Goal: Task Accomplishment & Management: Complete application form

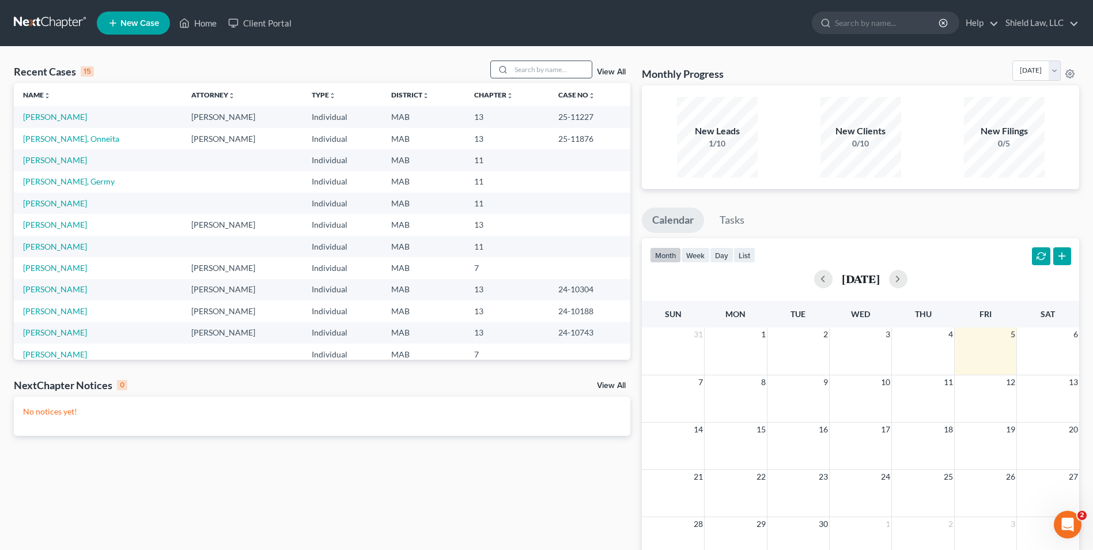
click at [529, 65] on input "search" at bounding box center [551, 69] width 81 height 17
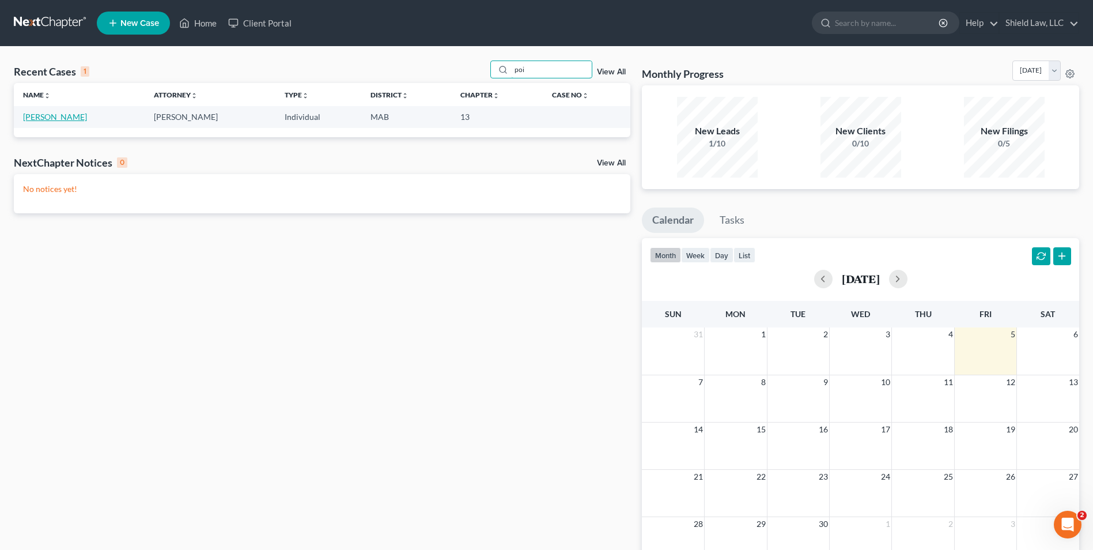
type input "poi"
click at [41, 118] on link "[PERSON_NAME]" at bounding box center [55, 117] width 64 height 10
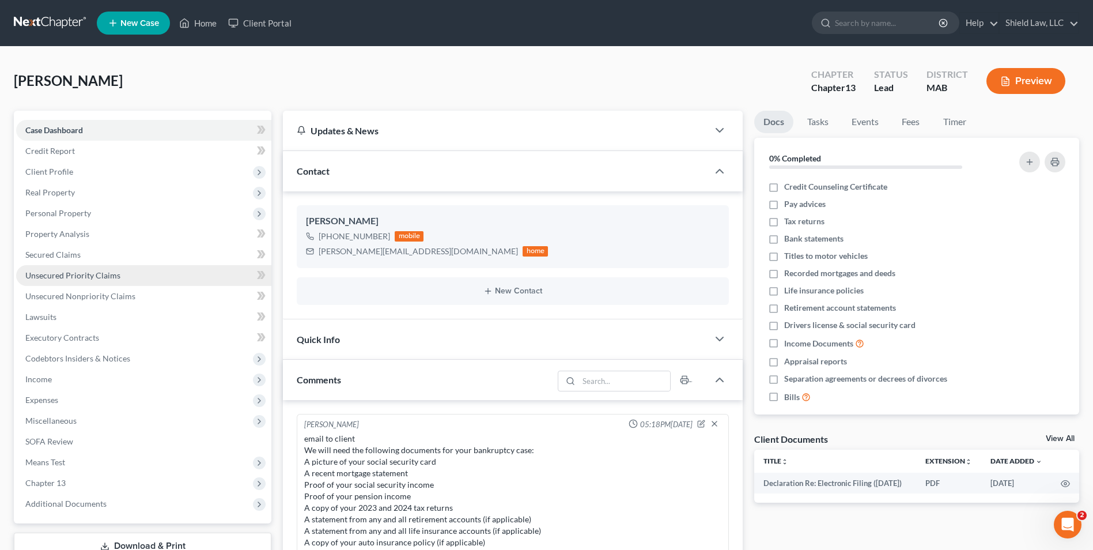
scroll to position [92, 0]
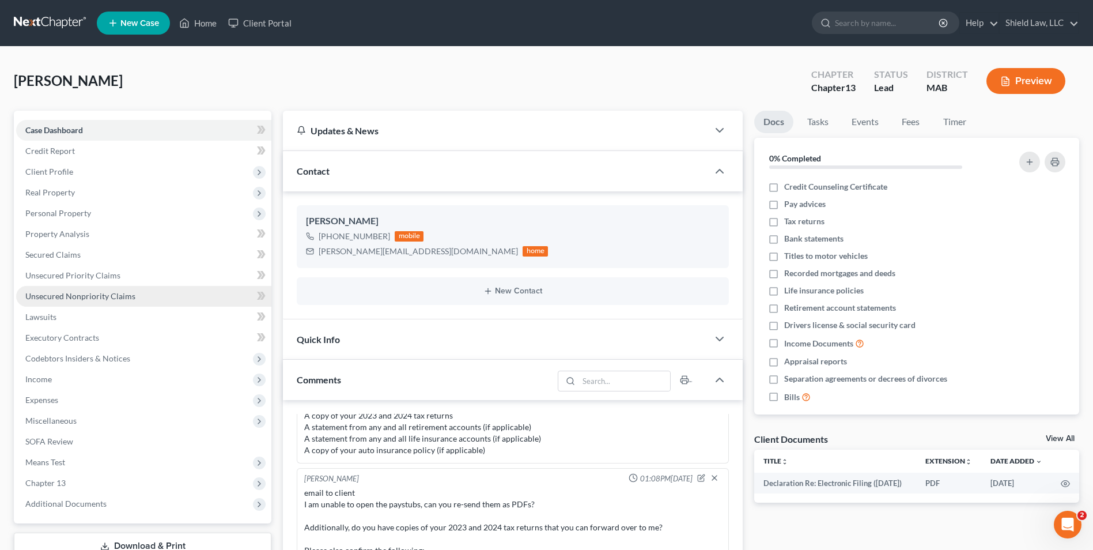
click at [124, 292] on span "Unsecured Nonpriority Claims" at bounding box center [80, 296] width 110 height 10
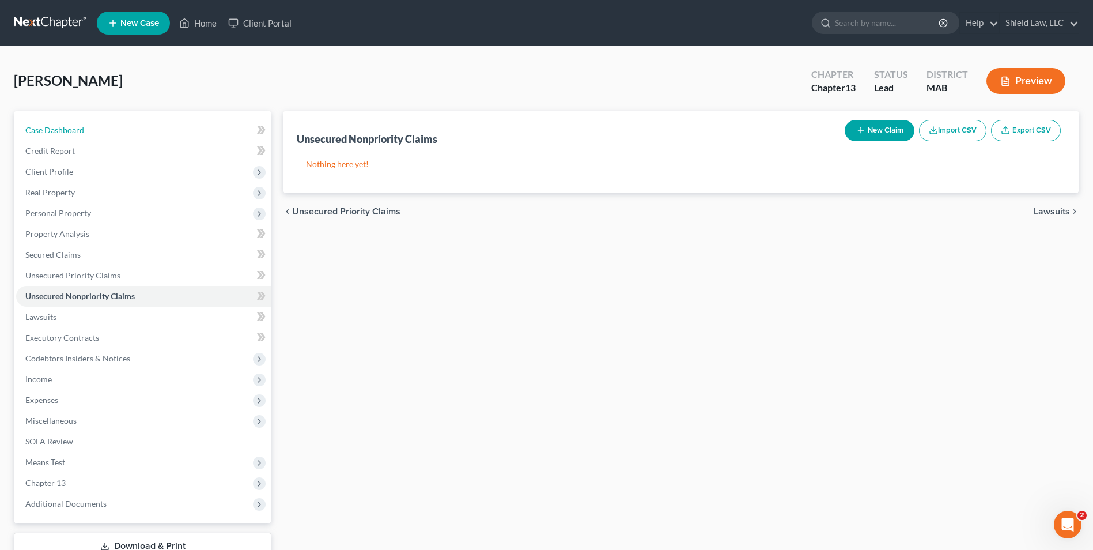
drag, startPoint x: 110, startPoint y: 120, endPoint x: 414, endPoint y: 43, distance: 313.9
click at [110, 120] on link "Case Dashboard" at bounding box center [143, 130] width 255 height 21
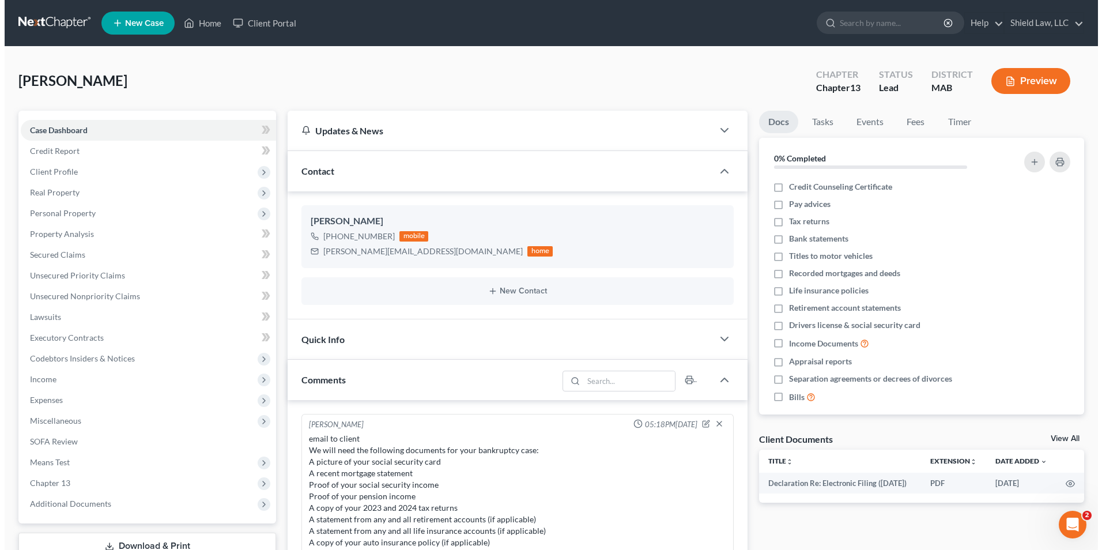
scroll to position [92, 0]
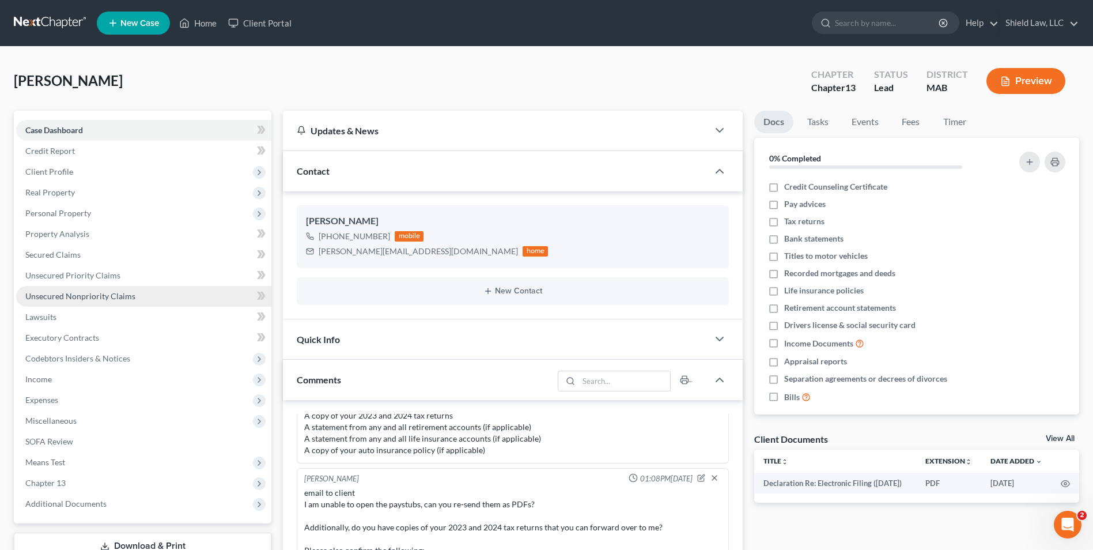
click at [65, 305] on link "Unsecured Nonpriority Claims" at bounding box center [143, 296] width 255 height 21
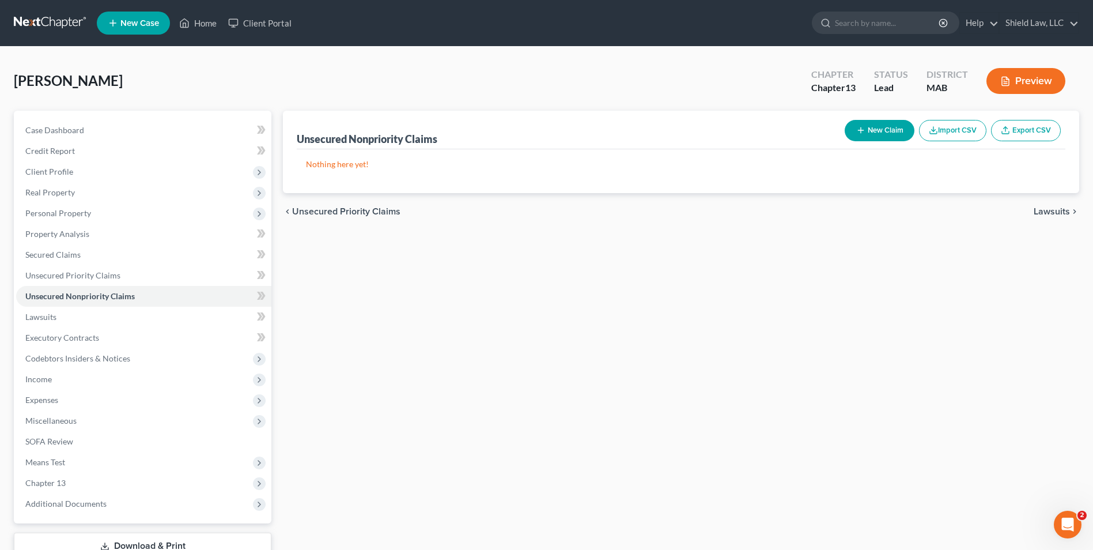
click at [875, 130] on button "New Claim" at bounding box center [880, 130] width 70 height 21
select select "0"
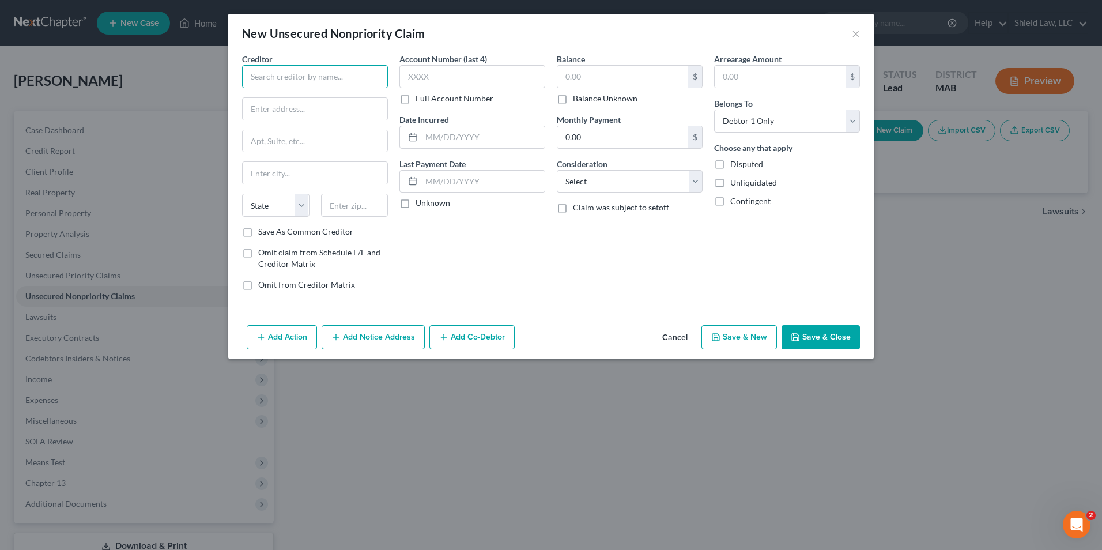
click at [318, 74] on input "text" at bounding box center [315, 76] width 146 height 23
click at [316, 78] on input "text" at bounding box center [315, 76] width 146 height 23
click at [683, 341] on button "Cancel" at bounding box center [675, 337] width 44 height 23
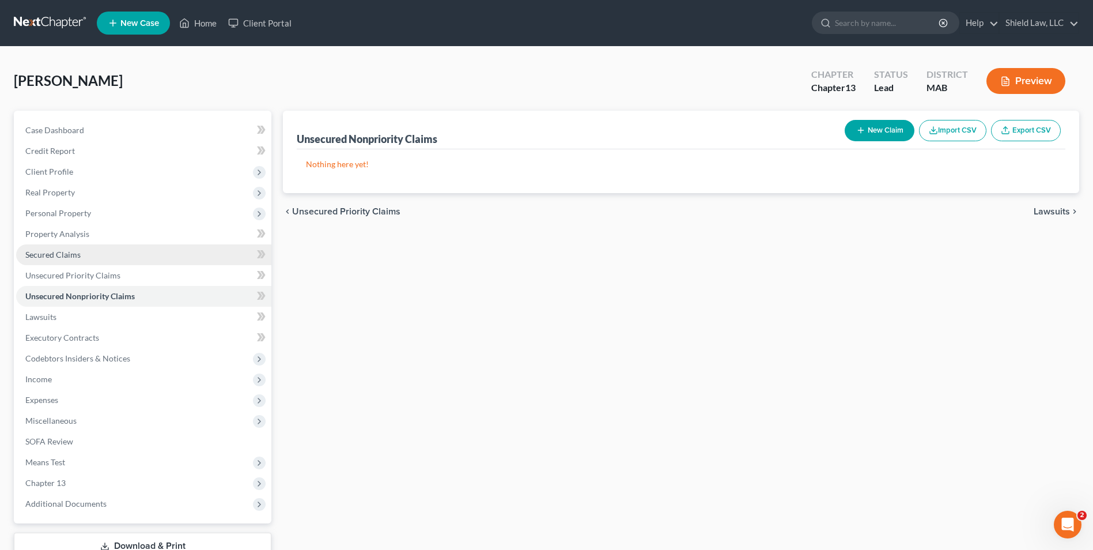
click at [53, 260] on link "Secured Claims" at bounding box center [143, 254] width 255 height 21
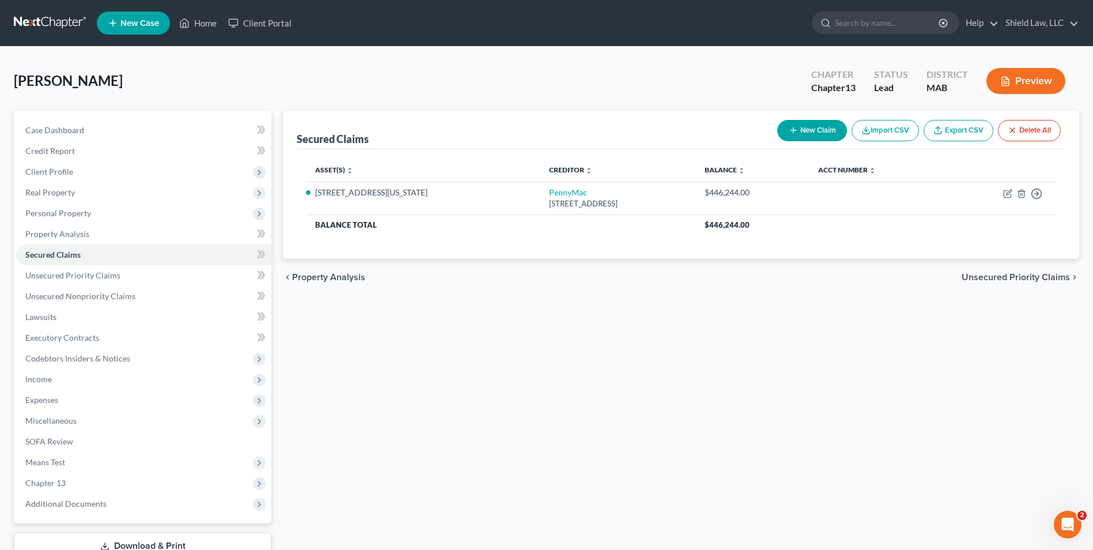
click at [790, 133] on icon "button" at bounding box center [793, 130] width 9 height 9
select select "0"
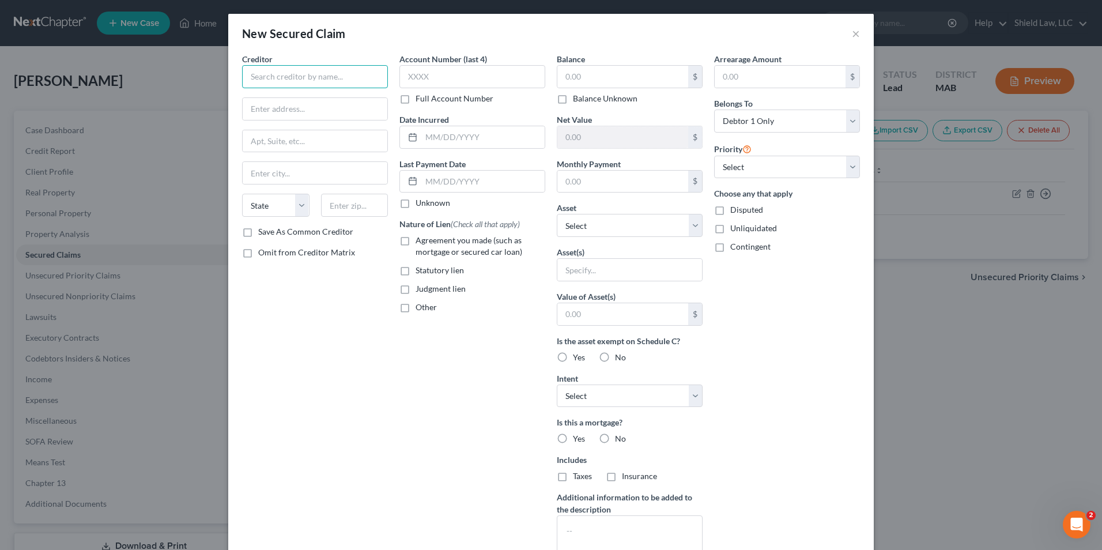
click at [336, 75] on input "text" at bounding box center [315, 76] width 146 height 23
type input "Capital One Auto Finance"
type input "[STREET_ADDRESS]"
type input "75024"
click at [486, 69] on input "text" at bounding box center [472, 76] width 146 height 23
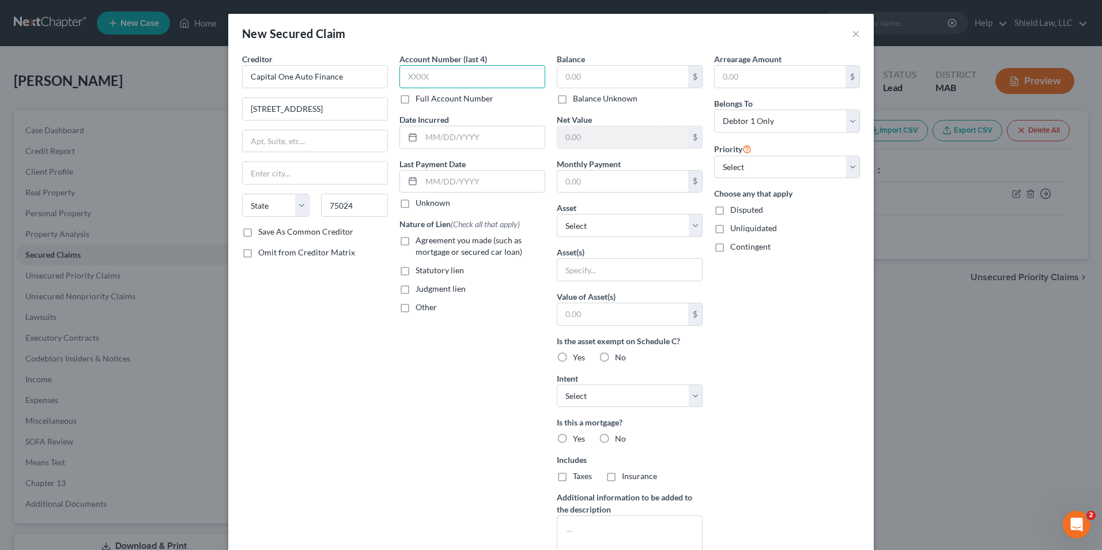
type input "Plano"
select select "45"
type input "1001"
click at [667, 75] on input "text" at bounding box center [622, 77] width 131 height 22
type input "16,832"
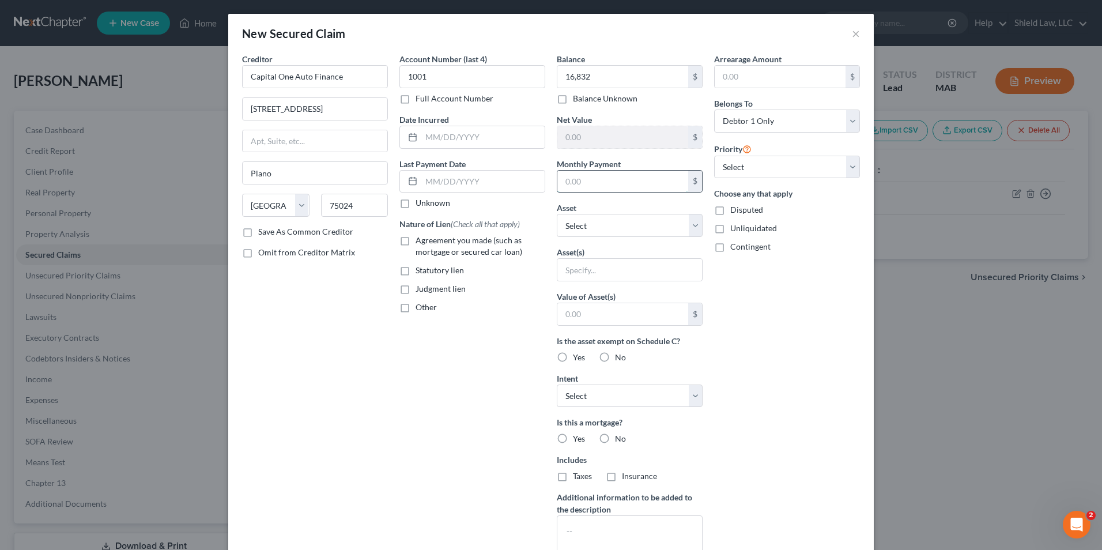
click at [635, 181] on input "text" at bounding box center [622, 182] width 131 height 22
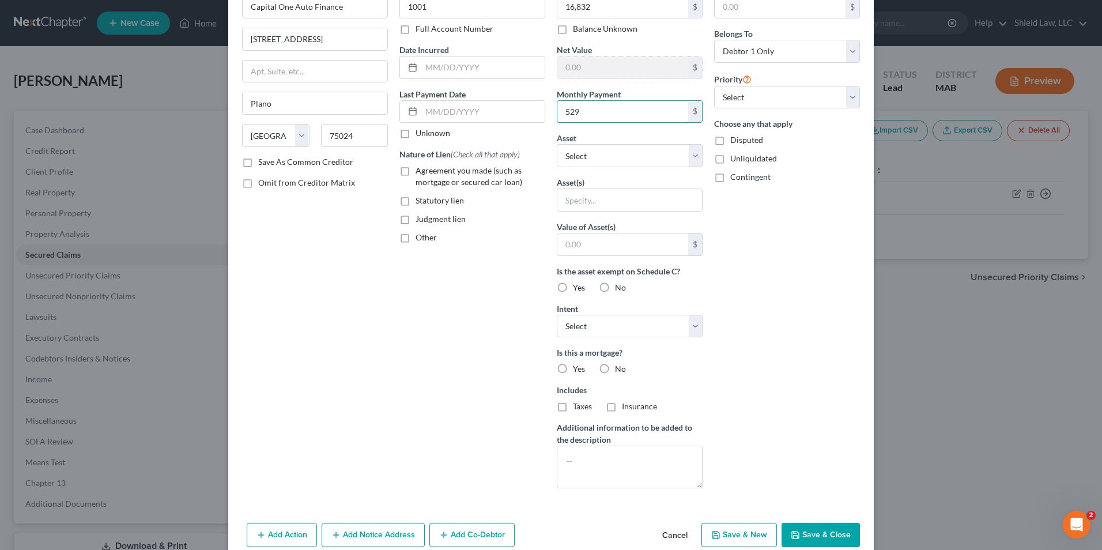
scroll to position [90, 0]
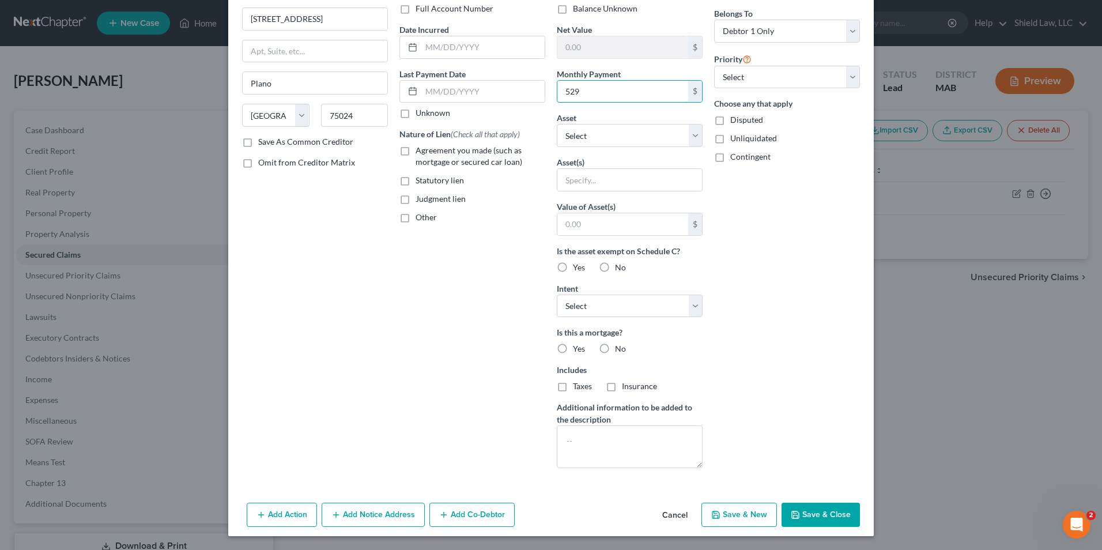
type input "529"
click at [820, 517] on button "Save & Close" at bounding box center [820, 514] width 78 height 24
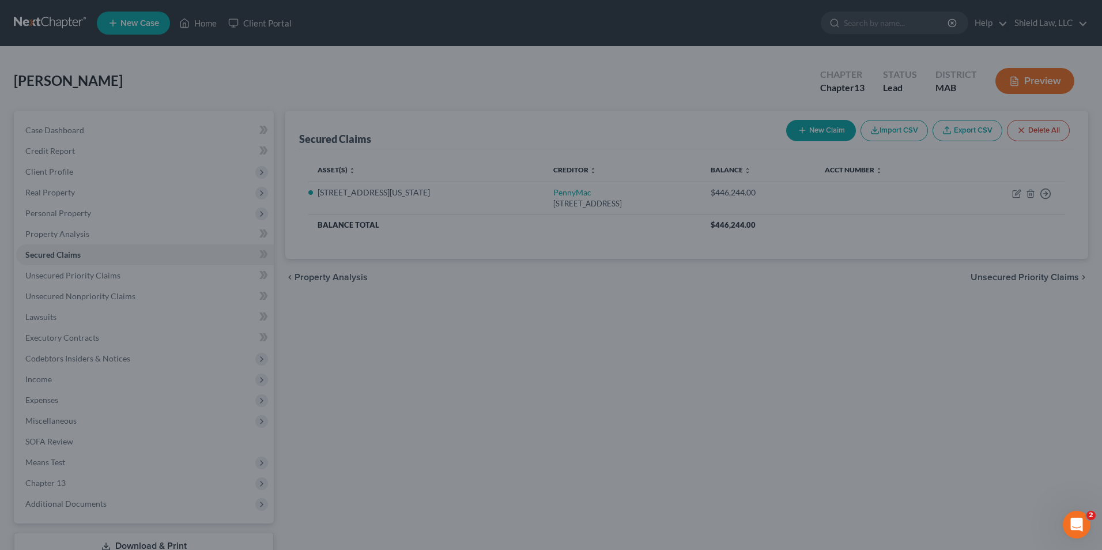
type input "16,832.00"
type input "0"
type input "529.00"
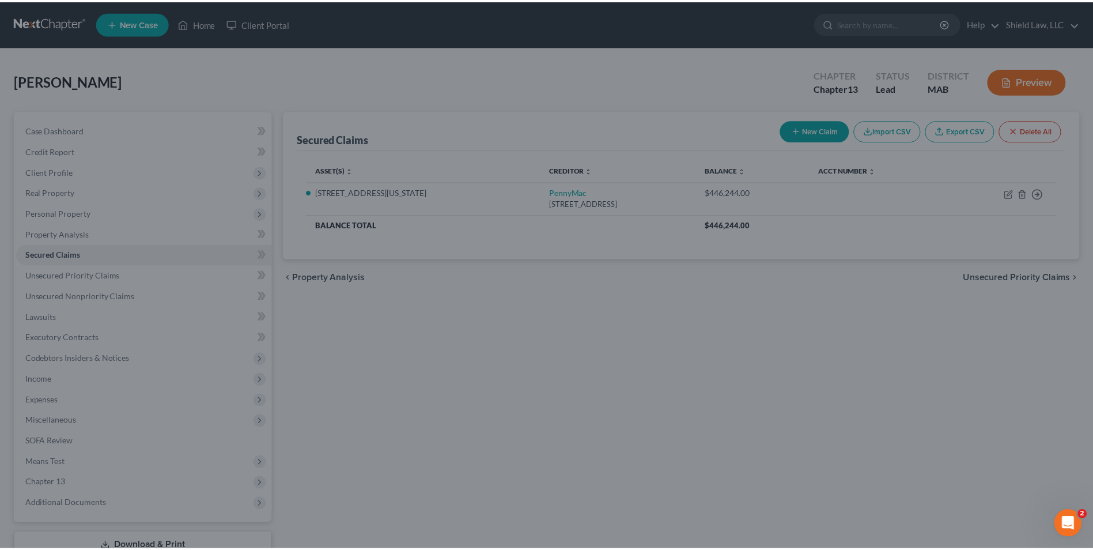
scroll to position [0, 0]
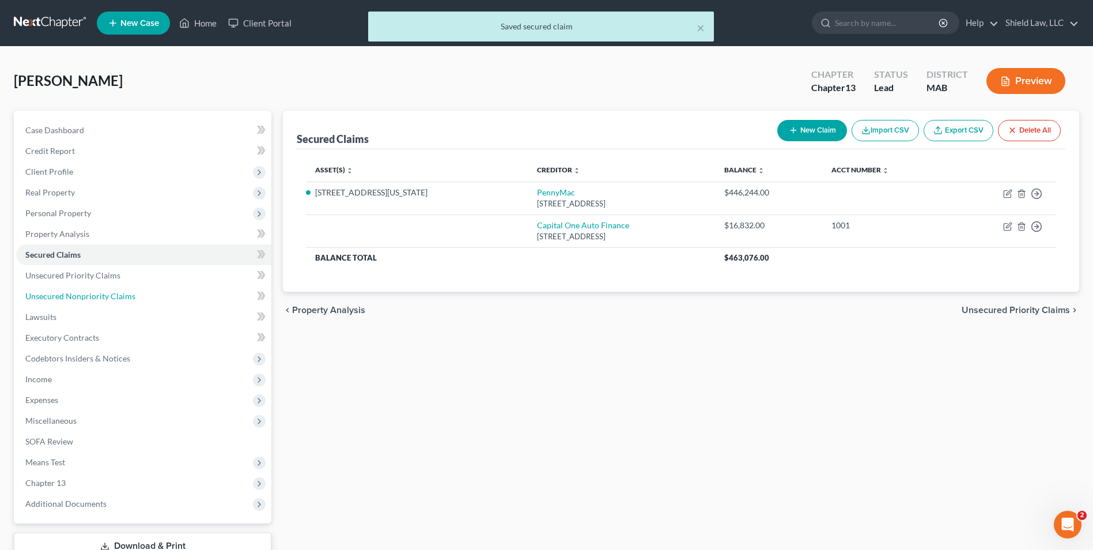
drag, startPoint x: 108, startPoint y: 297, endPoint x: 275, endPoint y: 271, distance: 169.0
click at [108, 297] on span "Unsecured Nonpriority Claims" at bounding box center [80, 296] width 110 height 10
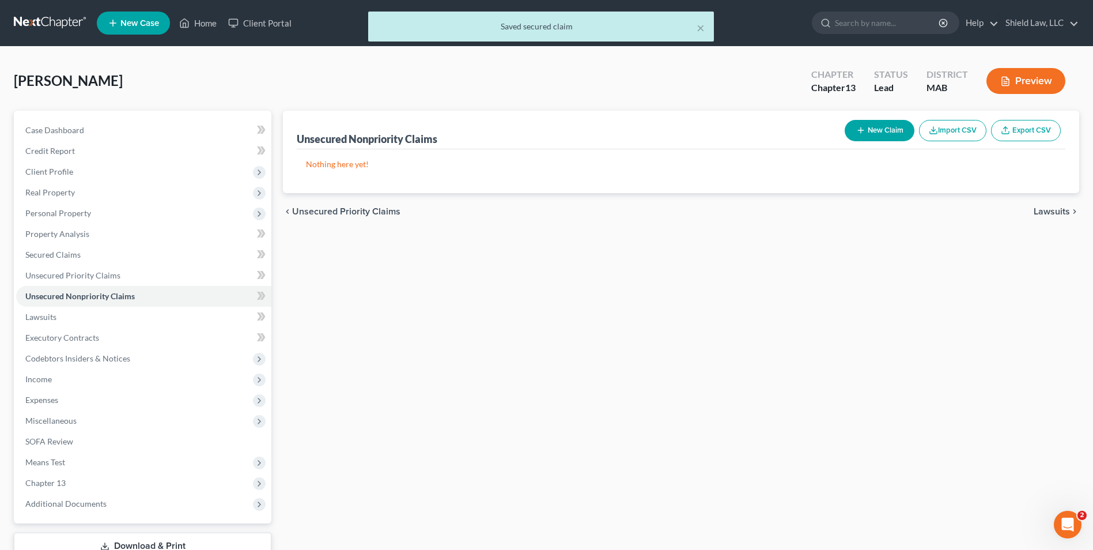
click at [876, 128] on button "New Claim" at bounding box center [880, 130] width 70 height 21
select select "0"
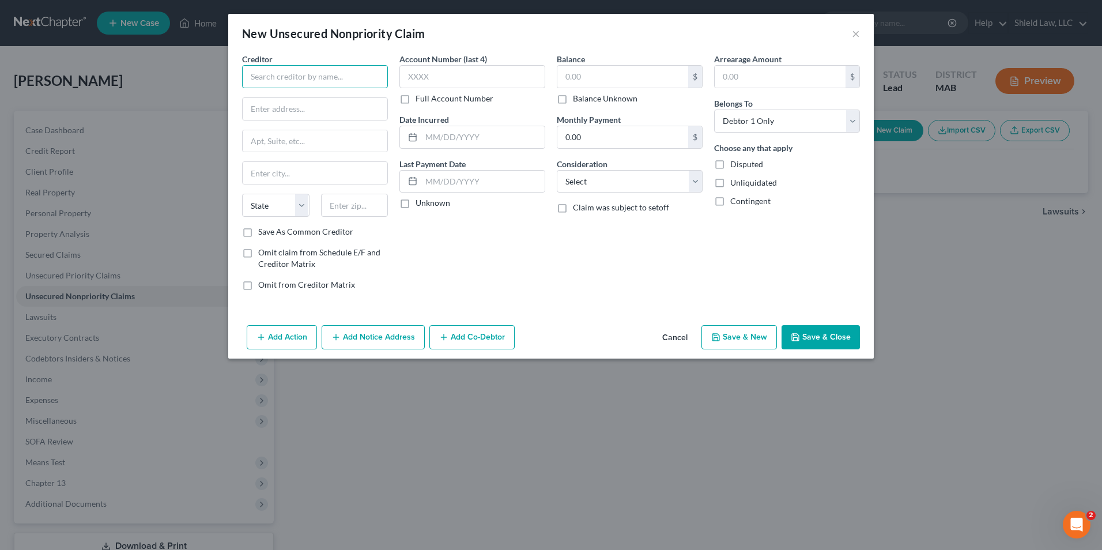
click at [311, 74] on input "text" at bounding box center [315, 76] width 146 height 23
type input "Capital One Bank"
type input "[STREET_ADDRESS]"
type input "89113"
click at [445, 73] on input "text" at bounding box center [472, 76] width 146 height 23
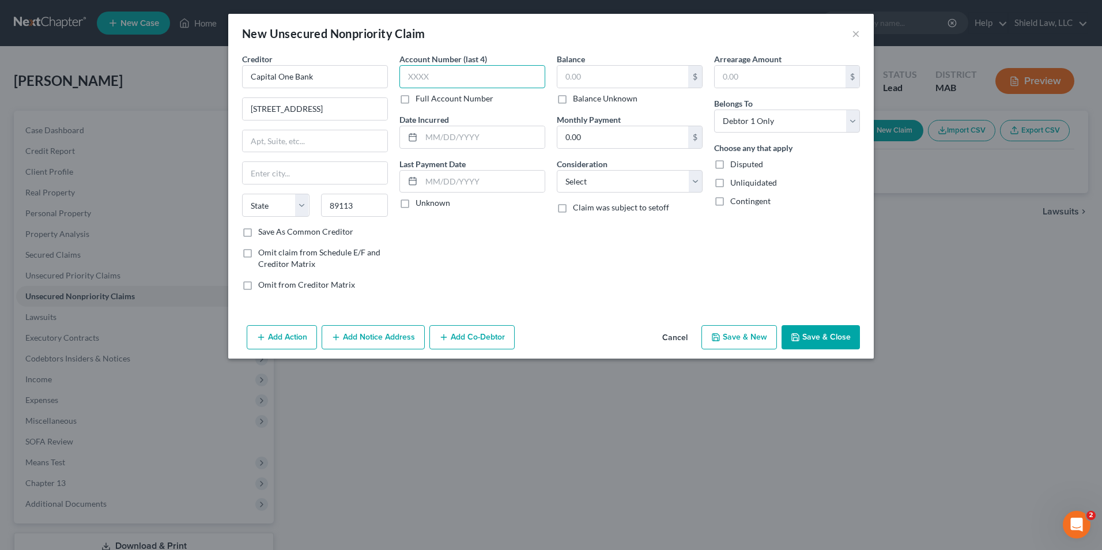
type input "[GEOGRAPHIC_DATA]"
select select "31"
type input "1966"
click at [572, 67] on input "text" at bounding box center [622, 77] width 131 height 22
type input "1,798"
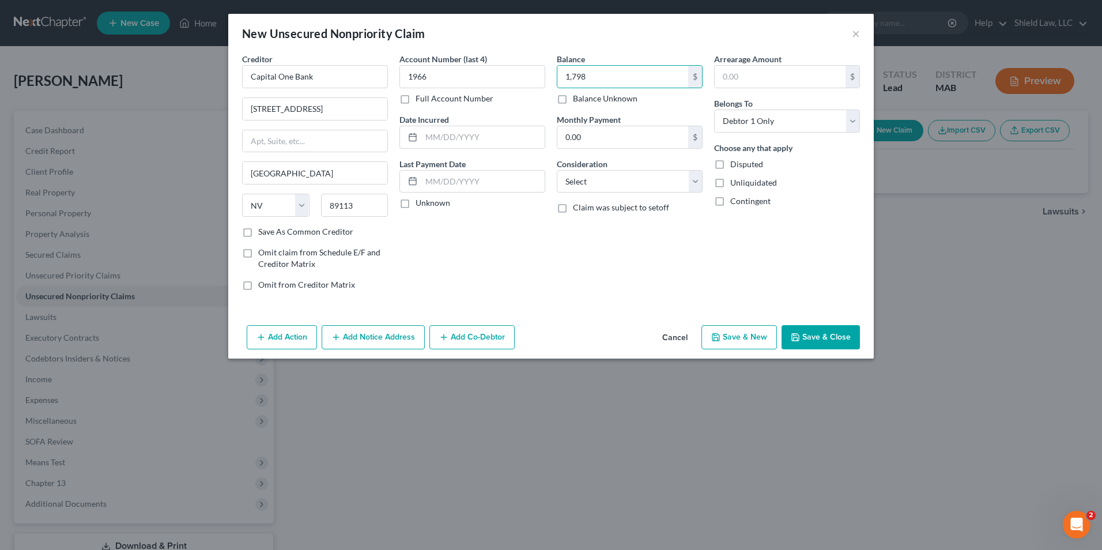
click at [743, 342] on button "Save & New" at bounding box center [738, 337] width 75 height 24
select select "0"
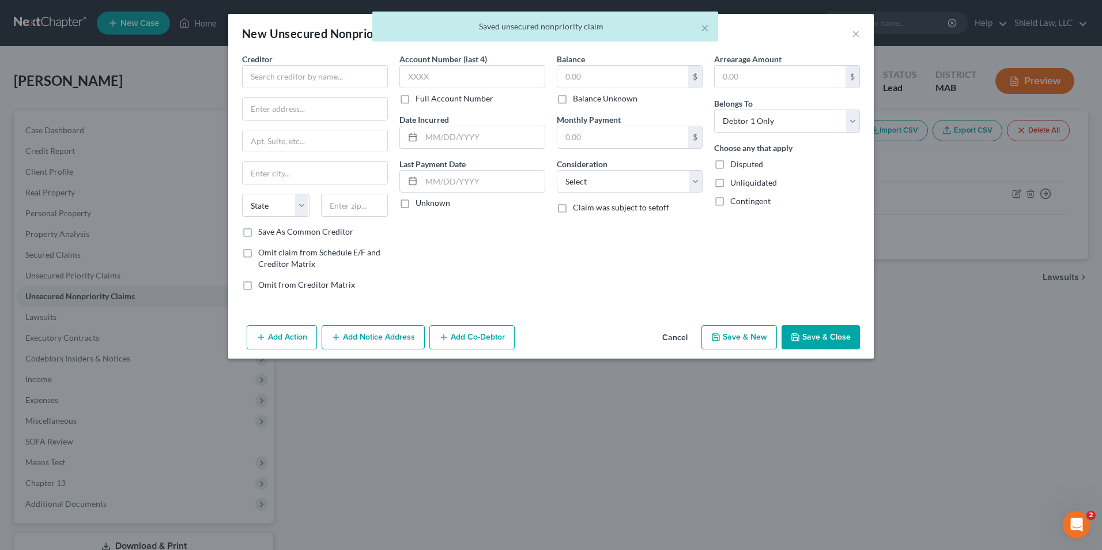
type input "1,798.00"
click at [362, 78] on input "text" at bounding box center [315, 76] width 146 height 23
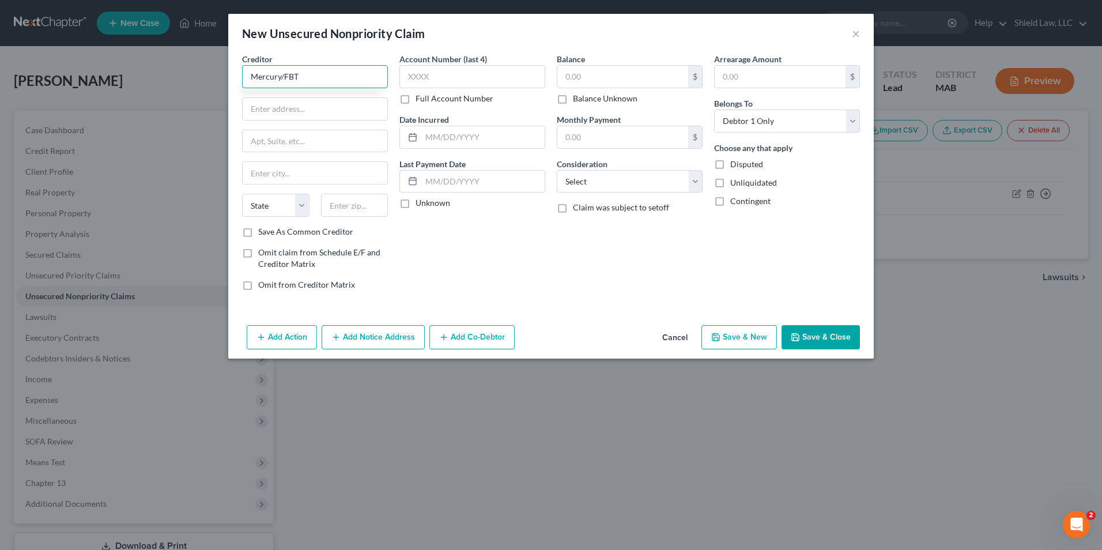
type input "Mercury/FBT"
type input "PO Box 84064"
type input "31908"
click at [419, 73] on input "text" at bounding box center [472, 76] width 146 height 23
type input "Columbus"
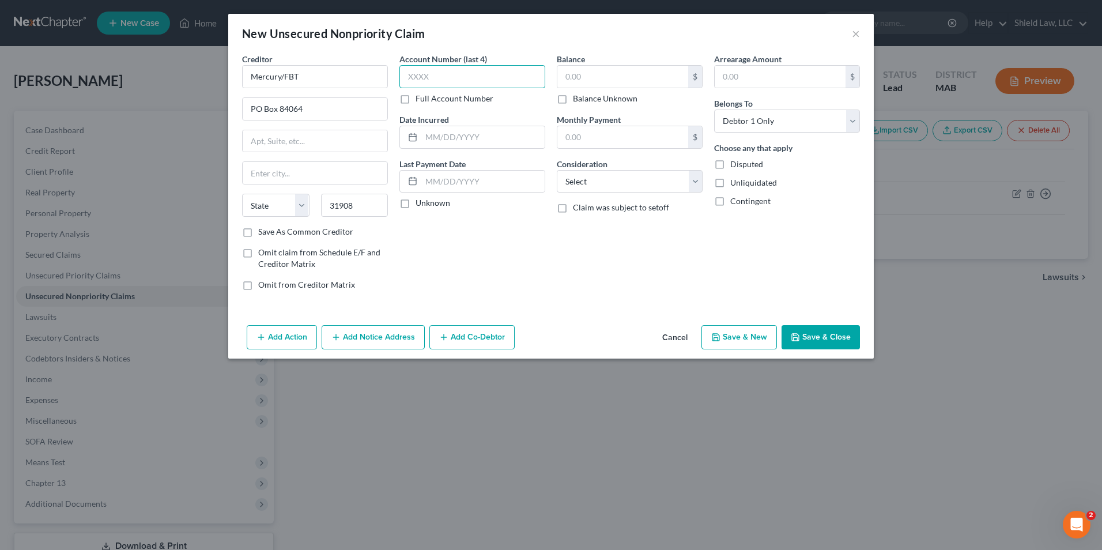
select select "10"
type input "7142"
click at [610, 68] on input "text" at bounding box center [622, 77] width 131 height 22
type input "1,639"
click at [758, 332] on button "Save & New" at bounding box center [738, 337] width 75 height 24
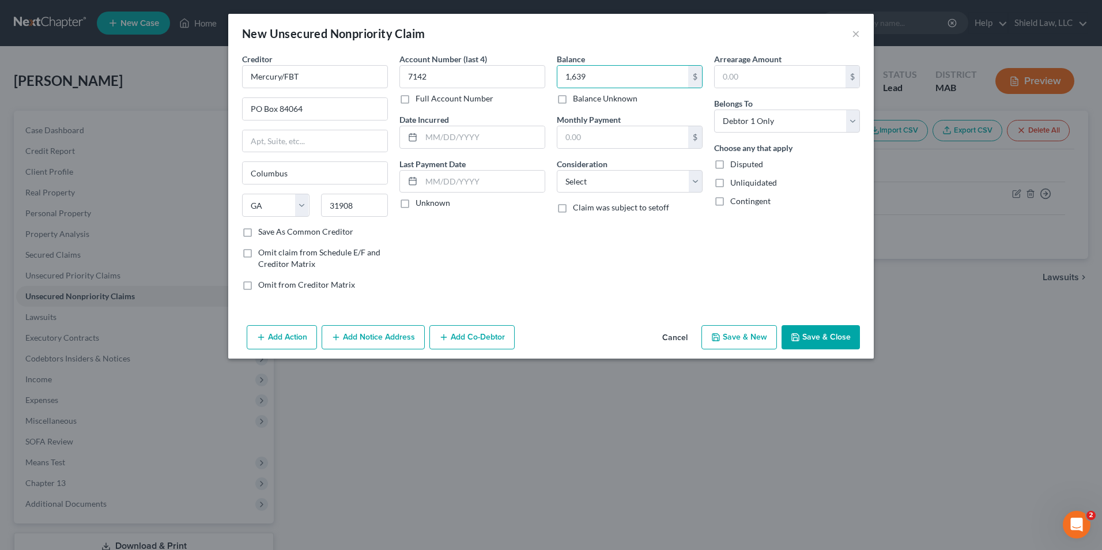
select select "0"
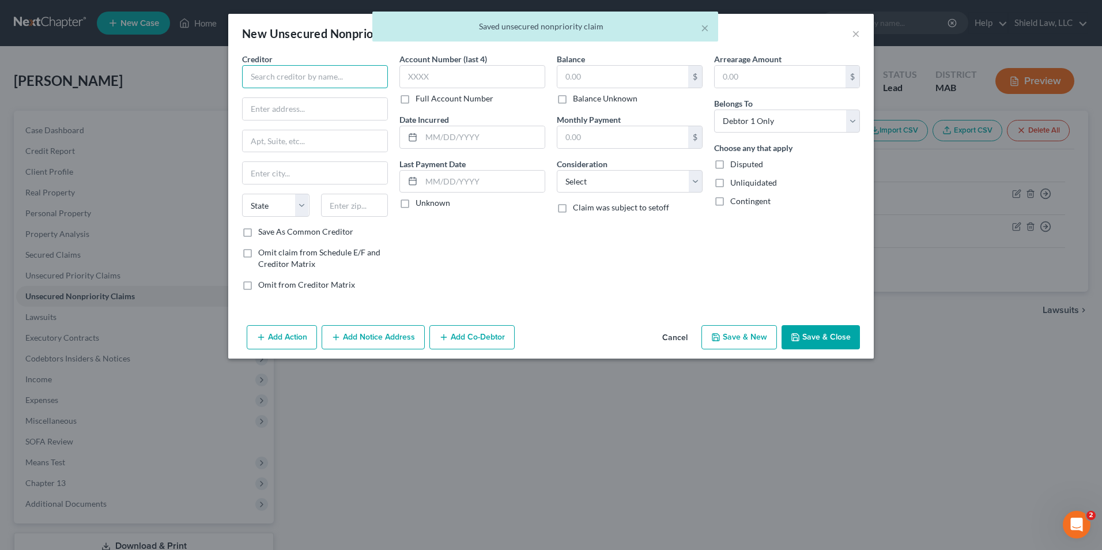
click at [276, 70] on input "text" at bounding box center [315, 76] width 146 height 23
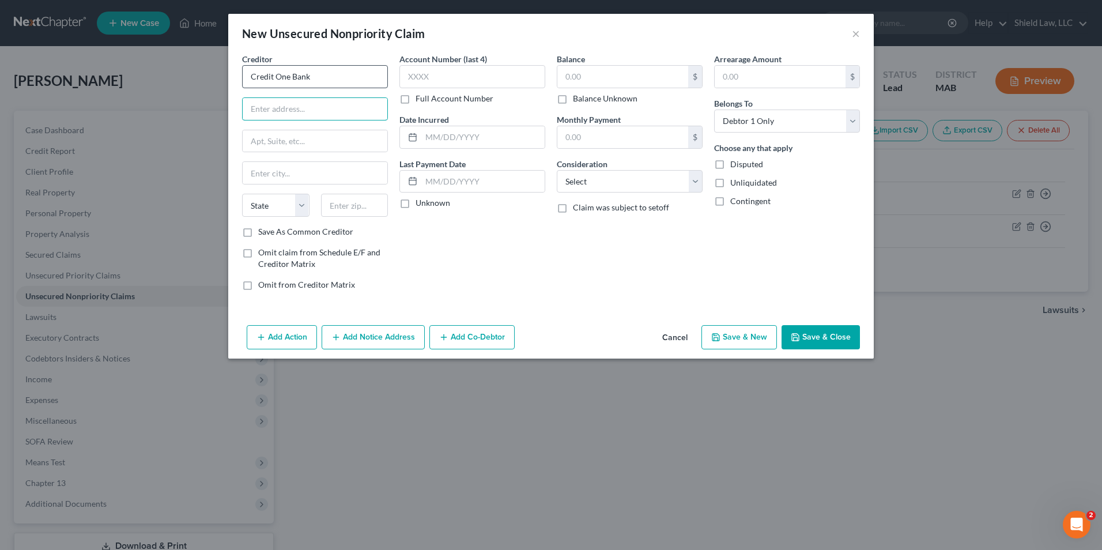
type input "Credit One Bank"
type input "[STREET_ADDRESS]"
type input "89113"
click at [460, 68] on input "text" at bounding box center [472, 76] width 146 height 23
type input "[GEOGRAPHIC_DATA]"
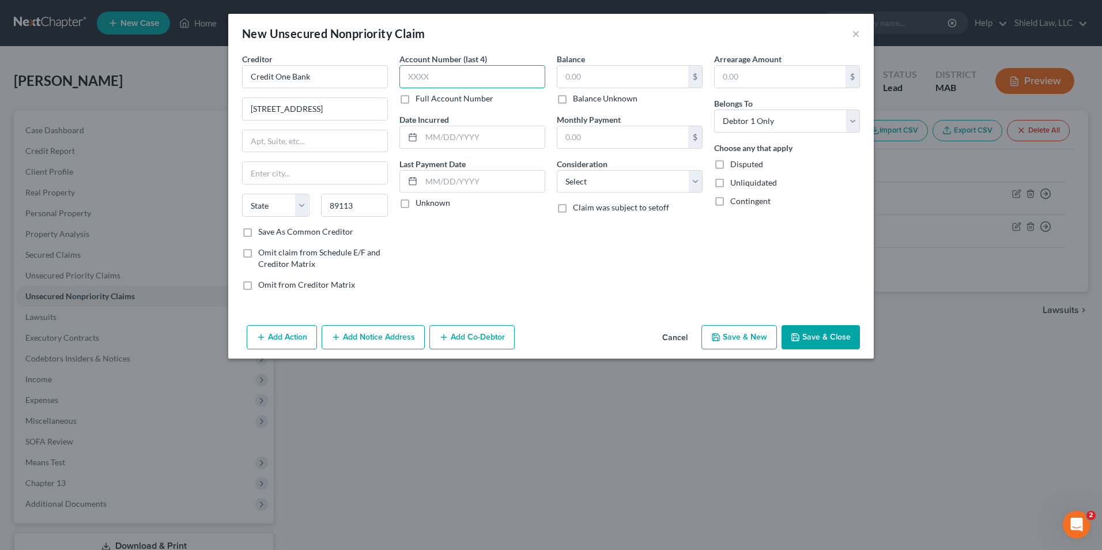
select select "31"
type input "9647"
click at [607, 75] on input "text" at bounding box center [622, 77] width 131 height 22
type input "782"
click at [718, 340] on icon "button" at bounding box center [715, 336] width 9 height 9
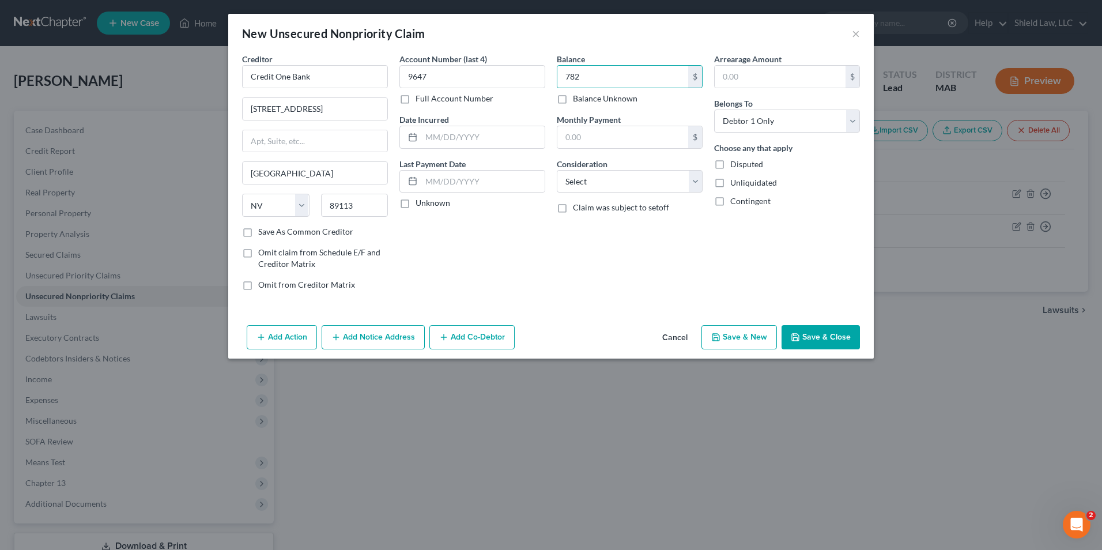
select select "0"
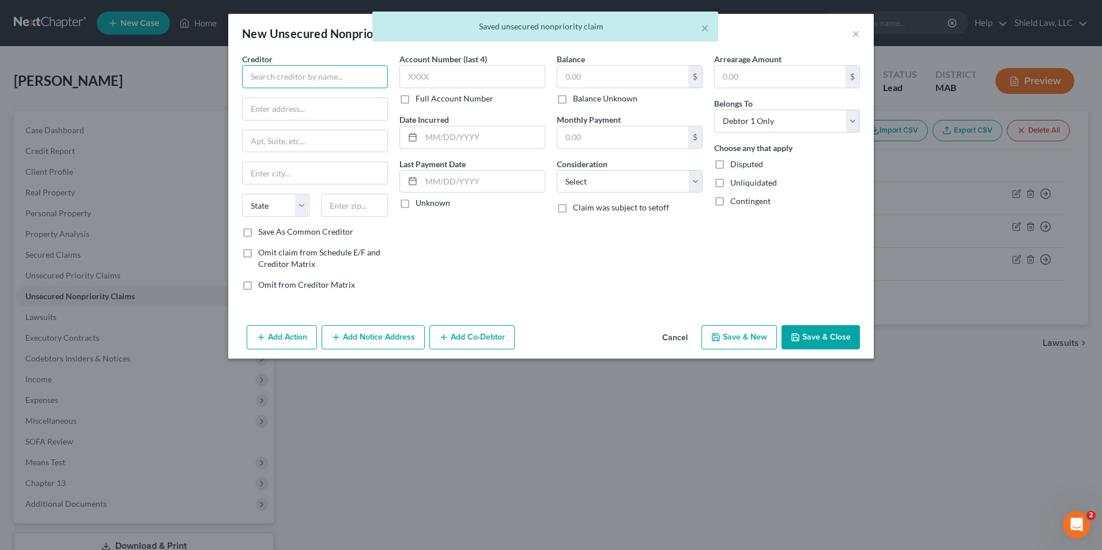
click at [316, 84] on input "text" at bounding box center [315, 76] width 146 height 23
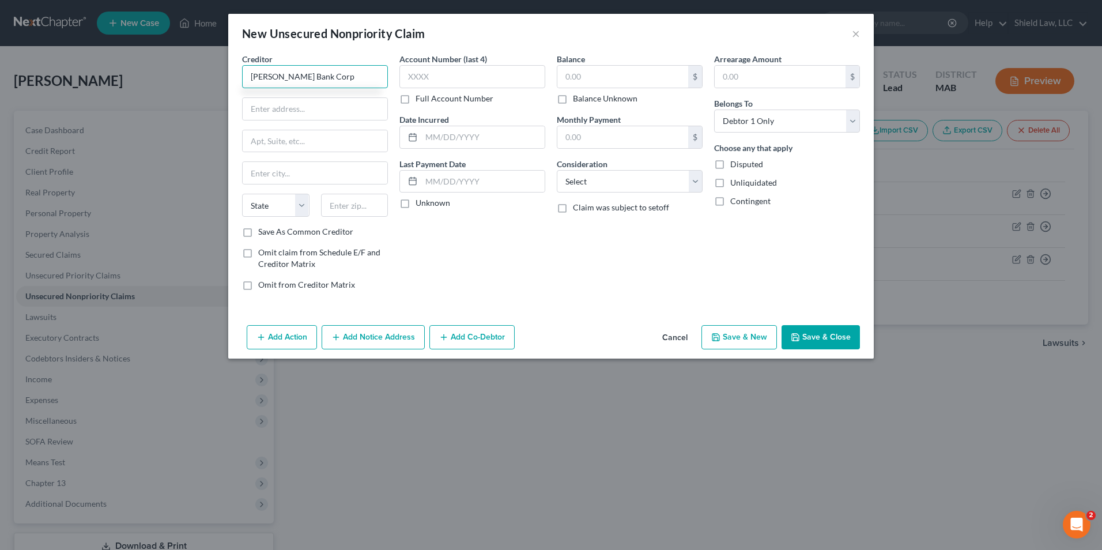
type input "[PERSON_NAME] Bank Corp"
click at [354, 101] on input "text" at bounding box center [315, 109] width 145 height 22
type input "PO Box 9201"
type input "11804"
click at [450, 76] on input "text" at bounding box center [472, 76] width 146 height 23
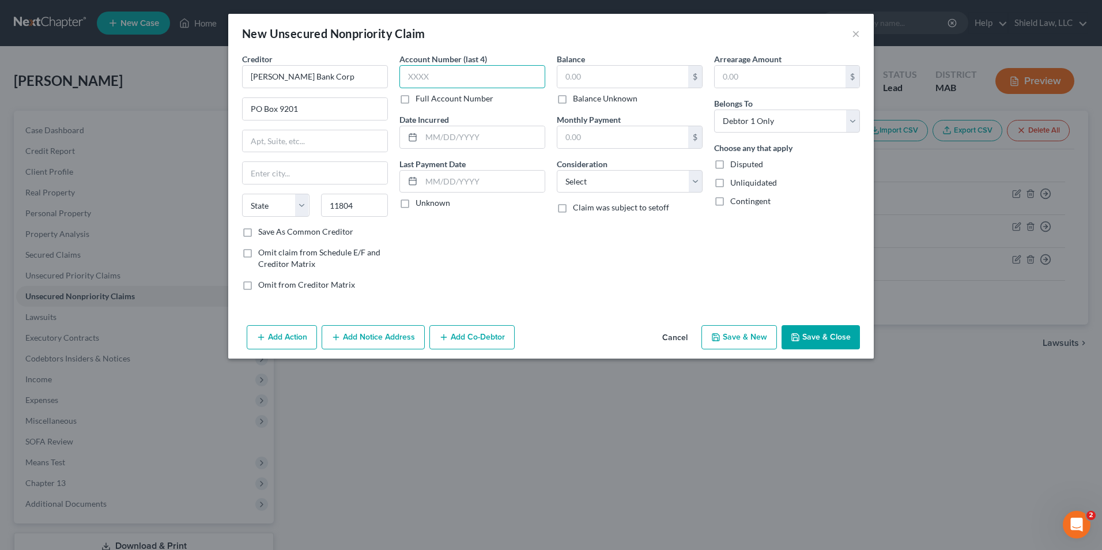
type input "Old Bethpage"
select select "35"
type input "4977"
click at [671, 71] on input "text" at bounding box center [622, 77] width 131 height 22
click at [826, 335] on button "Save & Close" at bounding box center [820, 337] width 78 height 24
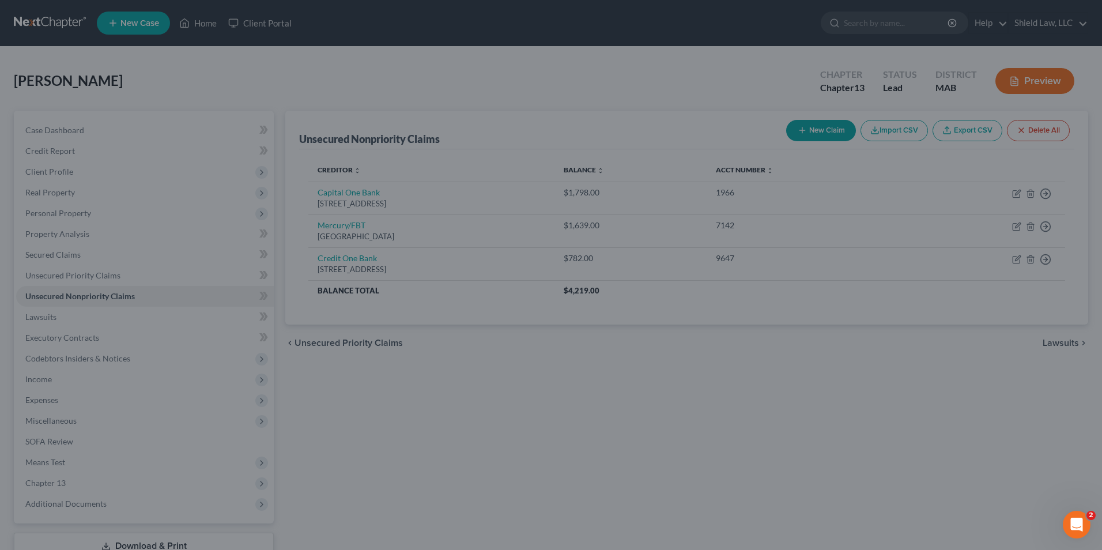
type input "680.00"
type input "0.00"
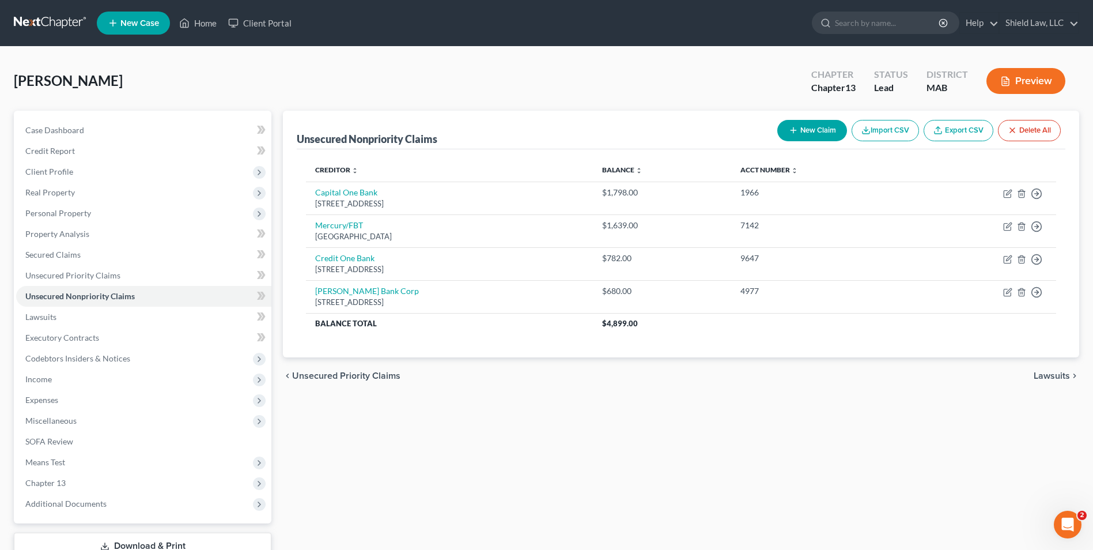
click at [789, 131] on icon "button" at bounding box center [793, 130] width 9 height 9
select select "0"
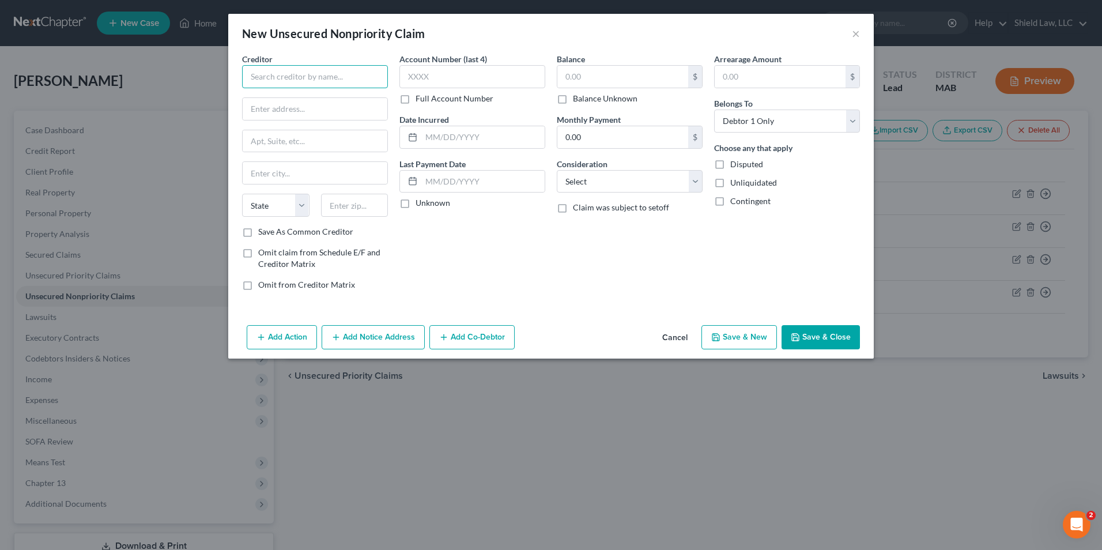
click at [296, 81] on input "text" at bounding box center [315, 76] width 146 height 23
type input "Aspire Credit Card"
type input "PO Box 105555"
type input "30348"
click at [414, 84] on input "text" at bounding box center [472, 76] width 146 height 23
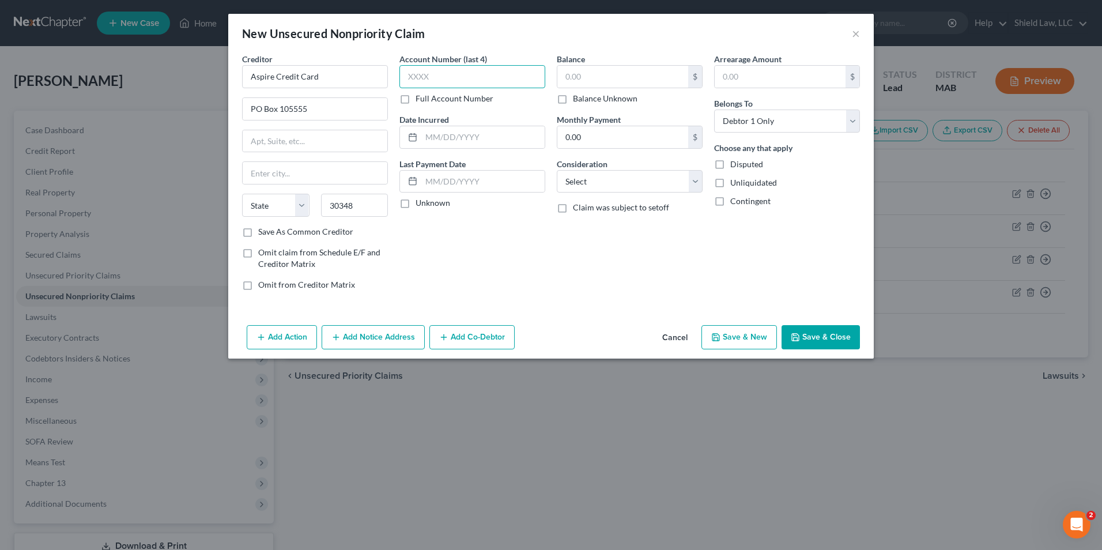
type input "[GEOGRAPHIC_DATA]"
select select "10"
type input "2983"
click at [596, 73] on input "text" at bounding box center [622, 77] width 131 height 22
type input "656"
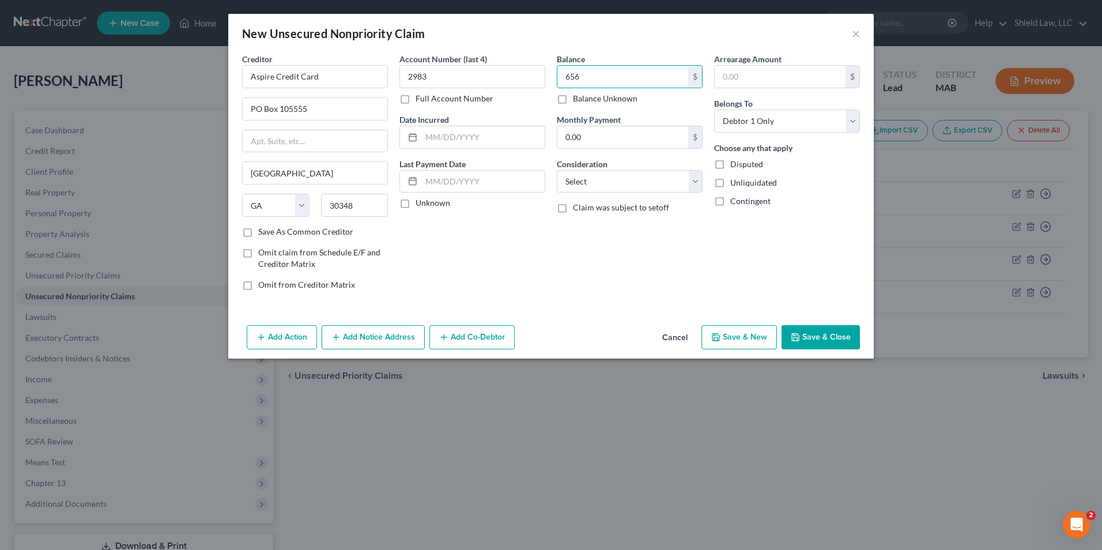
click at [771, 343] on button "Save & New" at bounding box center [738, 337] width 75 height 24
select select "0"
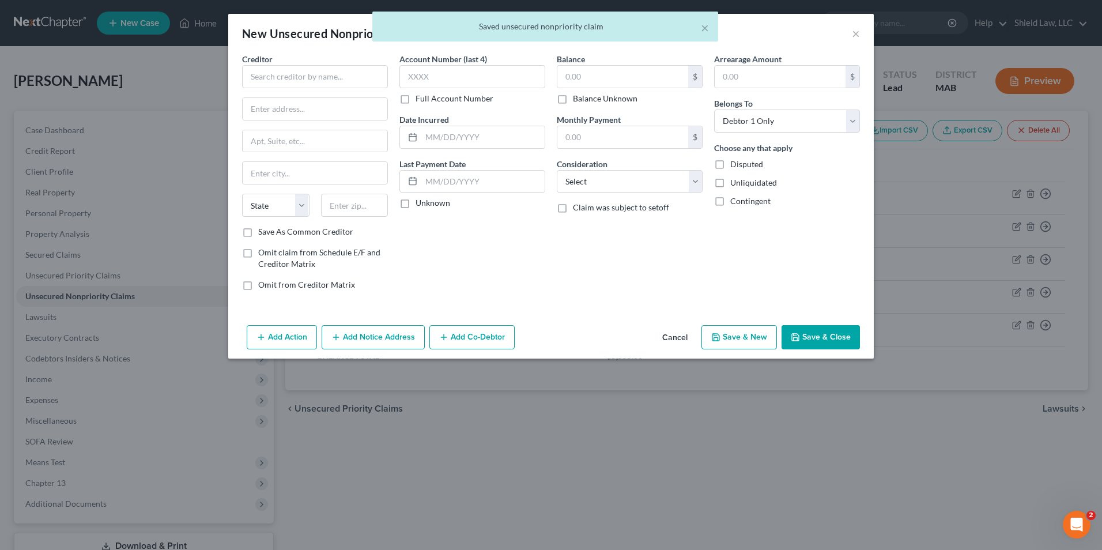
type input "656.00"
click at [330, 89] on div "Creditor * State [US_STATE] AK AR AZ CA CO [GEOGRAPHIC_DATA] DE DC [GEOGRAPHIC_…" at bounding box center [315, 139] width 146 height 173
click at [321, 71] on input "text" at bounding box center [315, 76] width 146 height 23
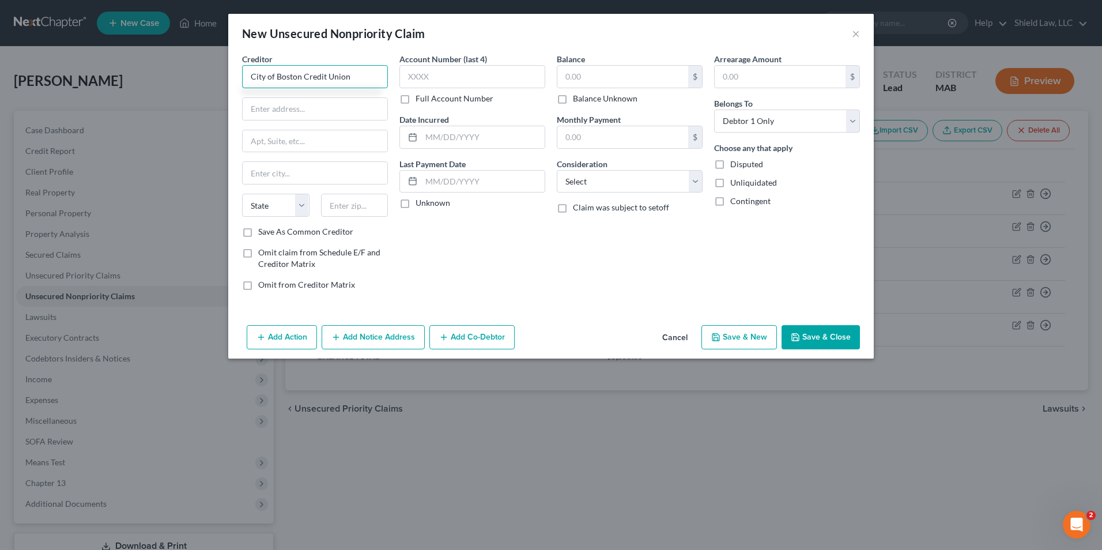
type input "City of Boston Credit Union"
type input "[STREET_ADDRESS]"
type input "Floor 3"
click at [370, 202] on input "text" at bounding box center [354, 205] width 67 height 23
type input "02108"
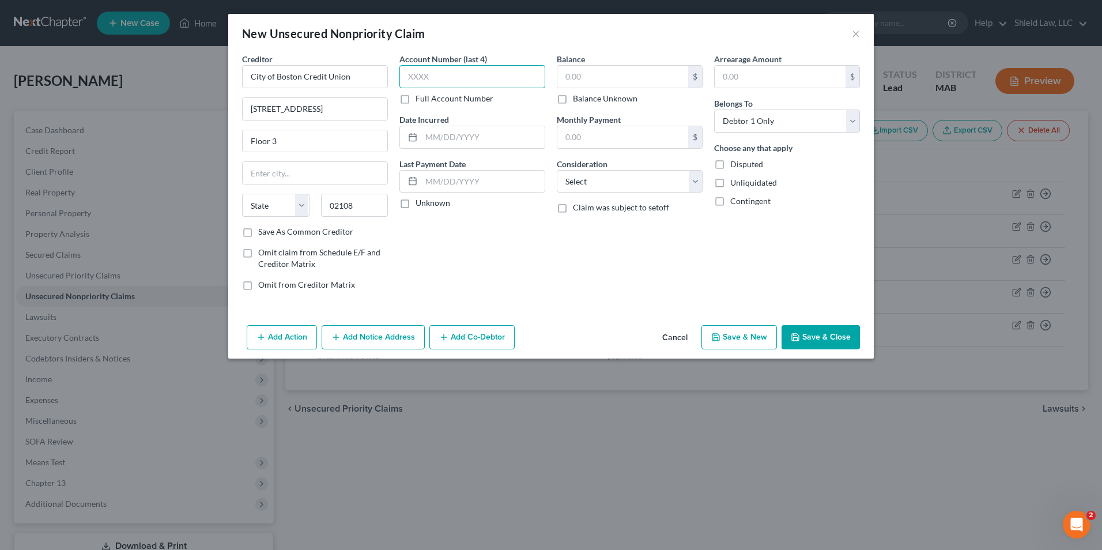
click at [442, 78] on input "text" at bounding box center [472, 76] width 146 height 23
type input "[GEOGRAPHIC_DATA]"
select select "22"
type input "5634"
click at [584, 74] on input "text" at bounding box center [622, 77] width 131 height 22
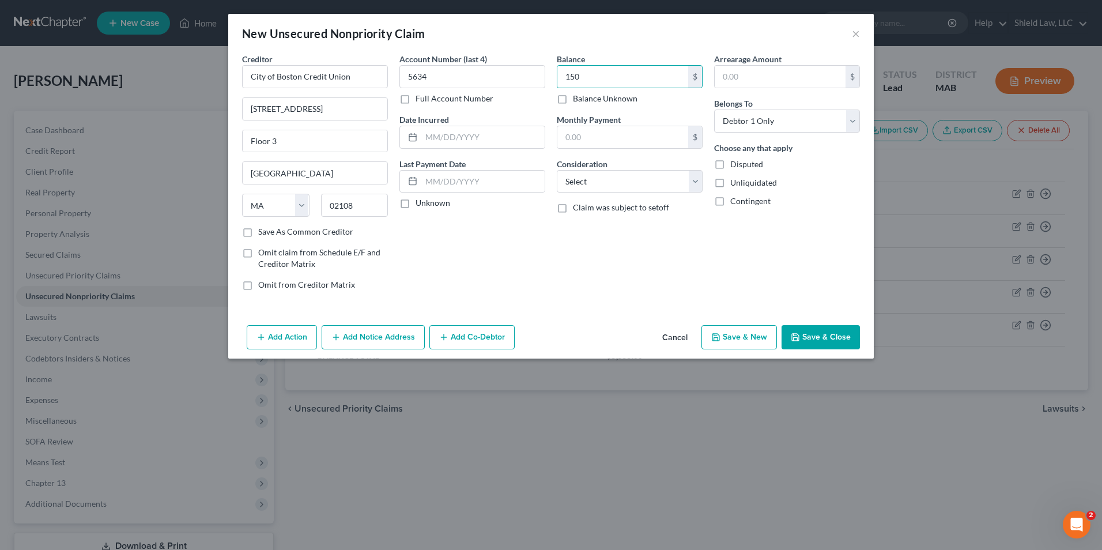
click at [794, 335] on polyline "button" at bounding box center [794, 335] width 3 height 2
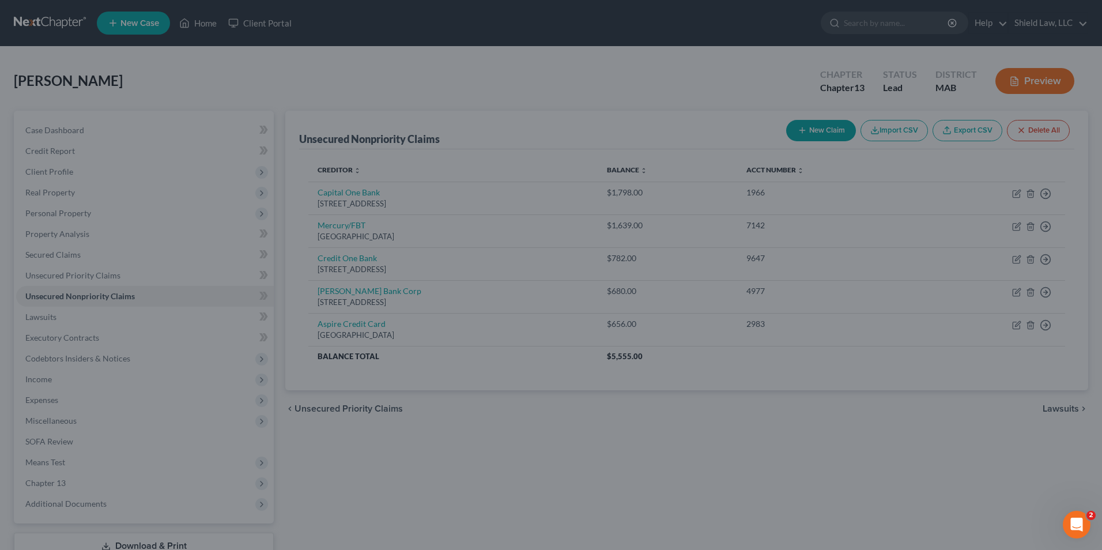
type input "150.00"
type input "0.00"
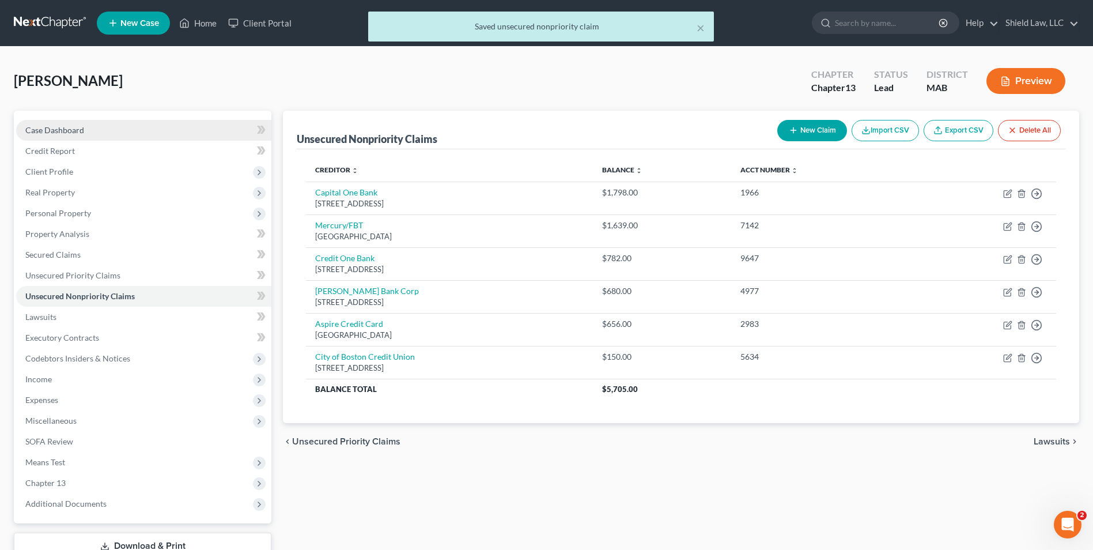
drag, startPoint x: 38, startPoint y: 124, endPoint x: 300, endPoint y: 66, distance: 268.1
click at [38, 124] on link "Case Dashboard" at bounding box center [143, 130] width 255 height 21
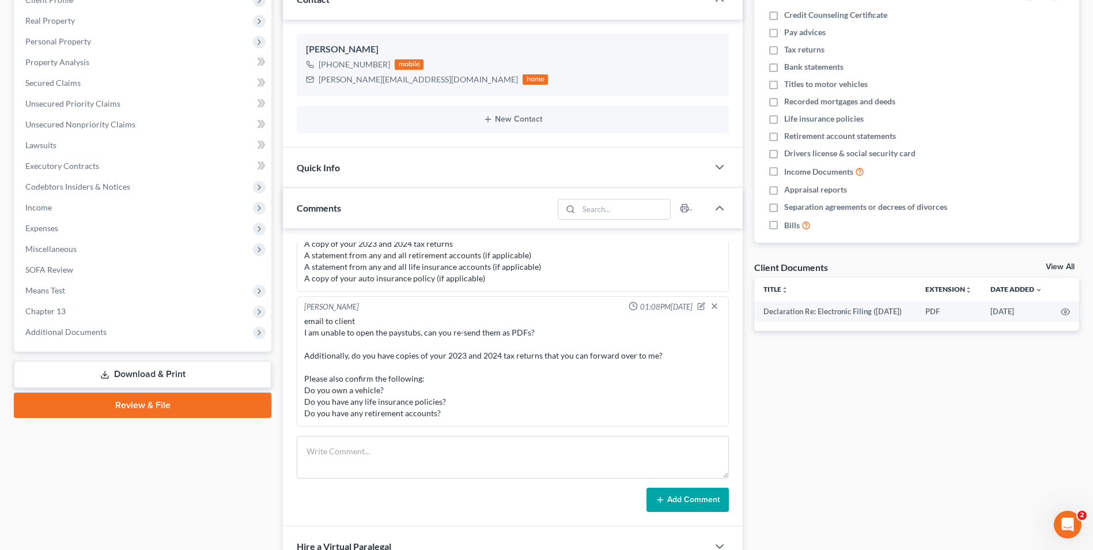
scroll to position [198, 0]
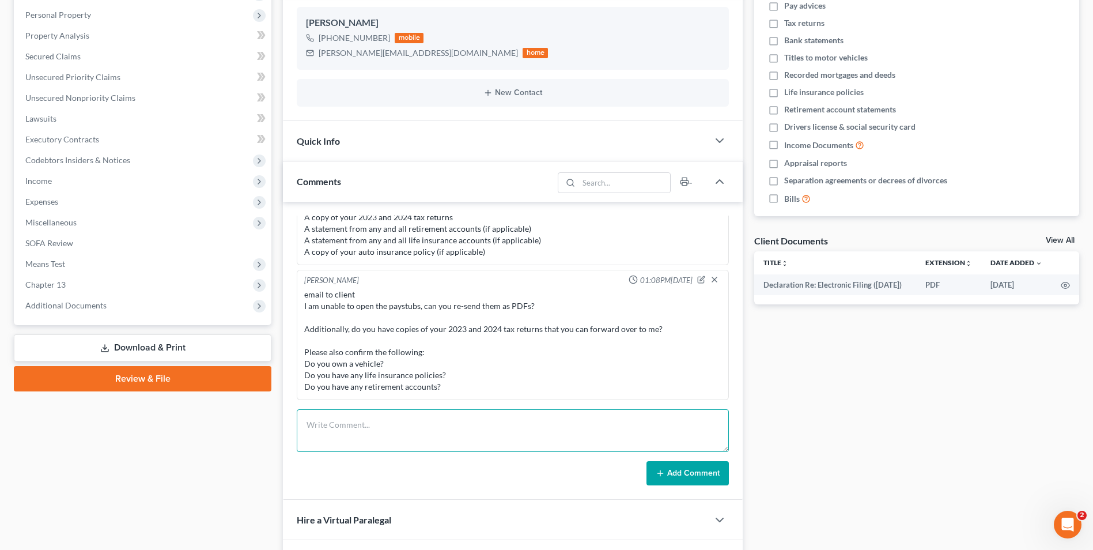
drag, startPoint x: 315, startPoint y: 431, endPoint x: 334, endPoint y: 428, distance: 19.3
click at [315, 430] on textarea at bounding box center [513, 430] width 432 height 43
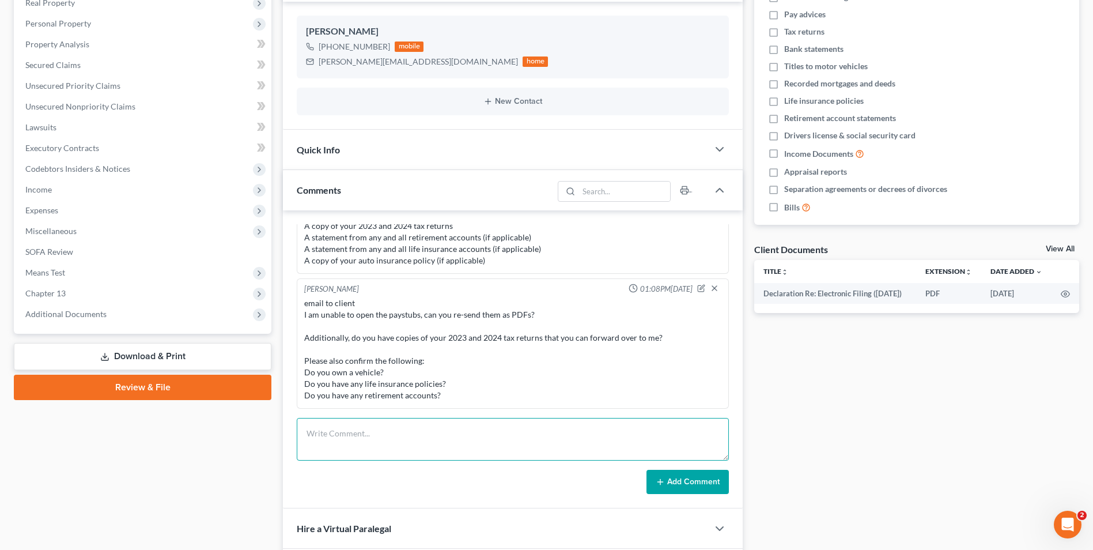
scroll to position [83, 0]
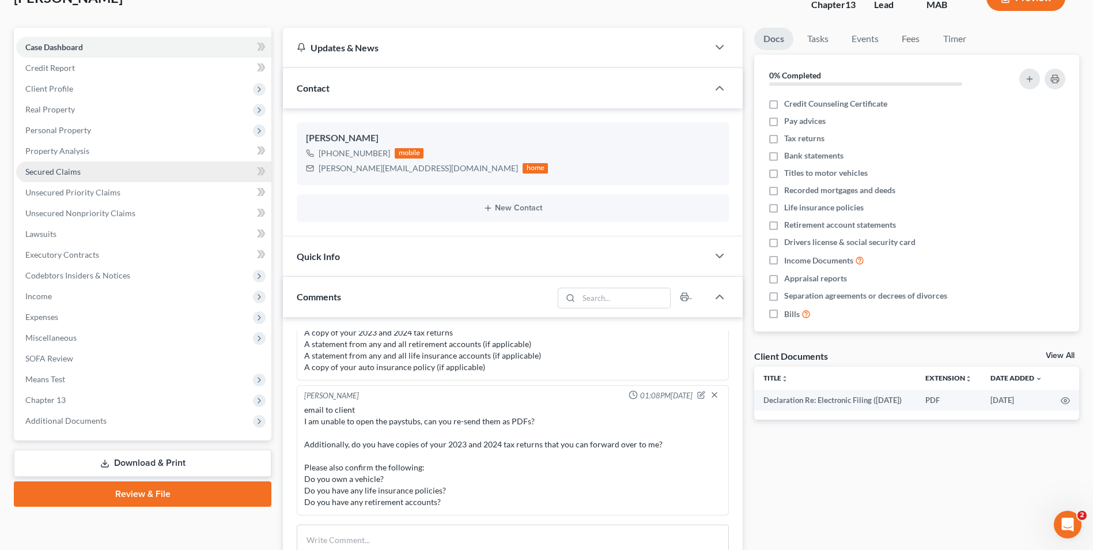
drag, startPoint x: 94, startPoint y: 169, endPoint x: 103, endPoint y: 169, distance: 9.2
click at [94, 169] on link "Secured Claims" at bounding box center [143, 171] width 255 height 21
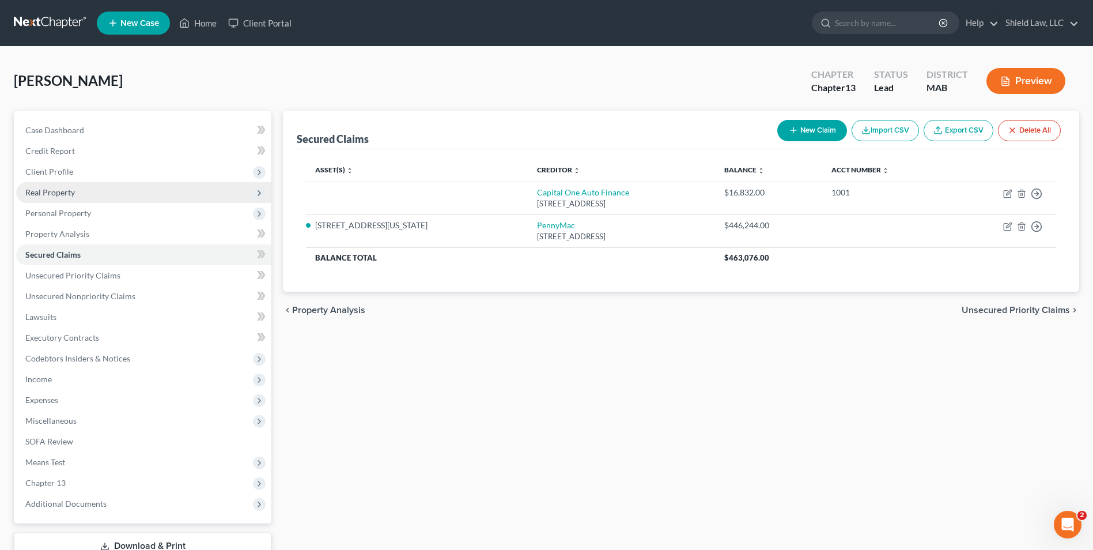
click at [90, 190] on span "Real Property" at bounding box center [143, 192] width 255 height 21
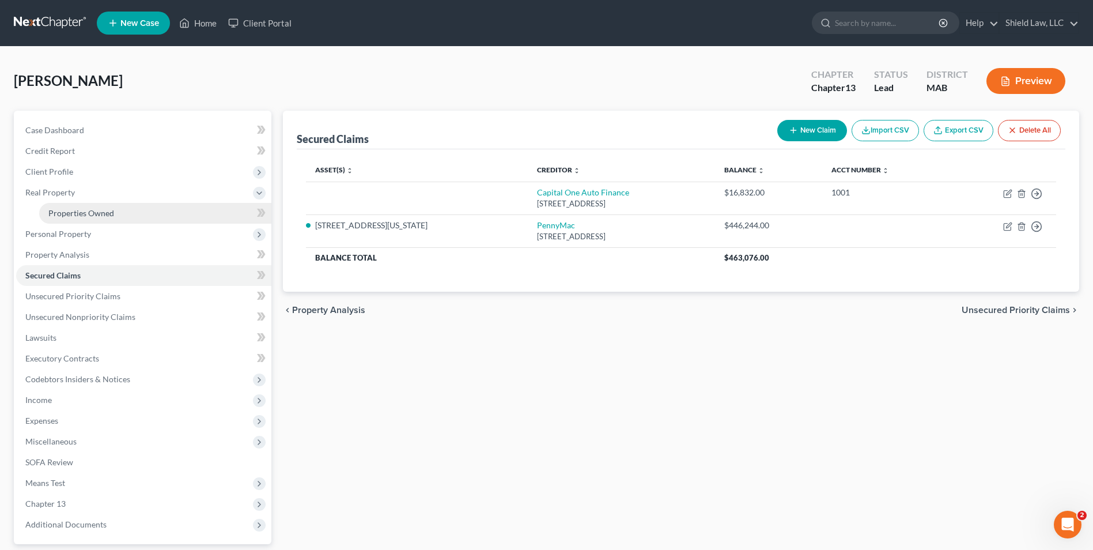
click at [94, 205] on link "Properties Owned" at bounding box center [155, 213] width 232 height 21
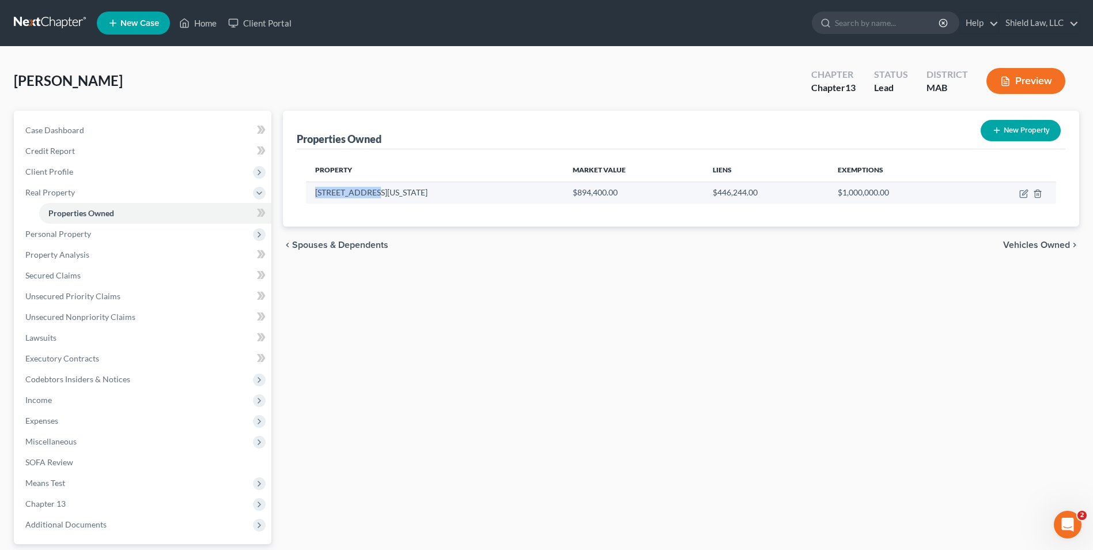
drag, startPoint x: 315, startPoint y: 192, endPoint x: 369, endPoint y: 188, distance: 53.8
click at [369, 188] on td "[STREET_ADDRESS][US_STATE]" at bounding box center [434, 192] width 257 height 22
copy td "[STREET_ADDRESS][US_STATE]"
click at [505, 343] on div "Properties Owned New Property Property Market Value Liens Exemptions [STREET_AD…" at bounding box center [681, 361] width 808 height 500
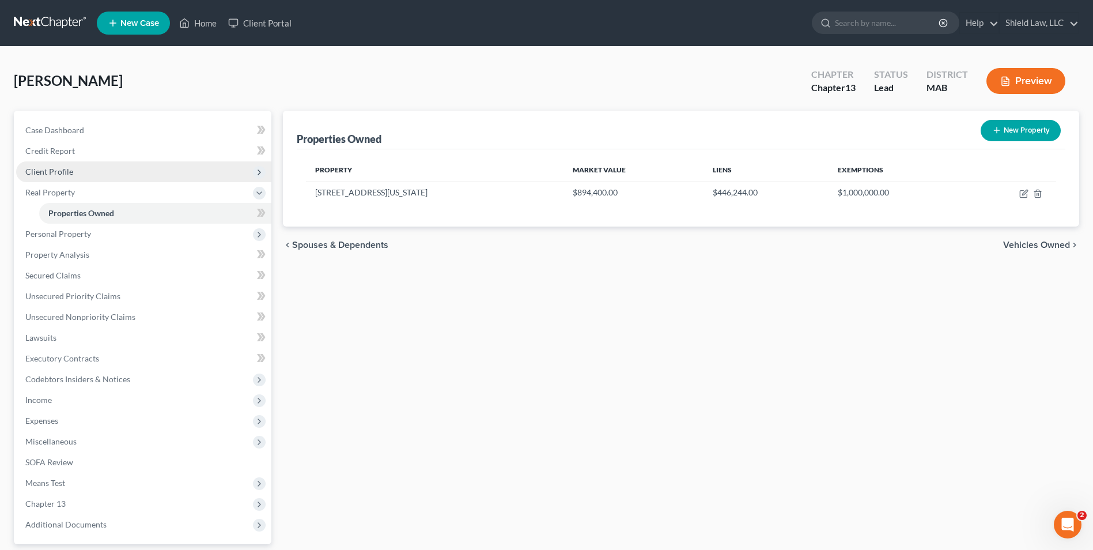
click at [93, 172] on span "Client Profile" at bounding box center [143, 171] width 255 height 21
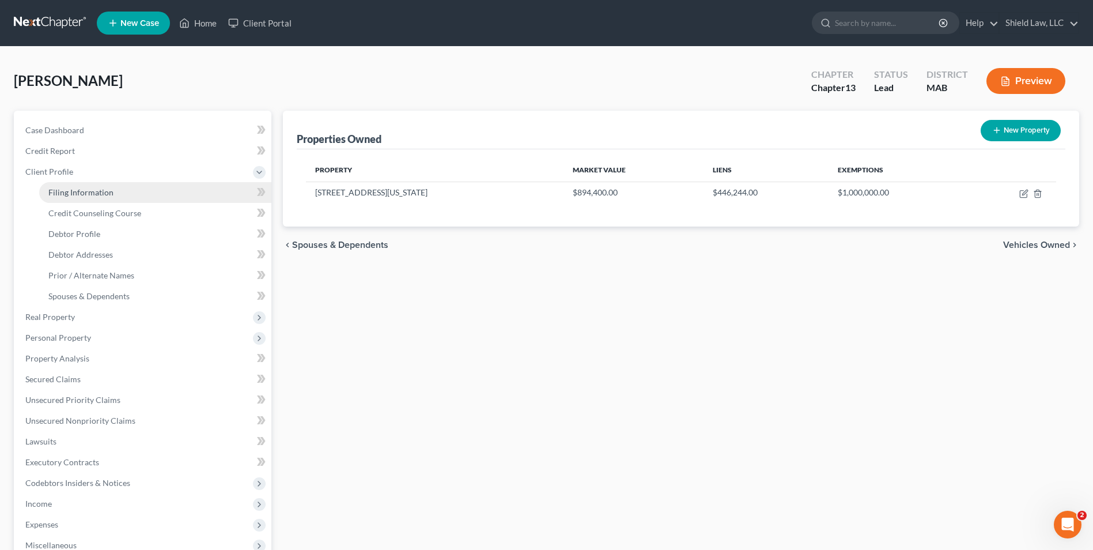
click at [99, 190] on span "Filing Information" at bounding box center [80, 192] width 65 height 10
select select "1"
select select "0"
select select "3"
select select "39"
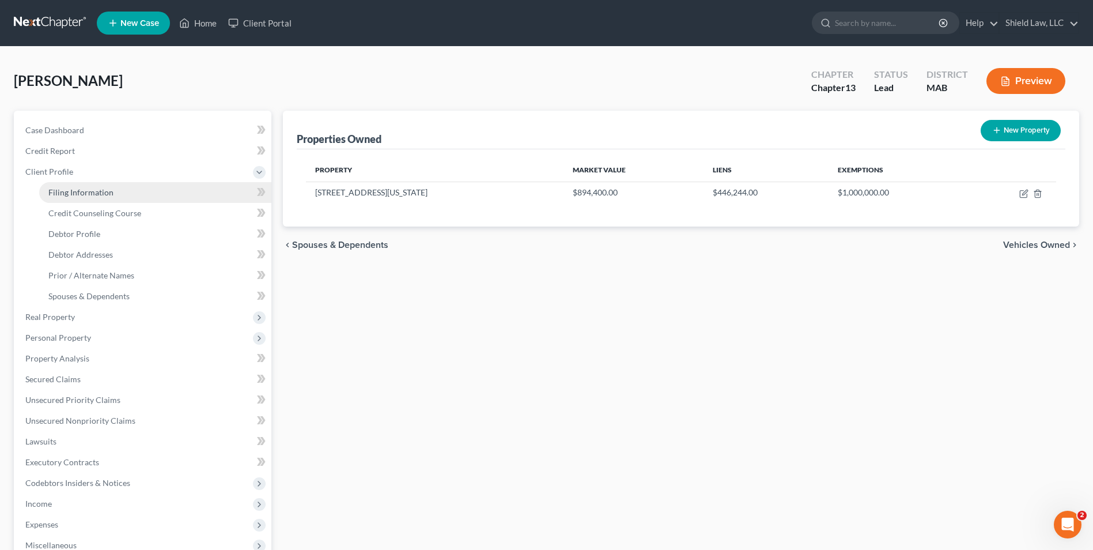
select select "0"
select select "22"
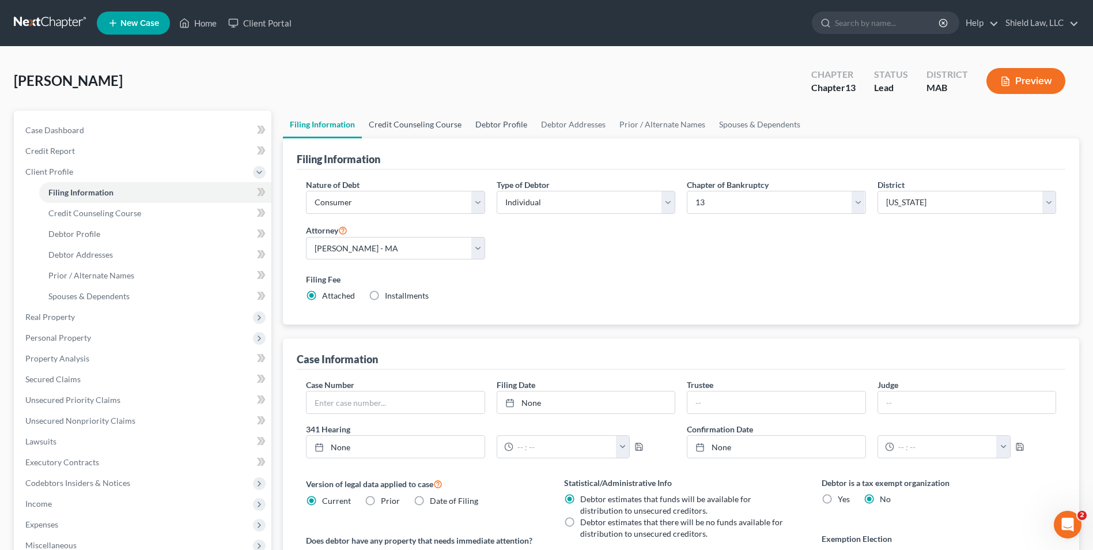
click at [424, 124] on link "Credit Counseling Course" at bounding box center [415, 125] width 107 height 28
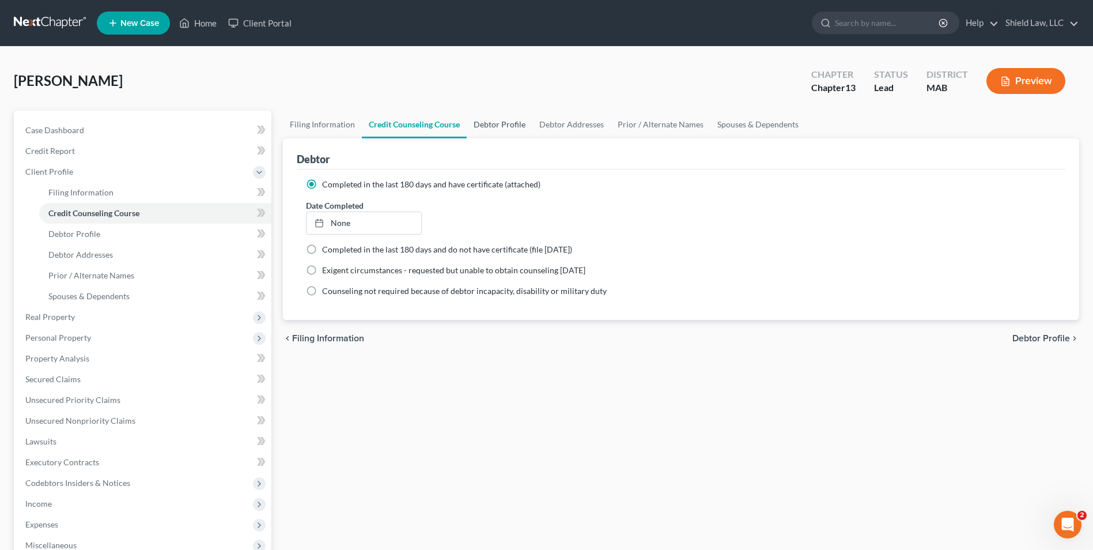
click at [486, 126] on link "Debtor Profile" at bounding box center [500, 125] width 66 height 28
select select "4"
select select "0"
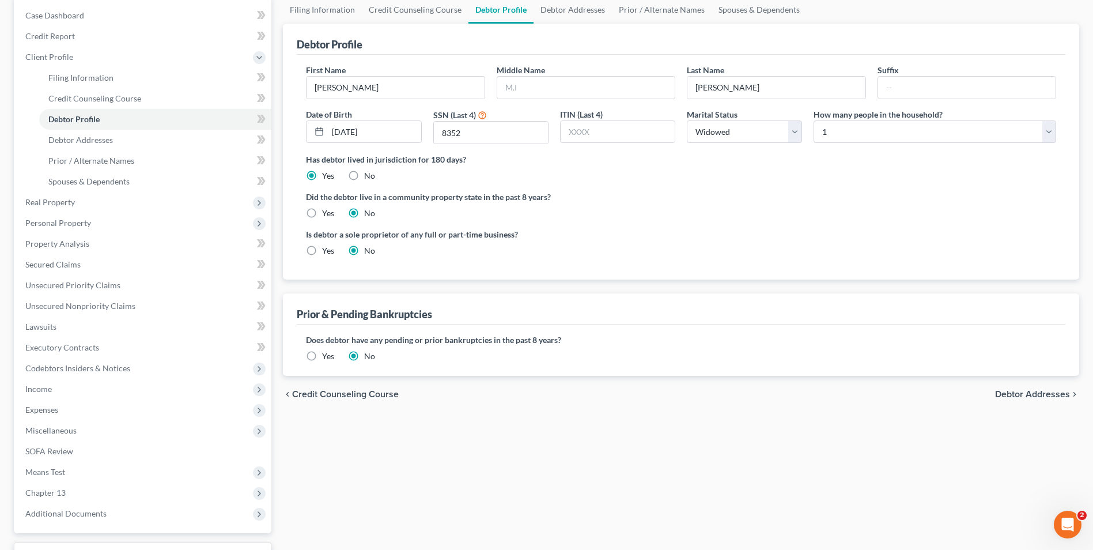
scroll to position [115, 0]
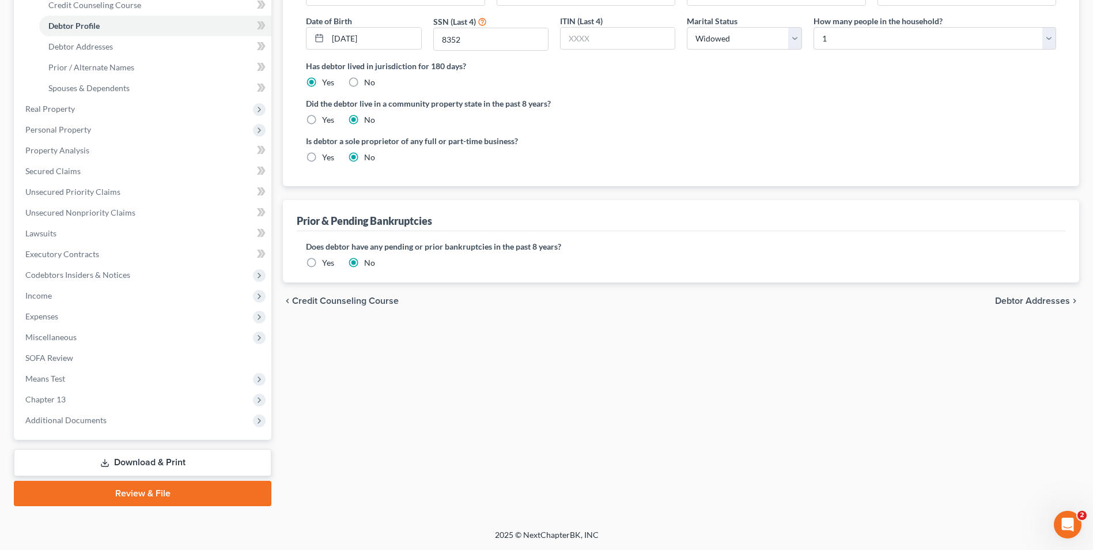
click at [169, 460] on link "Download & Print" at bounding box center [143, 462] width 258 height 27
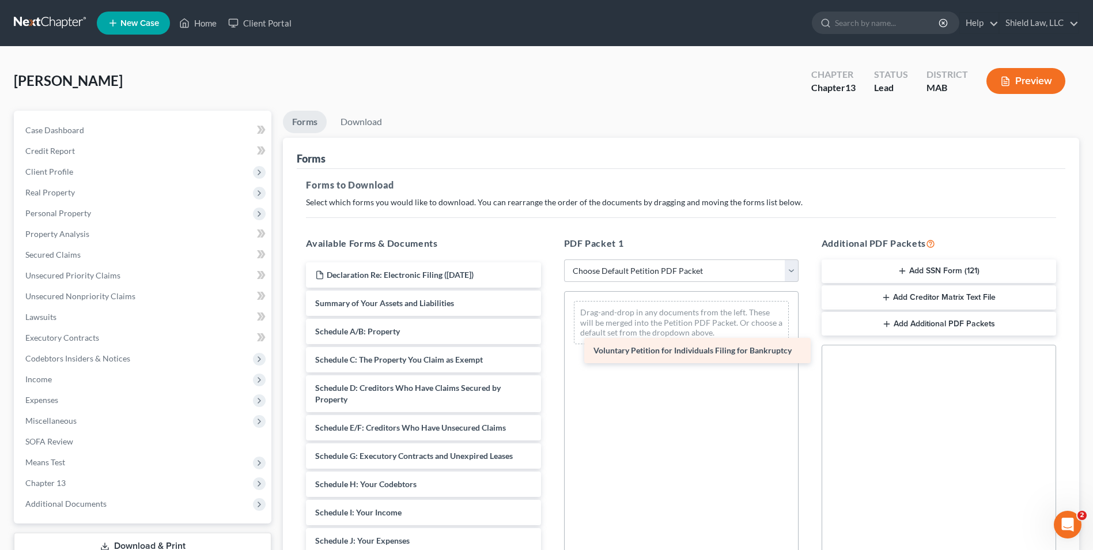
drag, startPoint x: 442, startPoint y: 297, endPoint x: 697, endPoint y: 346, distance: 259.3
click at [550, 345] on div "Voluntary Petition for Individuals Filing for Bankruptcy Declaration Re: Electr…" at bounding box center [423, 518] width 253 height 512
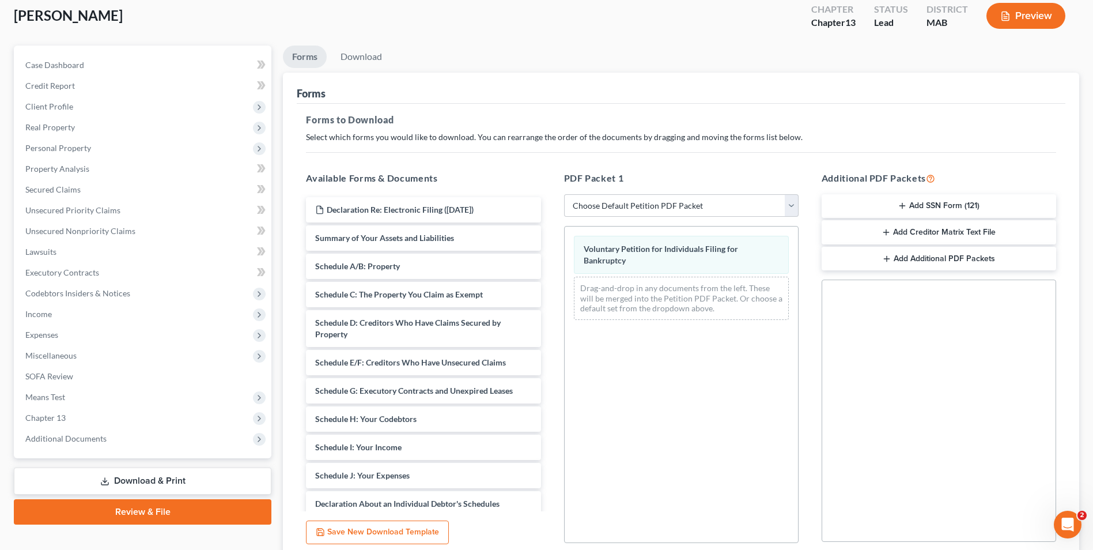
scroll to position [162, 0]
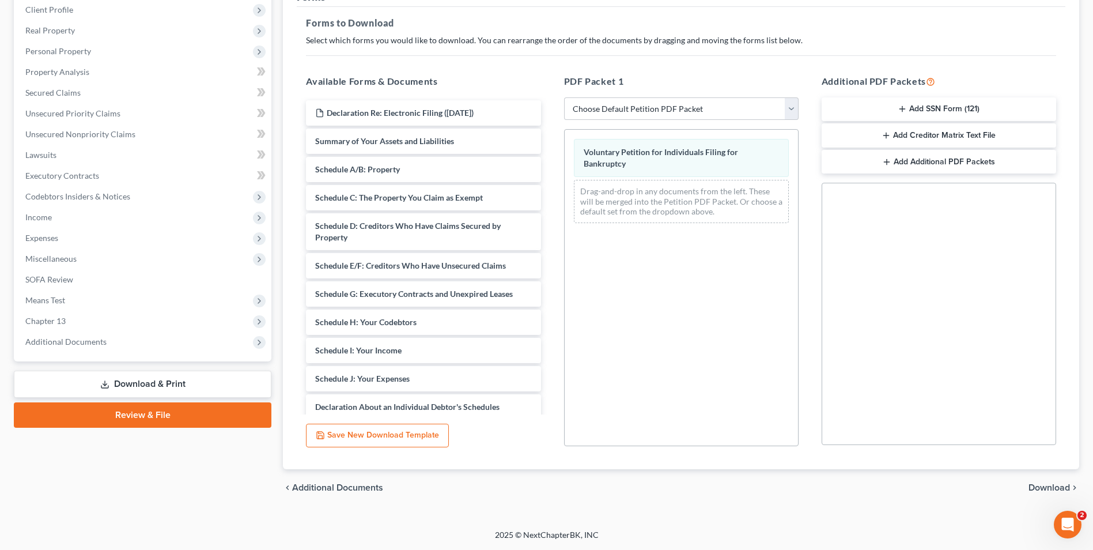
click at [1040, 481] on div "chevron_left Additional Documents Download chevron_right" at bounding box center [681, 487] width 796 height 37
click at [1043, 487] on span "Download" at bounding box center [1048, 487] width 41 height 9
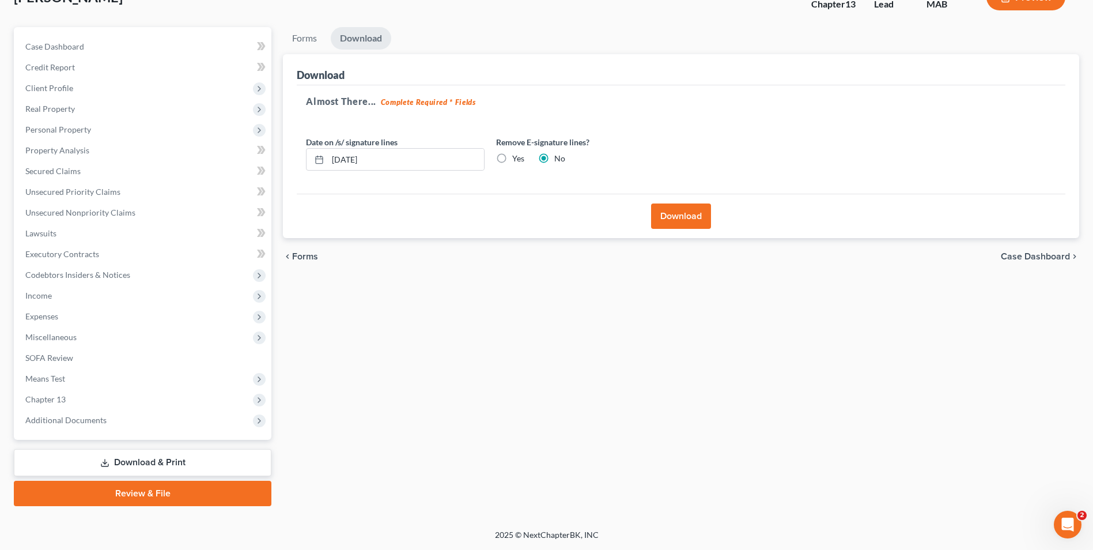
scroll to position [84, 0]
click at [350, 158] on input "[DATE]" at bounding box center [406, 160] width 156 height 22
type input "[DATE]"
click at [512, 156] on label "Yes" at bounding box center [518, 159] width 12 height 12
click at [517, 156] on input "Yes" at bounding box center [520, 156] width 7 height 7
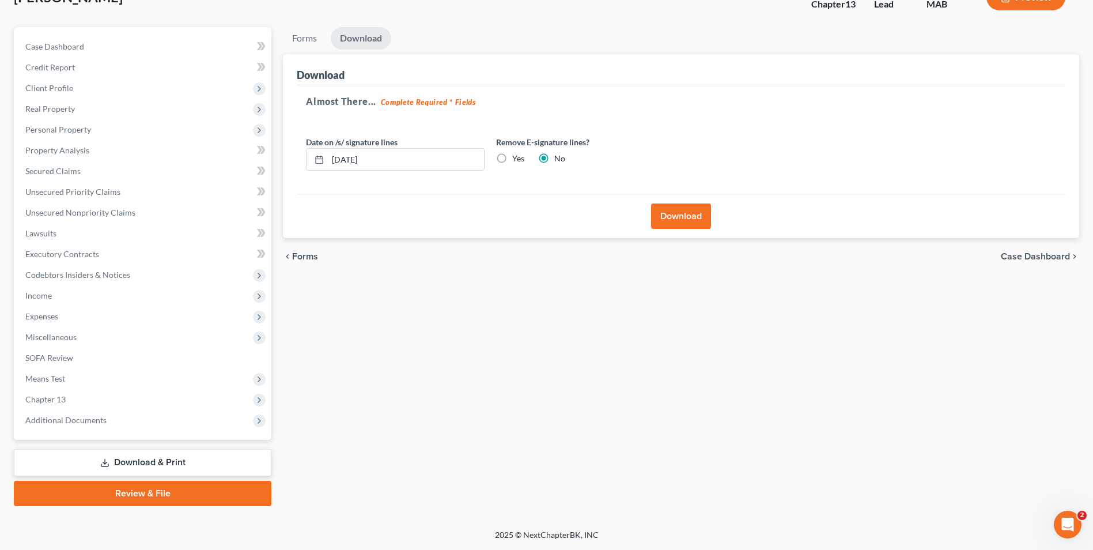
radio input "true"
radio input "false"
click at [688, 218] on button "Download" at bounding box center [681, 215] width 60 height 25
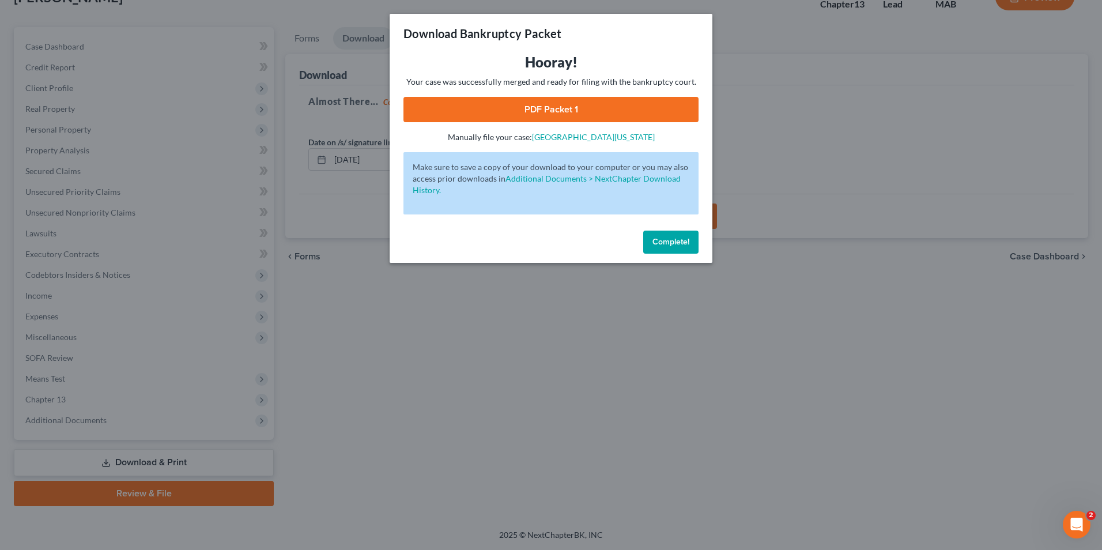
click at [615, 112] on link "PDF Packet 1" at bounding box center [550, 109] width 295 height 25
click at [692, 240] on button "Complete!" at bounding box center [670, 241] width 55 height 23
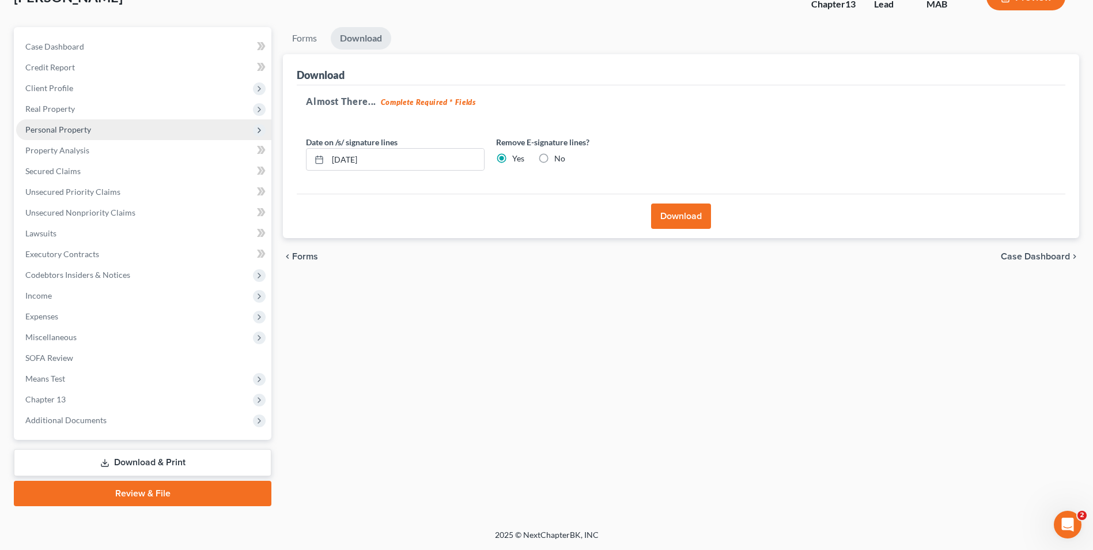
click at [71, 132] on span "Personal Property" at bounding box center [58, 129] width 66 height 10
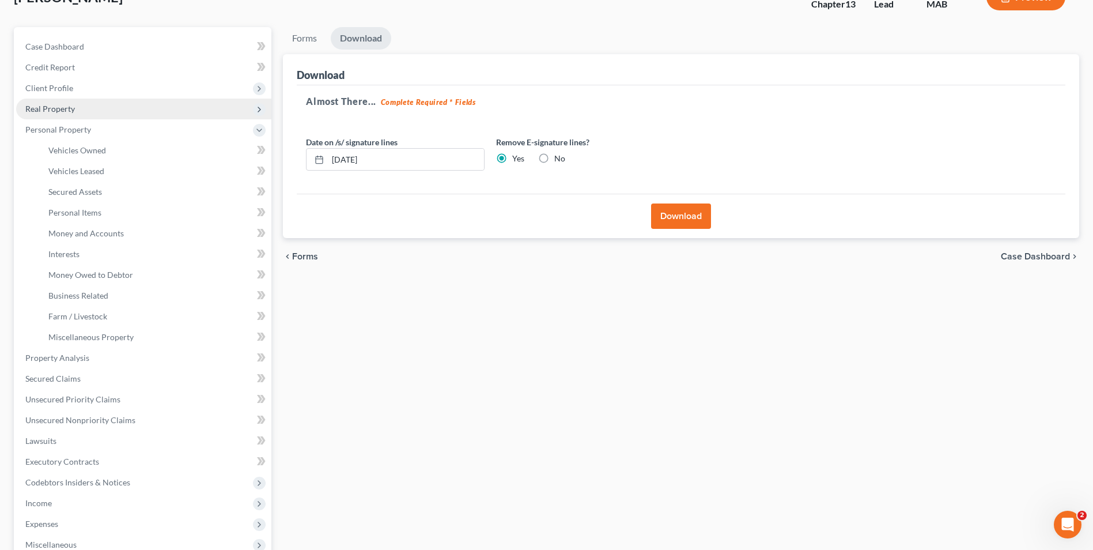
click at [73, 109] on span "Real Property" at bounding box center [50, 109] width 50 height 10
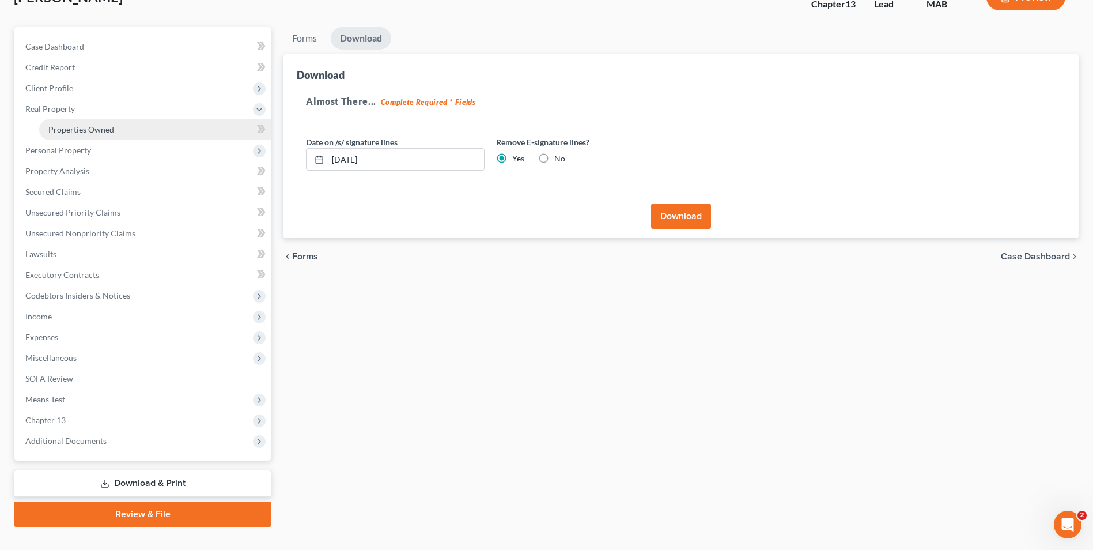
click at [86, 127] on span "Properties Owned" at bounding box center [81, 129] width 66 height 10
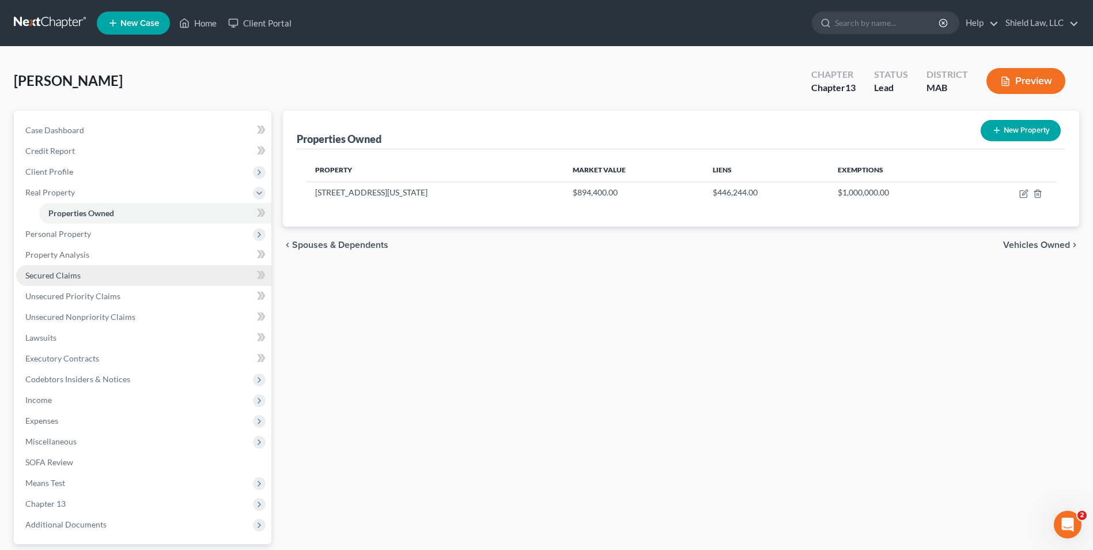
click at [54, 271] on span "Secured Claims" at bounding box center [52, 275] width 55 height 10
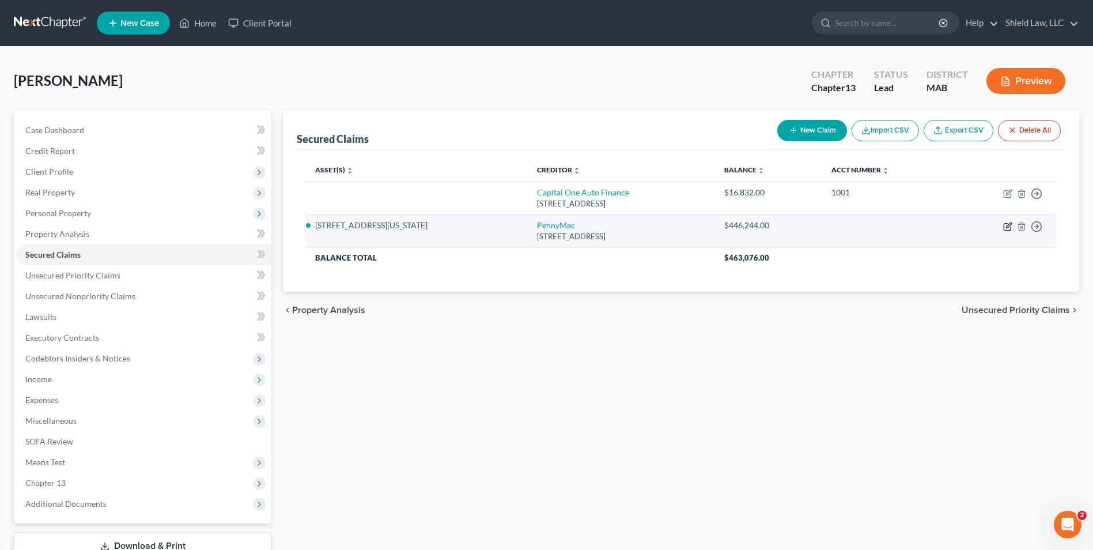
click at [1007, 226] on icon "button" at bounding box center [1008, 224] width 5 height 5
select select "4"
select select "0"
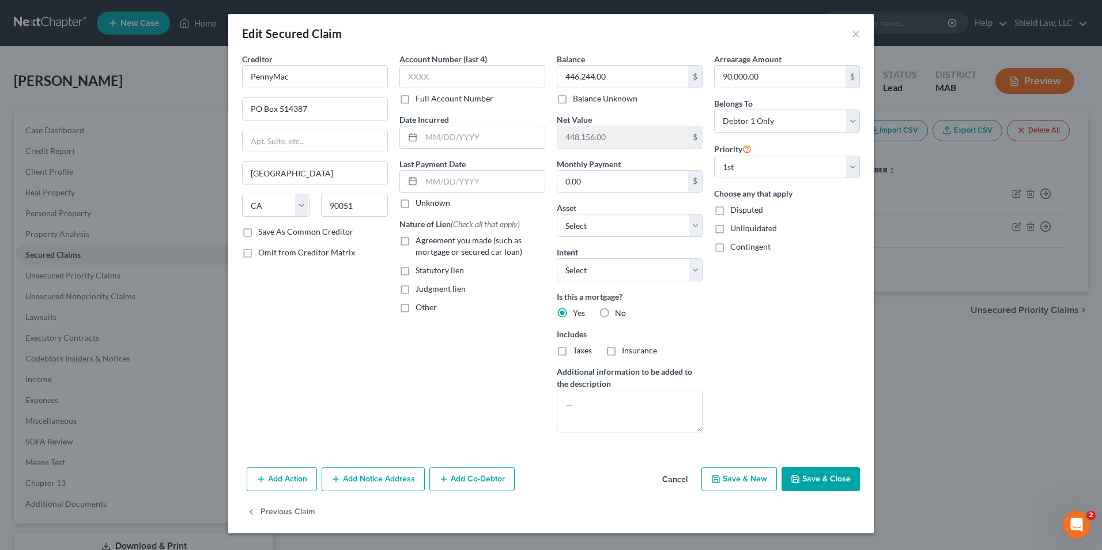
drag, startPoint x: 347, startPoint y: 477, endPoint x: 351, endPoint y: 377, distance: 100.4
click at [347, 476] on button "Add Notice Address" at bounding box center [372, 479] width 103 height 24
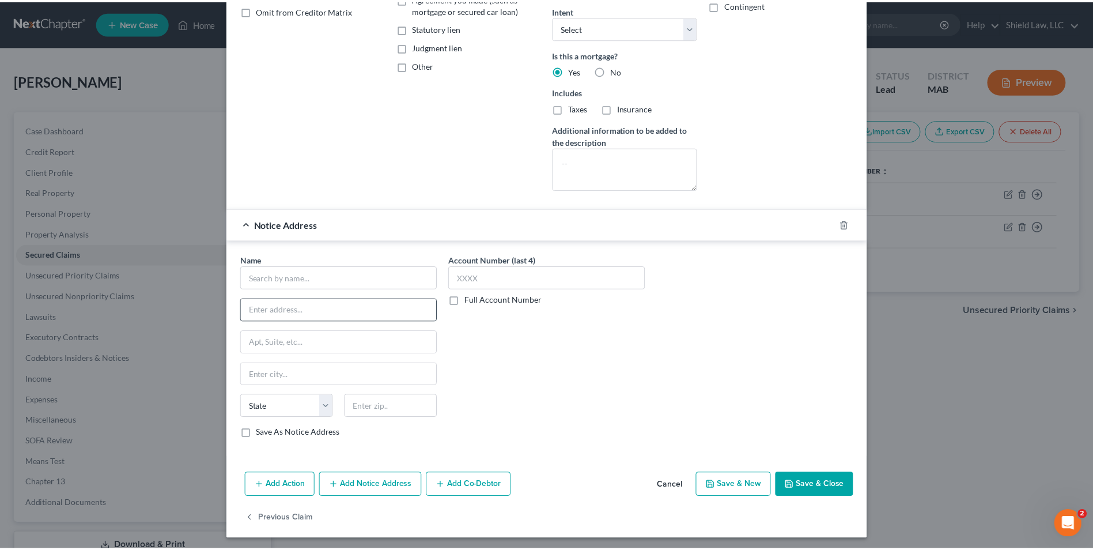
scroll to position [245, 0]
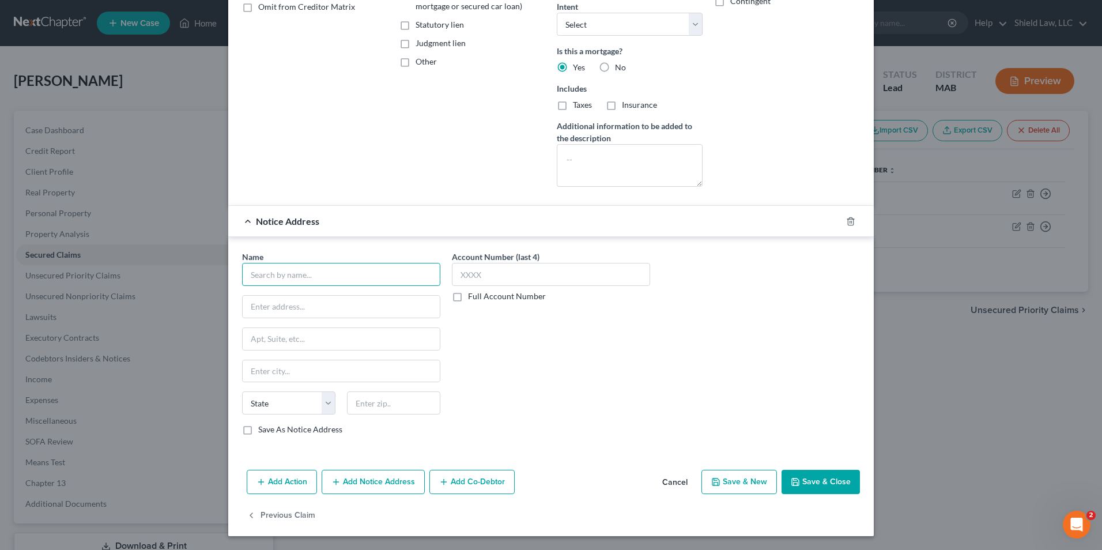
click at [298, 279] on input "text" at bounding box center [341, 274] width 198 height 23
type input "[PERSON_NAME] and [PERSON_NAME], PPLC"
click at [297, 300] on input "text" at bounding box center [341, 307] width 197 height 22
type input "[STREET_ADDRESS][PERSON_NAME]"
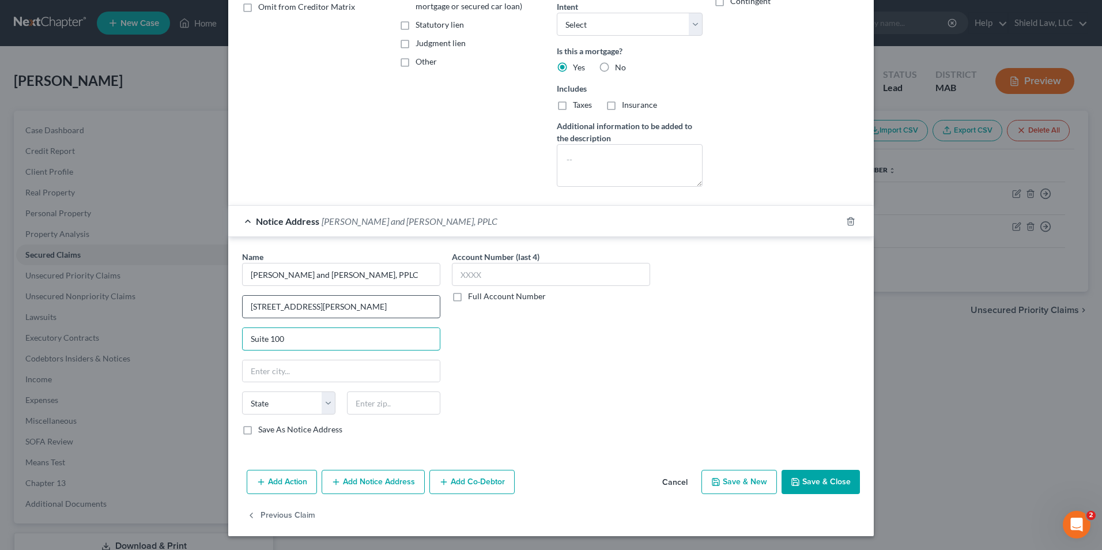
type input "Suite 100"
type input "27103"
type input "[PERSON_NAME]"
select select "28"
click at [324, 308] on input "[STREET_ADDRESS][PERSON_NAME]" at bounding box center [341, 307] width 197 height 22
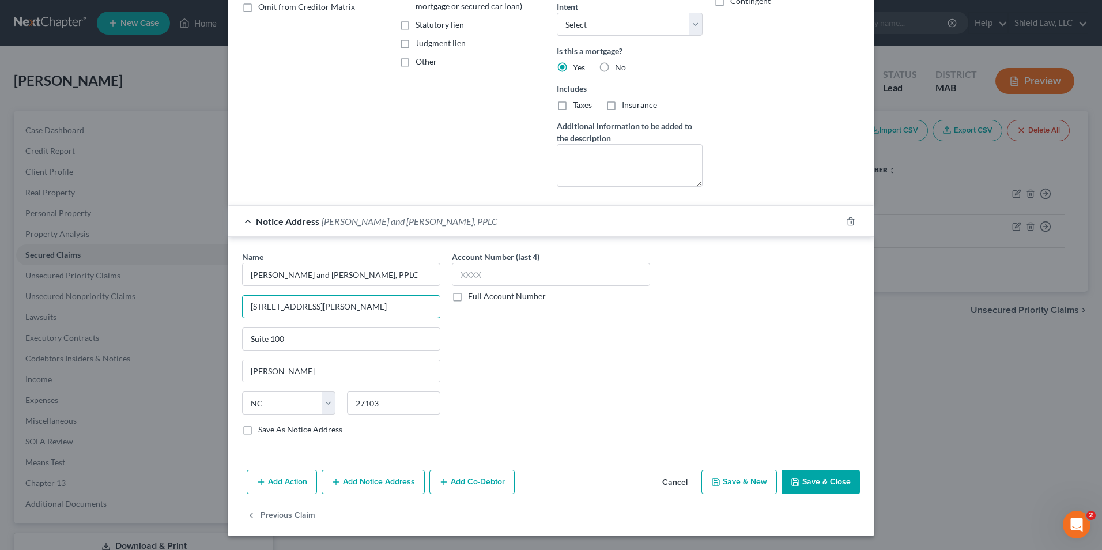
type input "[STREET_ADDRESS][PERSON_NAME]"
click at [574, 353] on div "Account Number (last 4) Full Account Number" at bounding box center [551, 348] width 210 height 194
click at [830, 477] on button "Save & Close" at bounding box center [820, 482] width 78 height 24
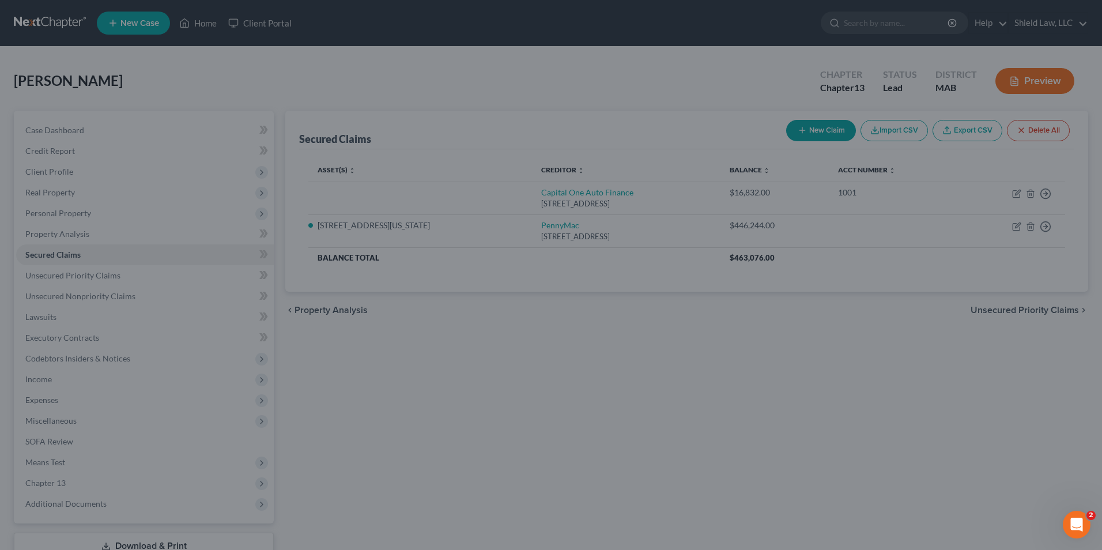
select select "4"
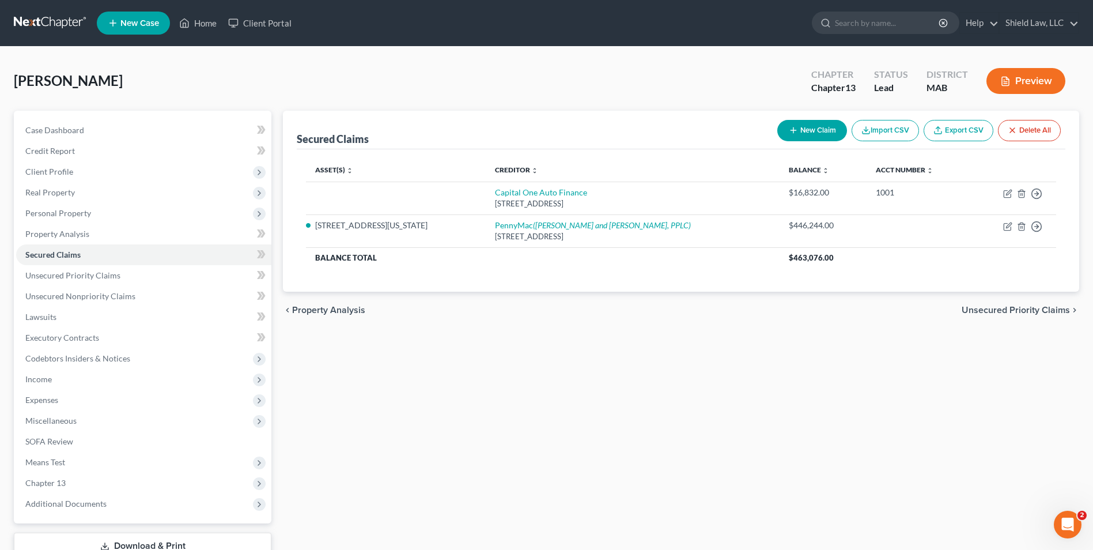
click at [410, 417] on div "Secured Claims New Claim Import CSV Export CSV Delete All Asset(s) expand_more …" at bounding box center [681, 350] width 808 height 479
click at [324, 411] on div "Secured Claims New Claim Import CSV Export CSV Delete All Asset(s) expand_more …" at bounding box center [681, 350] width 808 height 479
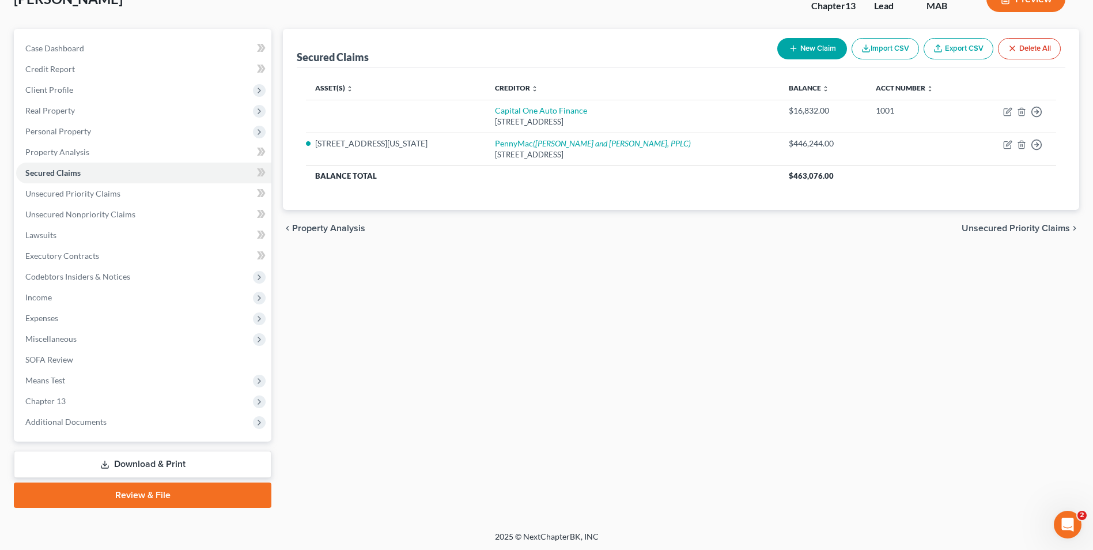
scroll to position [84, 0]
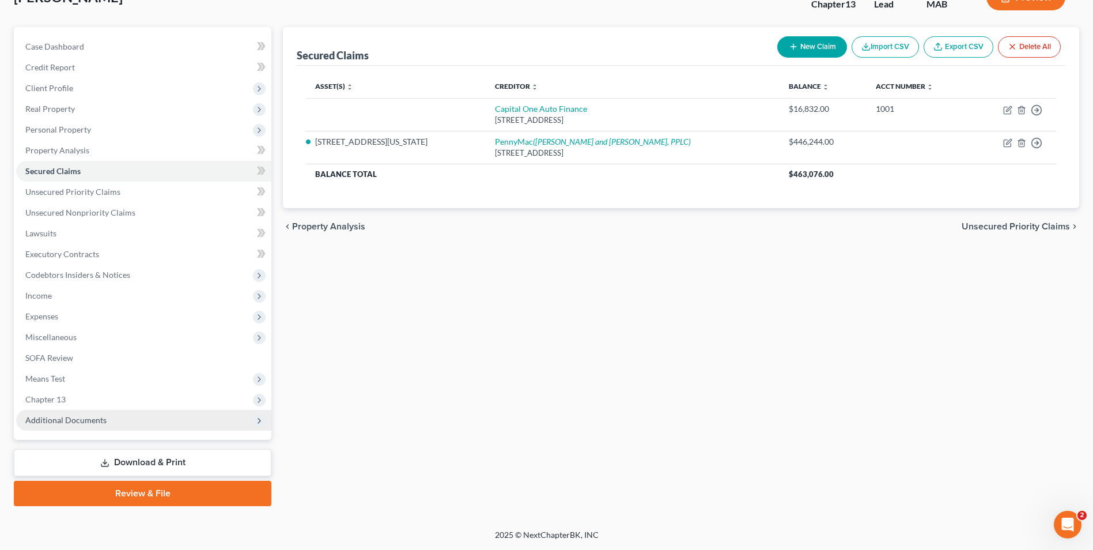
click at [81, 422] on span "Additional Documents" at bounding box center [65, 420] width 81 height 10
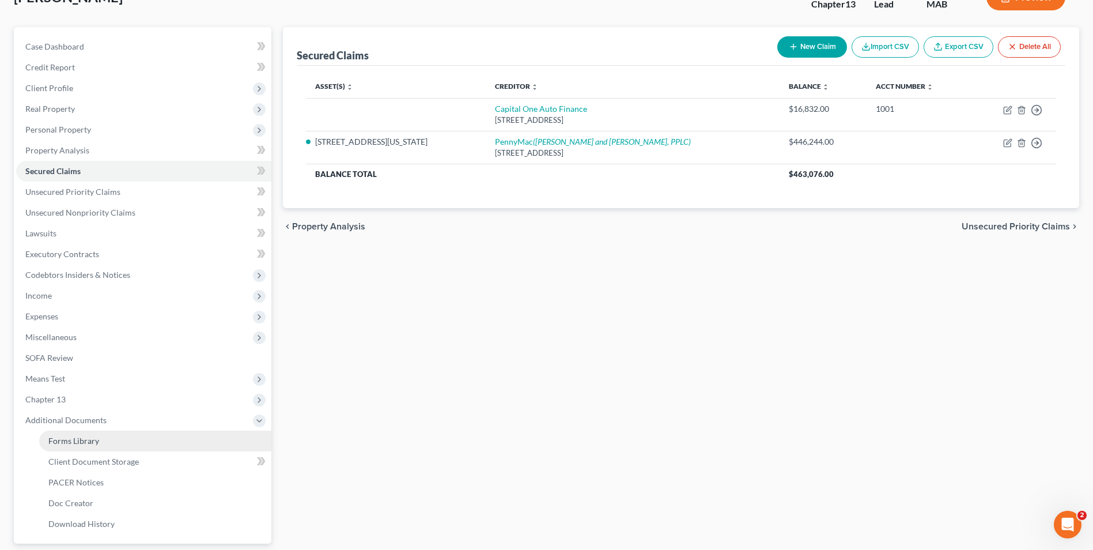
click at [116, 436] on link "Forms Library" at bounding box center [155, 440] width 232 height 21
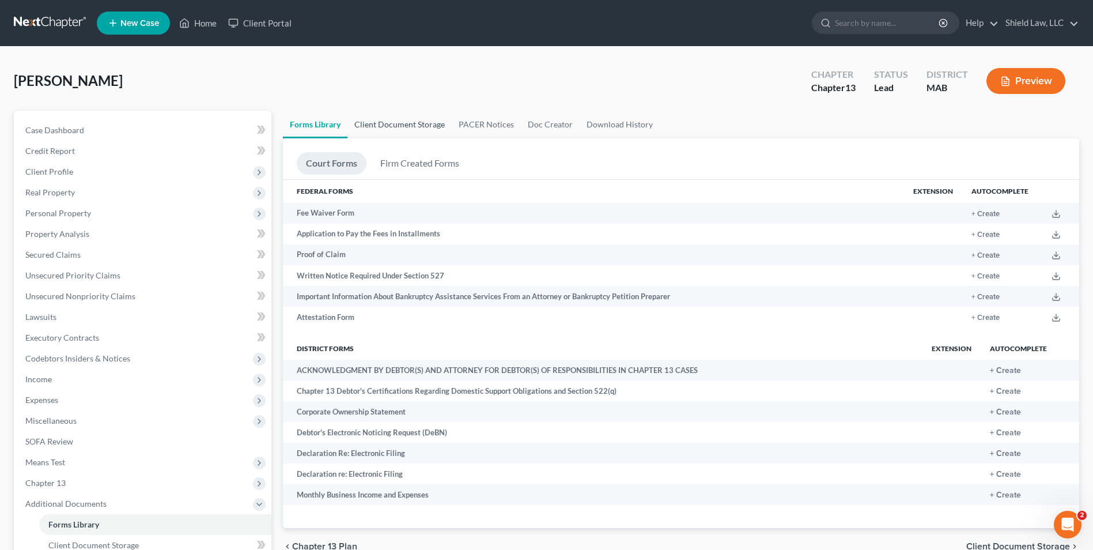
click at [394, 122] on link "Client Document Storage" at bounding box center [399, 125] width 104 height 28
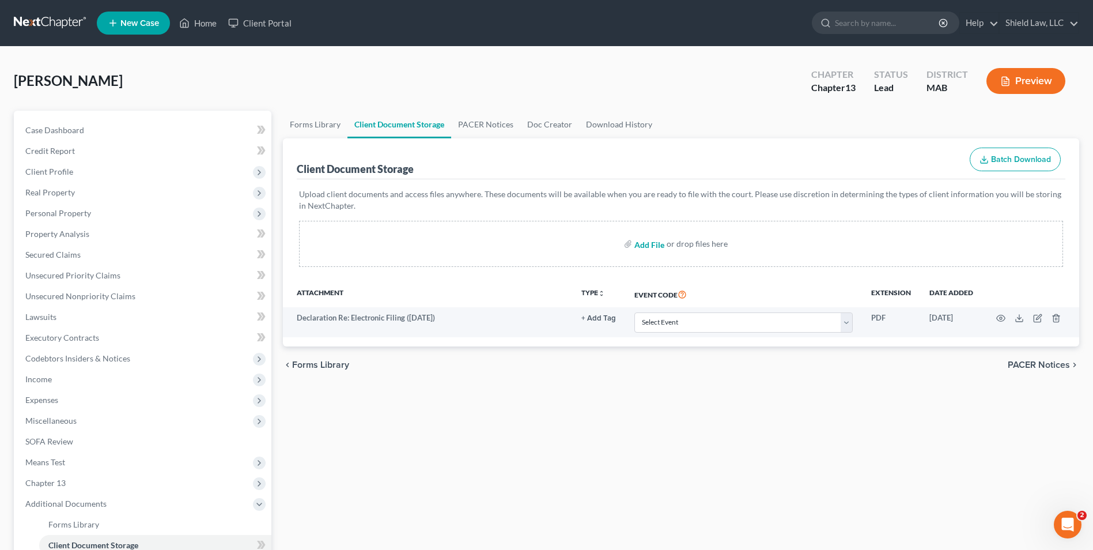
click at [656, 246] on input "file" at bounding box center [648, 243] width 28 height 21
type input "C:\fakepath\[PERSON_NAME] 2.pdf"
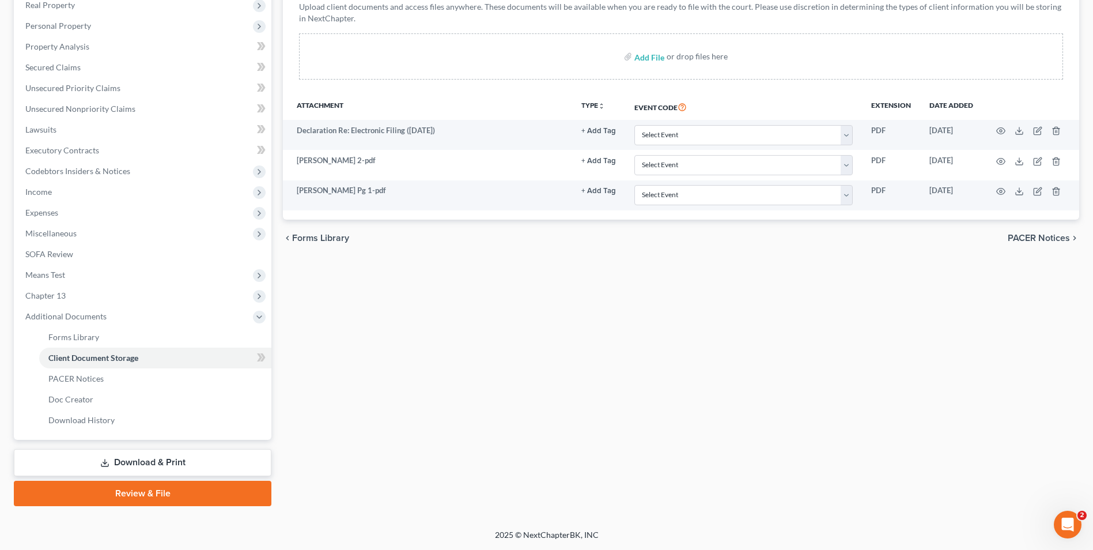
click at [141, 471] on link "Download & Print" at bounding box center [143, 462] width 258 height 27
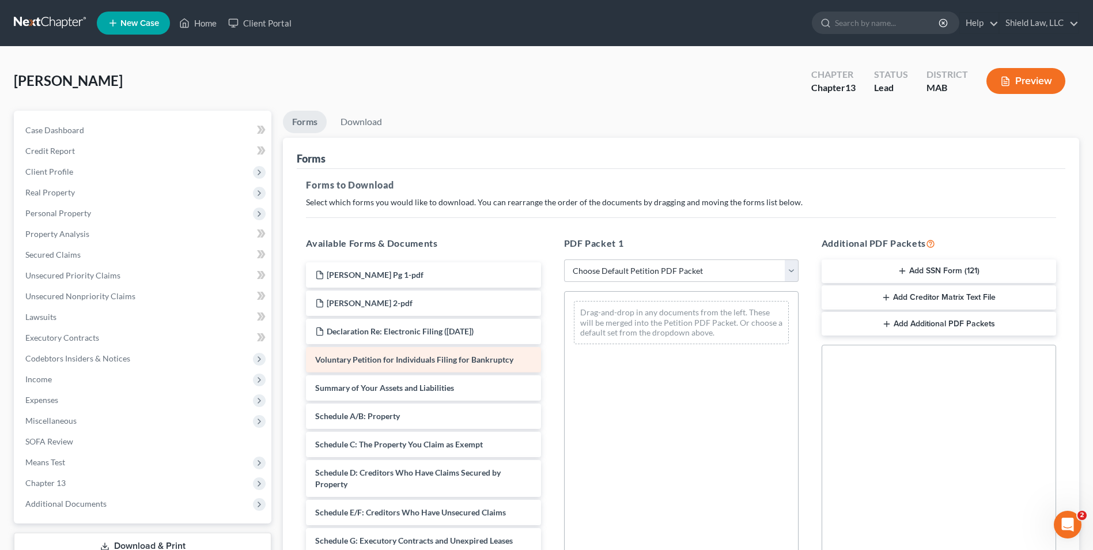
click at [550, 366] on div "[PERSON_NAME] Pg 1-pdf [PERSON_NAME] 2-pdf Declaration Re: Electronic Filing ([…" at bounding box center [423, 560] width 253 height 596
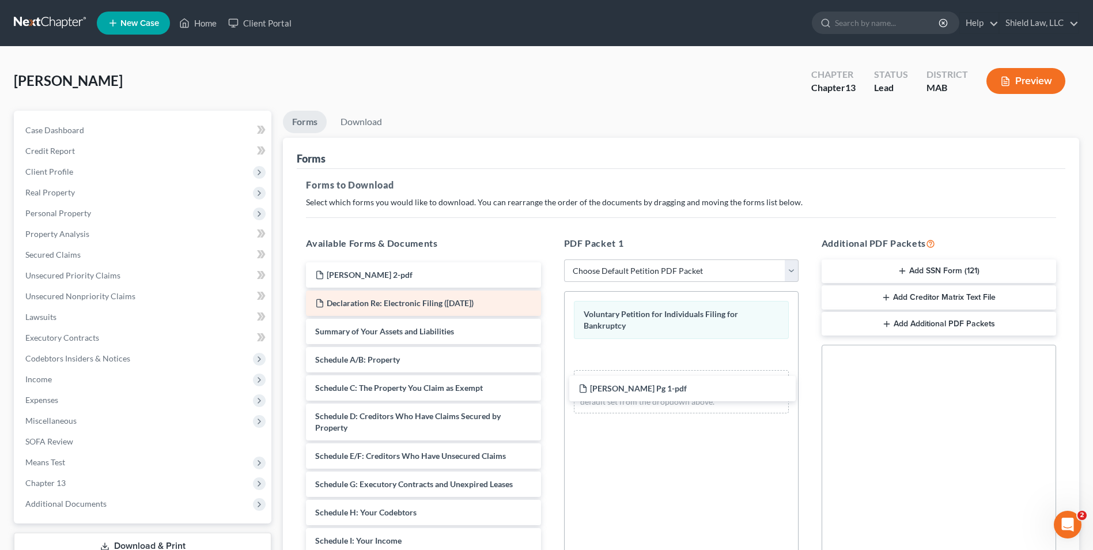
drag, startPoint x: 434, startPoint y: 277, endPoint x: 432, endPoint y: 303, distance: 26.0
click at [550, 388] on div "[PERSON_NAME] Pg 1-pdf [PERSON_NAME] Pg 1-pdf [PERSON_NAME] 2-pdf Declaration R…" at bounding box center [423, 532] width 253 height 540
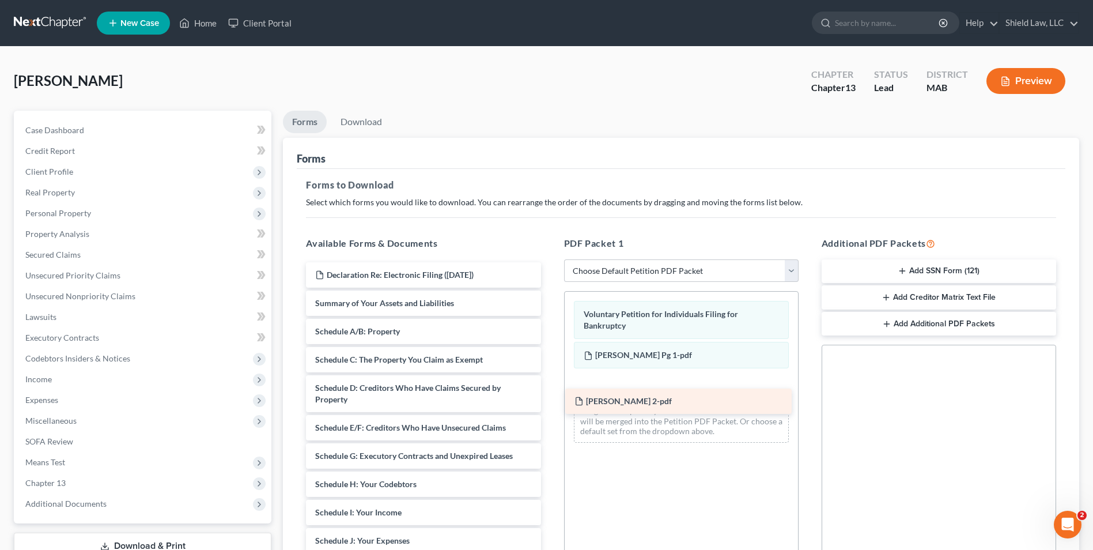
drag, startPoint x: 399, startPoint y: 274, endPoint x: 691, endPoint y: 423, distance: 327.2
click at [550, 423] on div "[PERSON_NAME] 2-pdf [PERSON_NAME] 2-pdf Declaration Re: Electronic Filing ([DAT…" at bounding box center [423, 518] width 253 height 512
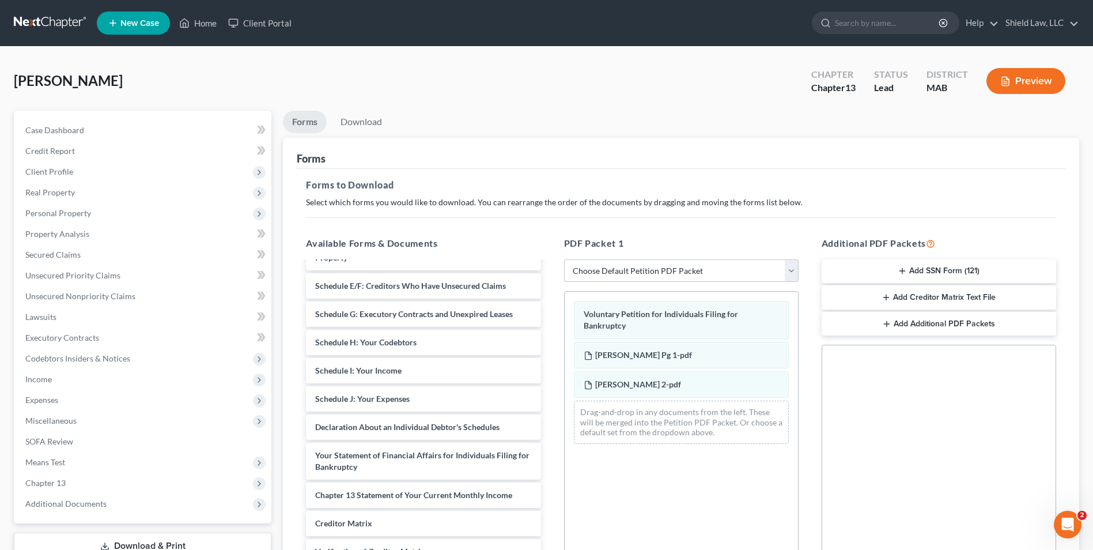
scroll to position [173, 0]
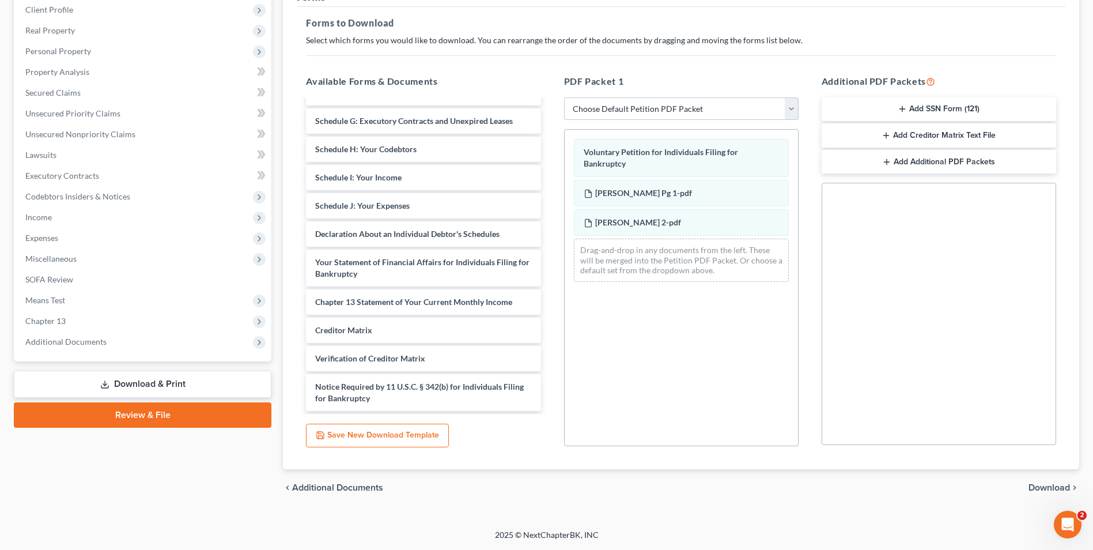
click at [1043, 485] on span "Download" at bounding box center [1048, 487] width 41 height 9
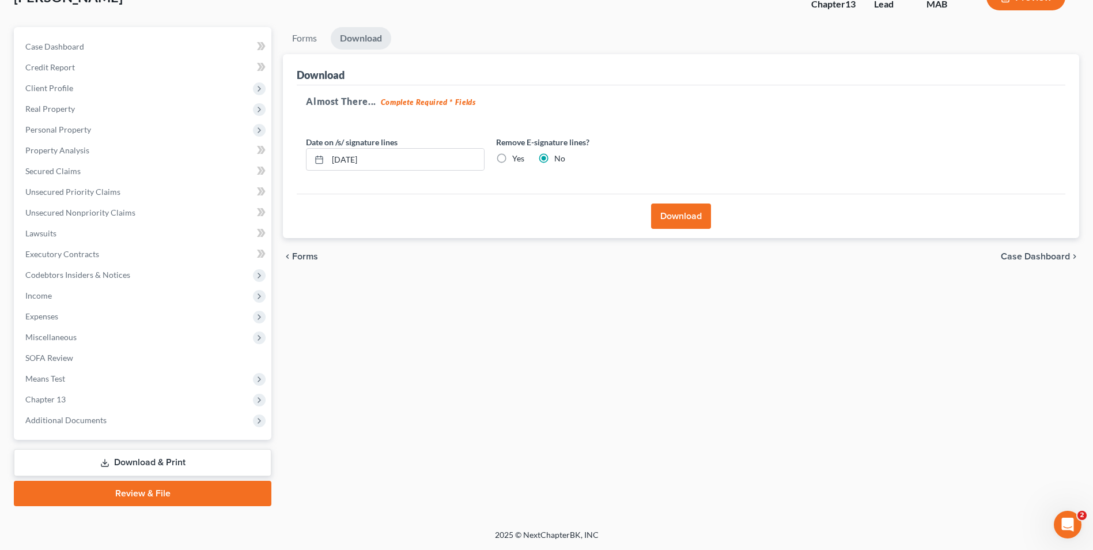
scroll to position [84, 0]
click at [349, 158] on input "[DATE]" at bounding box center [406, 160] width 156 height 22
type input "[DATE]"
click at [674, 217] on button "Download" at bounding box center [681, 215] width 60 height 25
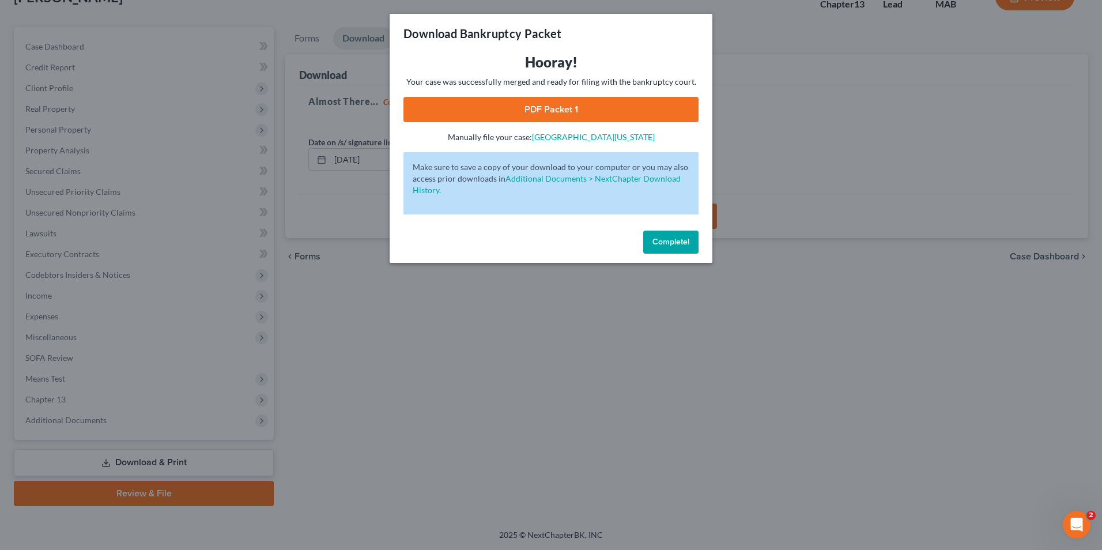
click at [661, 112] on link "PDF Packet 1" at bounding box center [550, 109] width 295 height 25
click at [667, 239] on span "Complete!" at bounding box center [670, 242] width 37 height 10
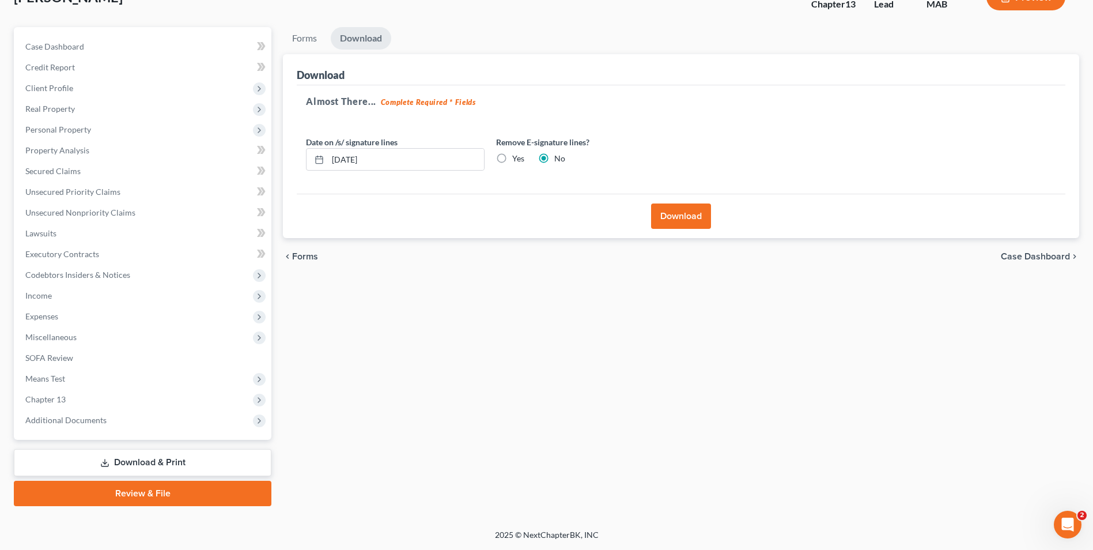
click at [289, 253] on icon "chevron_left" at bounding box center [287, 256] width 9 height 9
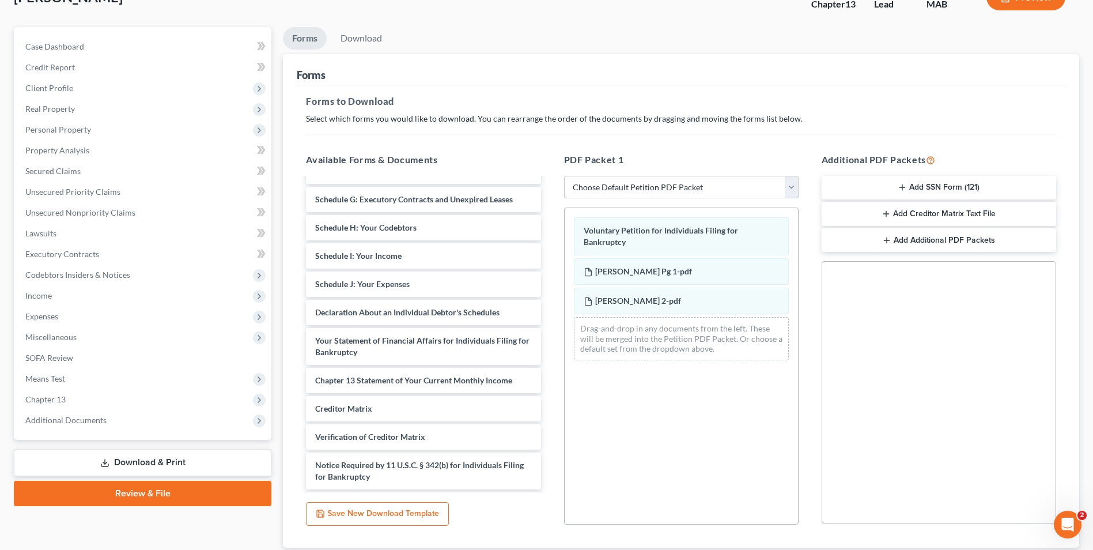
click at [644, 188] on select "Choose Default Petition PDF Packet Complete Bankruptcy Petition (all forms and …" at bounding box center [681, 187] width 234 height 23
click at [564, 176] on select "Choose Default Petition PDF Packet Complete Bankruptcy Petition (all forms and …" at bounding box center [681, 187] width 234 height 23
drag, startPoint x: 654, startPoint y: 230, endPoint x: 649, endPoint y: 218, distance: 12.9
click at [580, 216] on div "Voluntary Petition for Individuals Filing for Bankruptcy Voluntary Petition for…" at bounding box center [681, 288] width 233 height 161
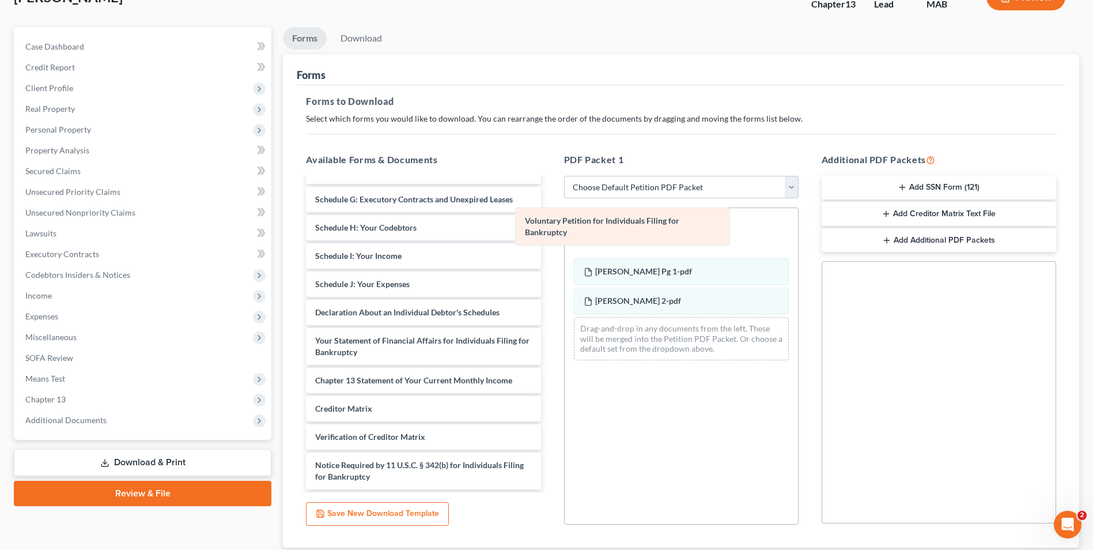
drag, startPoint x: 707, startPoint y: 238, endPoint x: 618, endPoint y: 220, distance: 90.6
click at [621, 221] on div "Voluntary Petition for Individuals Filing for Bankruptcy Voluntary Petition for…" at bounding box center [681, 288] width 233 height 161
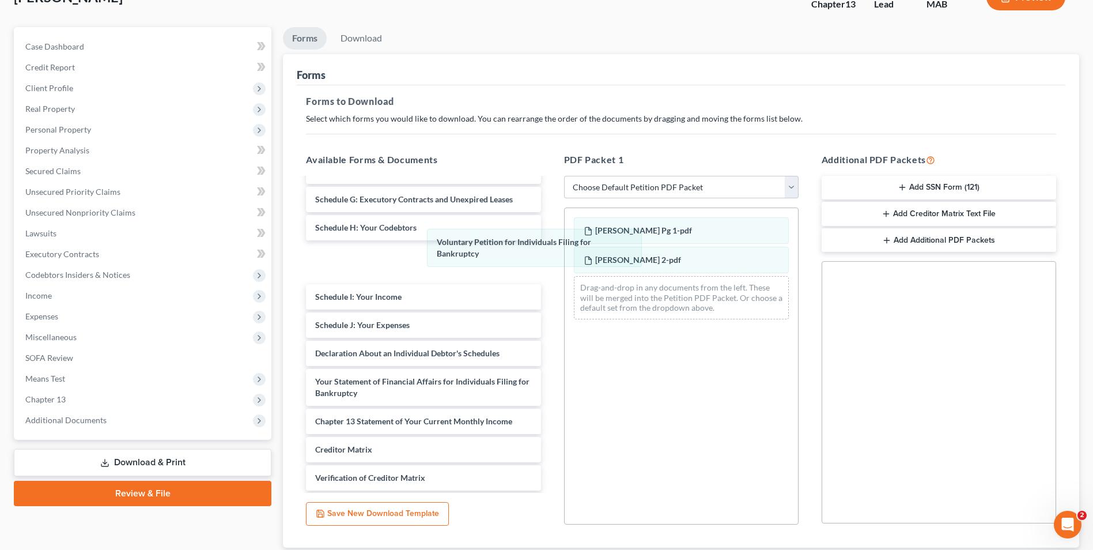
drag, startPoint x: 657, startPoint y: 221, endPoint x: 584, endPoint y: 277, distance: 92.1
click at [565, 234] on div "Voluntary Petition for Individuals Filing for Bankruptcy Voluntary Petition for…" at bounding box center [681, 268] width 233 height 120
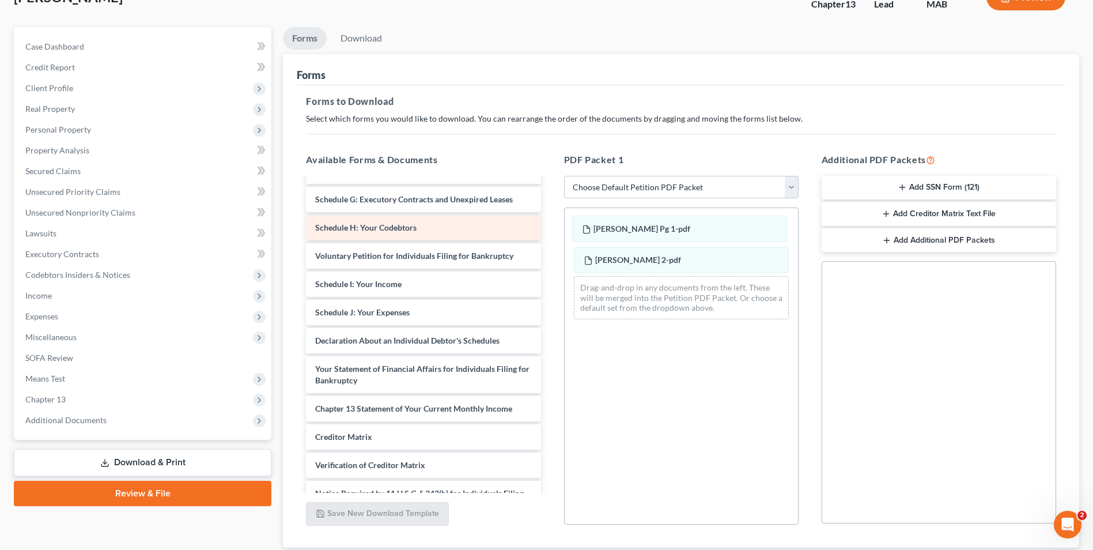
drag, startPoint x: 694, startPoint y: 237, endPoint x: 523, endPoint y: 232, distance: 171.2
click at [565, 224] on div "[PERSON_NAME] Pg 1-pdf [PERSON_NAME] Pg 1-pdf [PERSON_NAME] Pg 1-pdf [PERSON_NA…" at bounding box center [681, 268] width 233 height 120
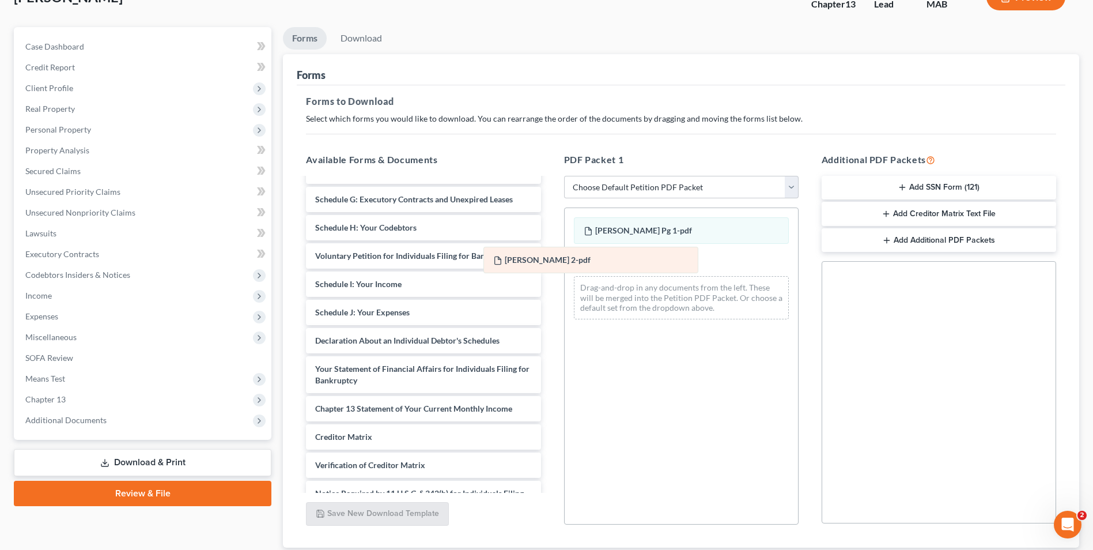
drag, startPoint x: 720, startPoint y: 258, endPoint x: 542, endPoint y: 251, distance: 178.1
click at [565, 257] on div "[PERSON_NAME] 2-pdf [PERSON_NAME] Pg 1-pdf [PERSON_NAME] 2-pdf [PERSON_NAME] 2-…" at bounding box center [681, 268] width 233 height 120
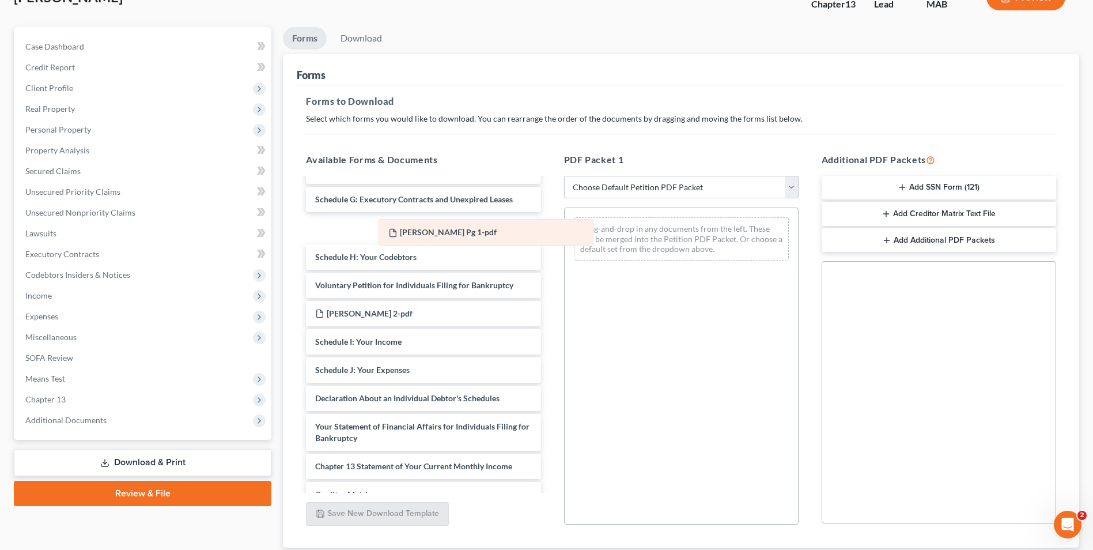
drag, startPoint x: 740, startPoint y: 225, endPoint x: 485, endPoint y: 228, distance: 255.3
click at [565, 228] on div "[PERSON_NAME] Pg 1-pdf [PERSON_NAME] Pg 1-pdf Drag-and-drop in any documents fr…" at bounding box center [681, 239] width 233 height 62
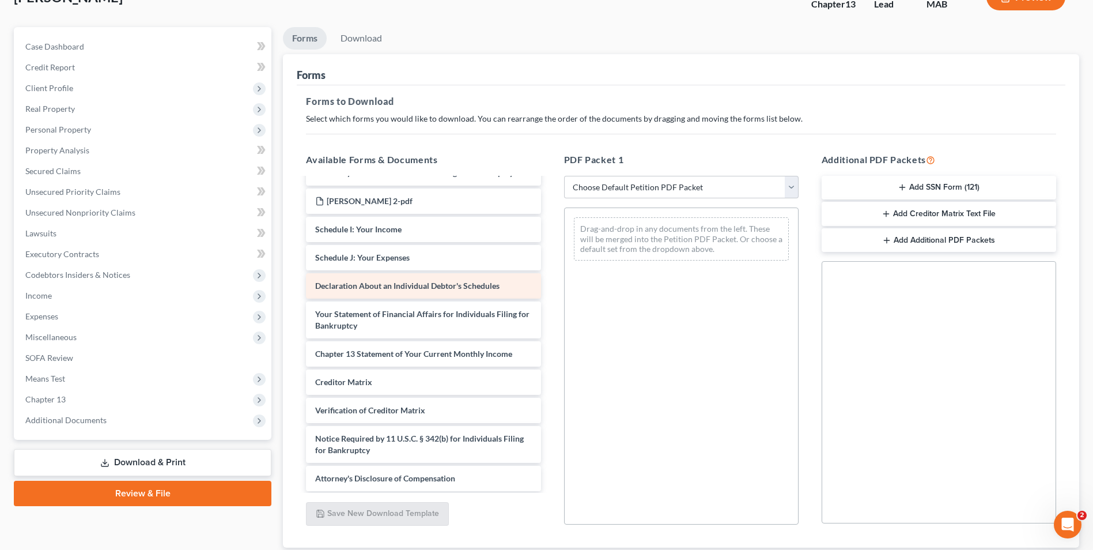
scroll to position [285, 0]
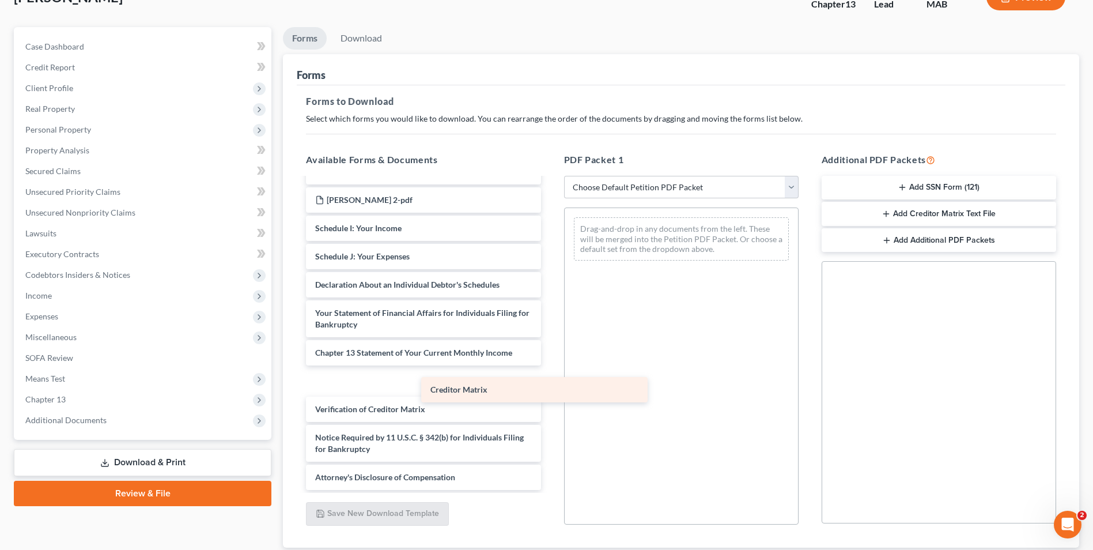
drag, startPoint x: 422, startPoint y: 383, endPoint x: 539, endPoint y: 386, distance: 117.0
click at [538, 388] on div "Creditor Matrix Declaration Re: Electronic Filing ([DATE]) Summary of Your Asse…" at bounding box center [423, 191] width 253 height 596
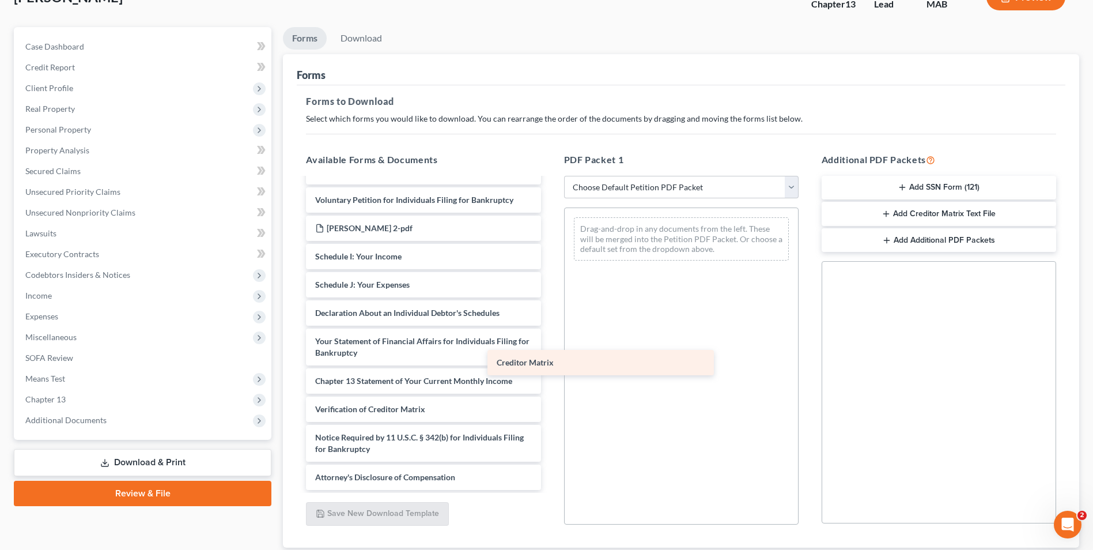
drag, startPoint x: 447, startPoint y: 385, endPoint x: 628, endPoint y: 366, distance: 182.5
click at [550, 366] on div "Creditor Matrix Declaration Re: Electronic Filing ([DATE]) Summary of Your Asse…" at bounding box center [423, 206] width 253 height 568
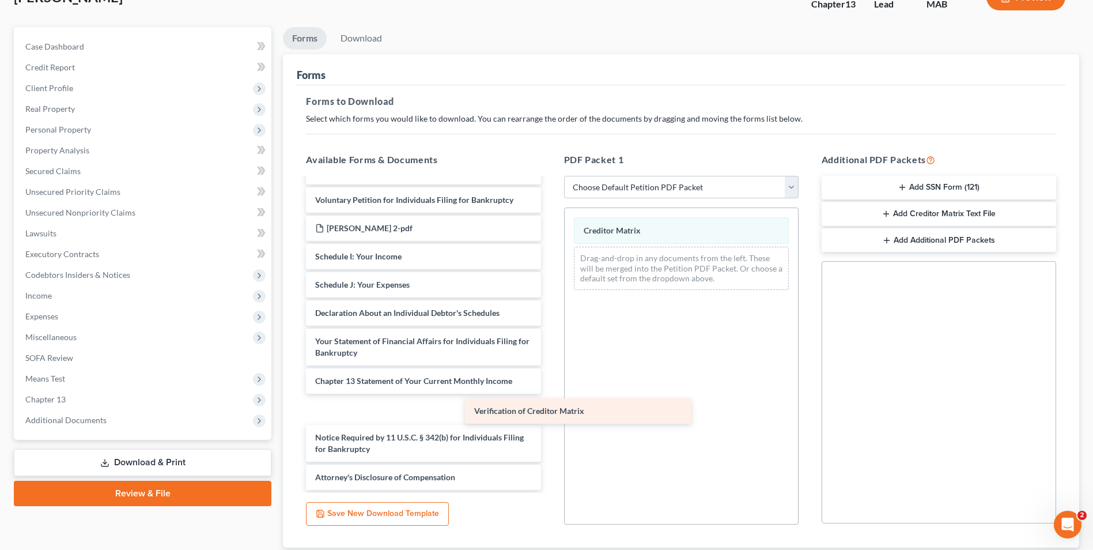
drag, startPoint x: 440, startPoint y: 406, endPoint x: 634, endPoint y: 400, distance: 194.8
click at [550, 406] on div "Verification of Creditor Matrix Declaration Re: Electronic Filing ([DATE]) Summ…" at bounding box center [423, 206] width 253 height 568
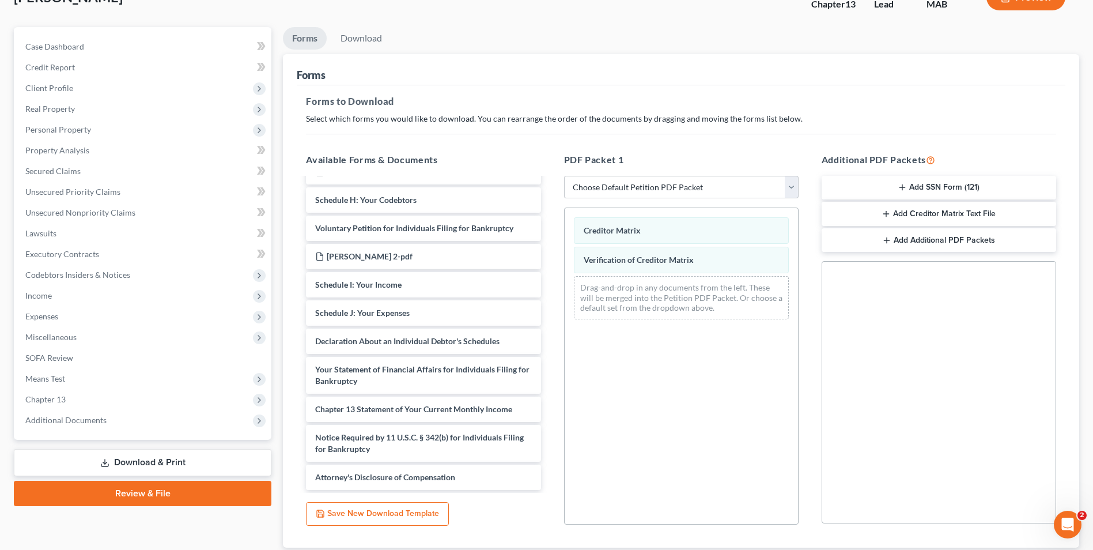
click at [930, 220] on button "Add Creditor Matrix Text File" at bounding box center [939, 214] width 234 height 24
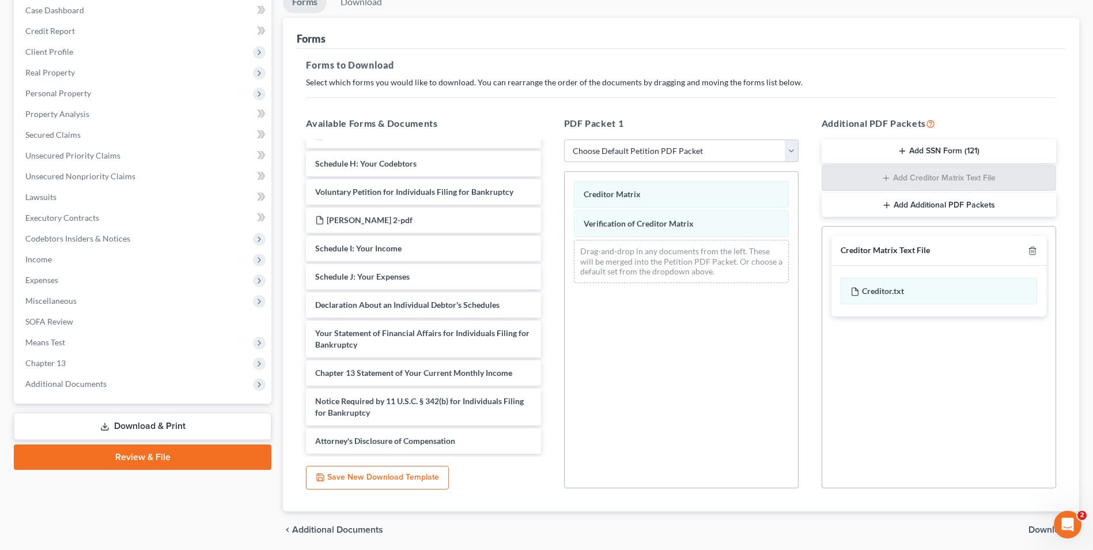
scroll to position [162, 0]
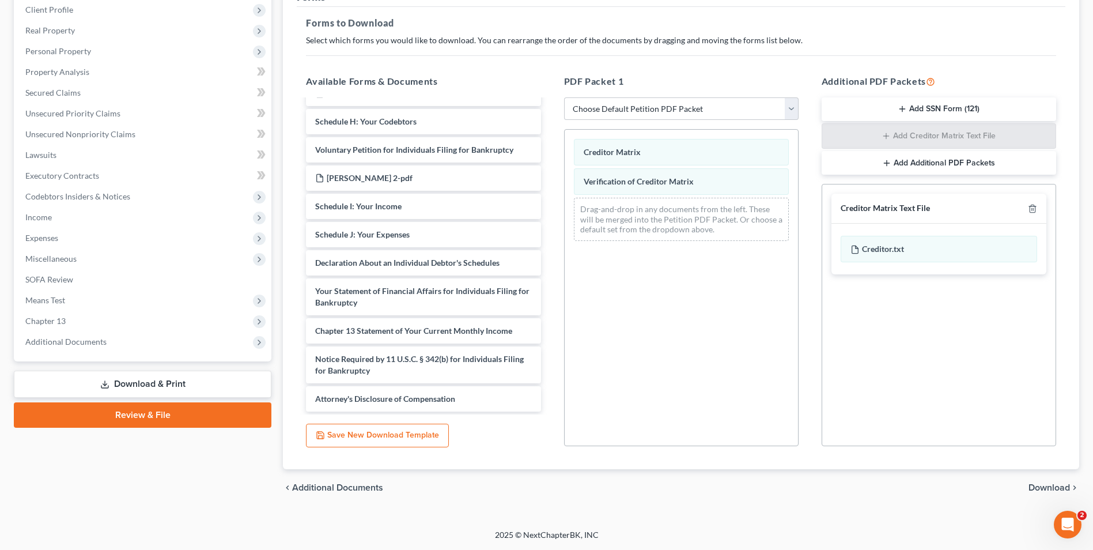
click at [1060, 479] on div "chevron_left Additional Documents Download chevron_right" at bounding box center [681, 487] width 796 height 37
click at [1060, 490] on span "Download" at bounding box center [1048, 487] width 41 height 9
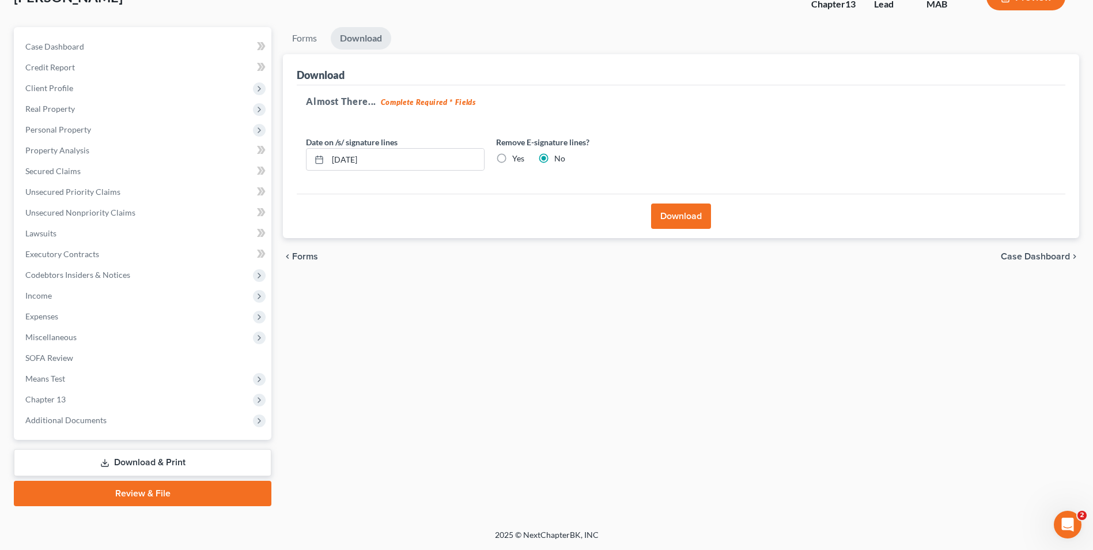
scroll to position [84, 0]
click at [682, 224] on button "Download" at bounding box center [681, 215] width 60 height 25
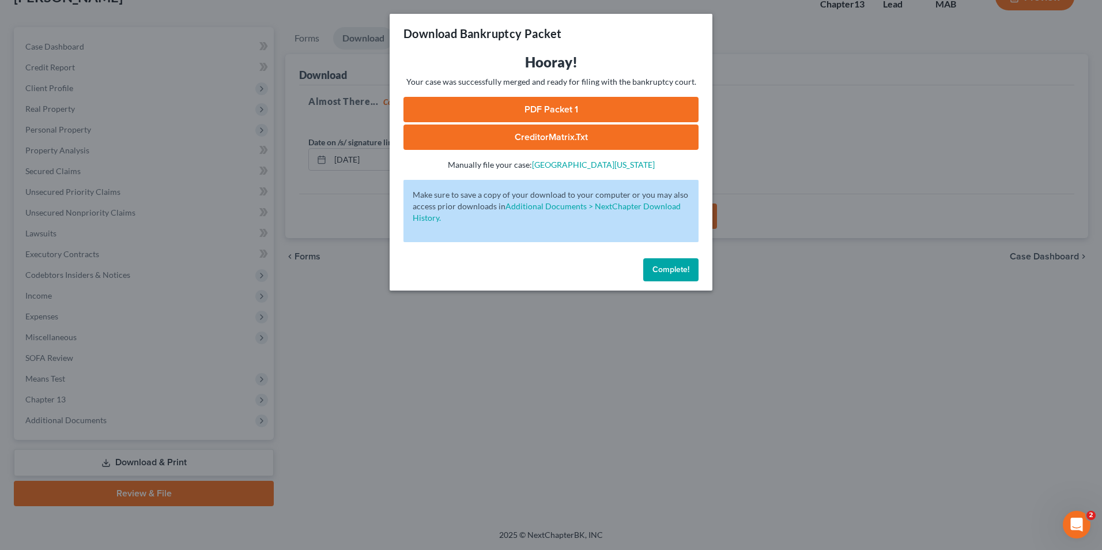
click at [690, 103] on link "PDF Packet 1" at bounding box center [550, 109] width 295 height 25
click at [451, 132] on link "CreditorMatrix.txt" at bounding box center [550, 136] width 295 height 25
click at [687, 269] on span "Complete!" at bounding box center [670, 269] width 37 height 10
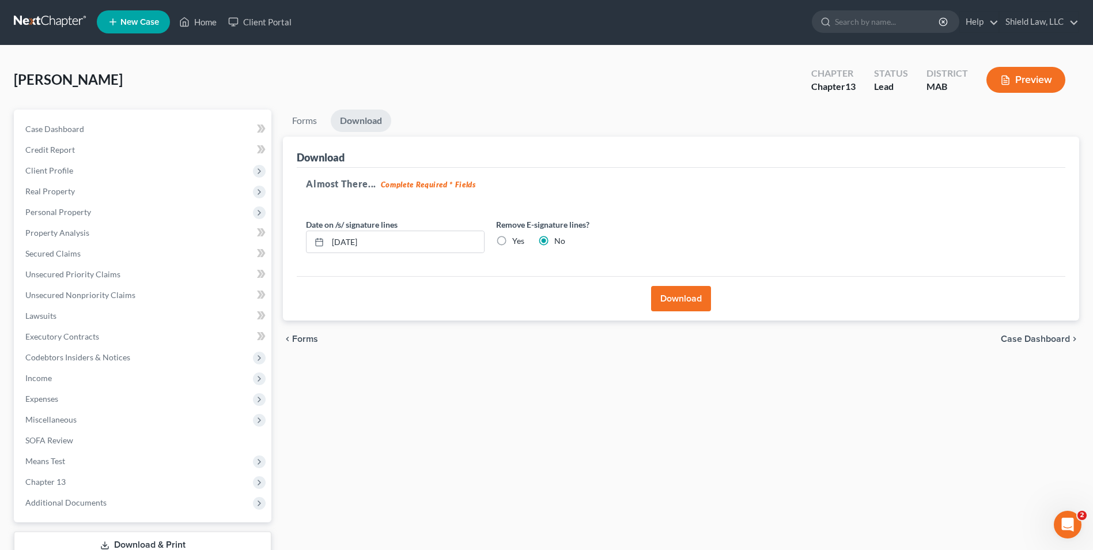
scroll to position [0, 0]
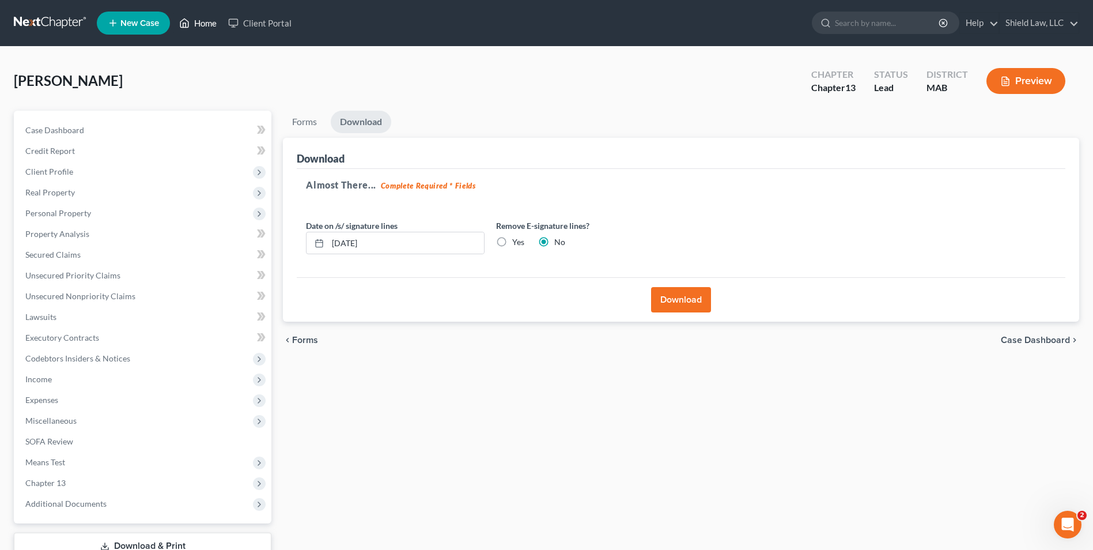
click at [194, 22] on link "Home" at bounding box center [197, 23] width 49 height 21
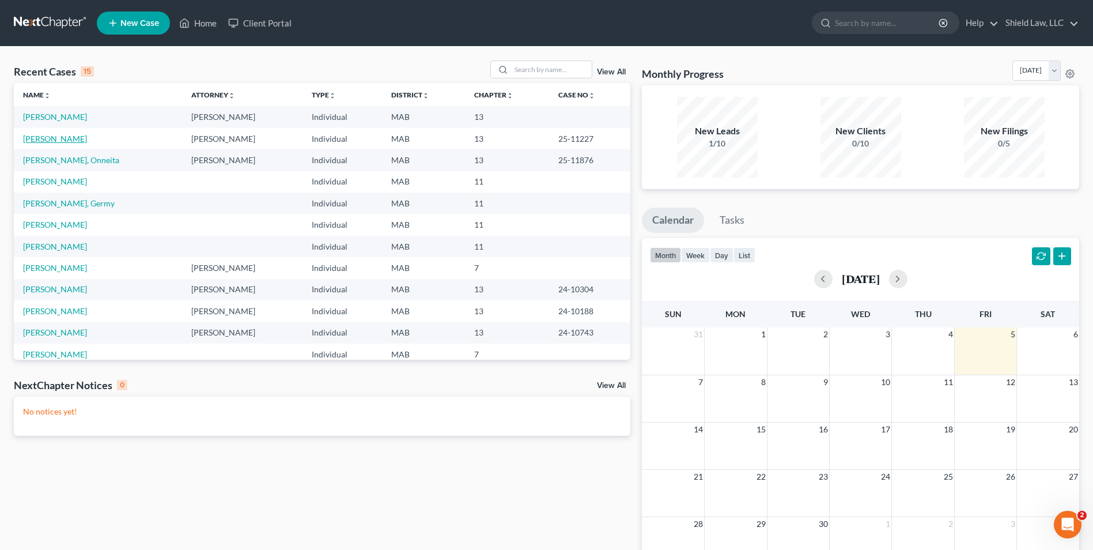
click at [65, 137] on link "[PERSON_NAME]" at bounding box center [55, 139] width 64 height 10
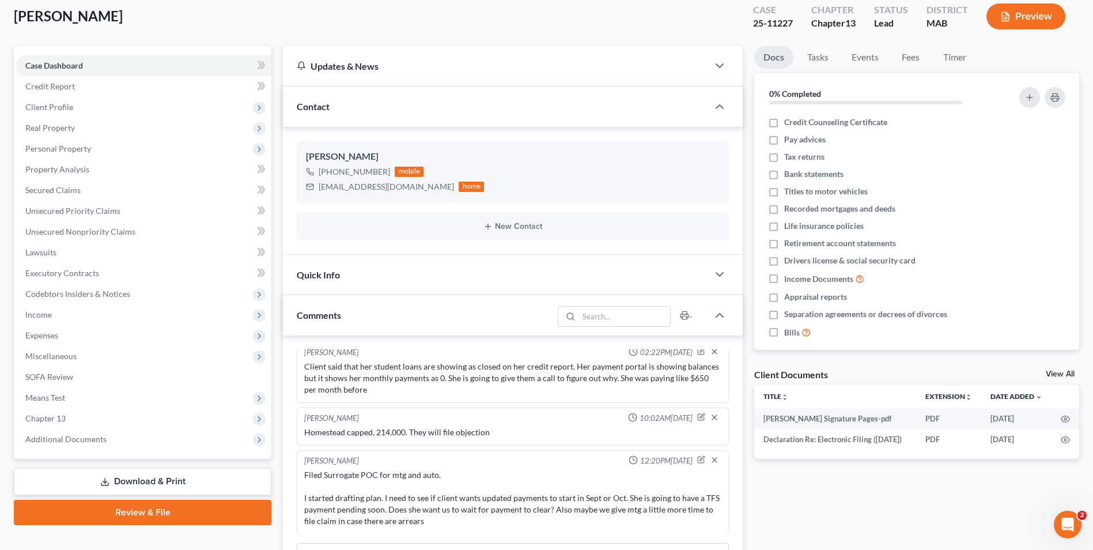
scroll to position [58, 0]
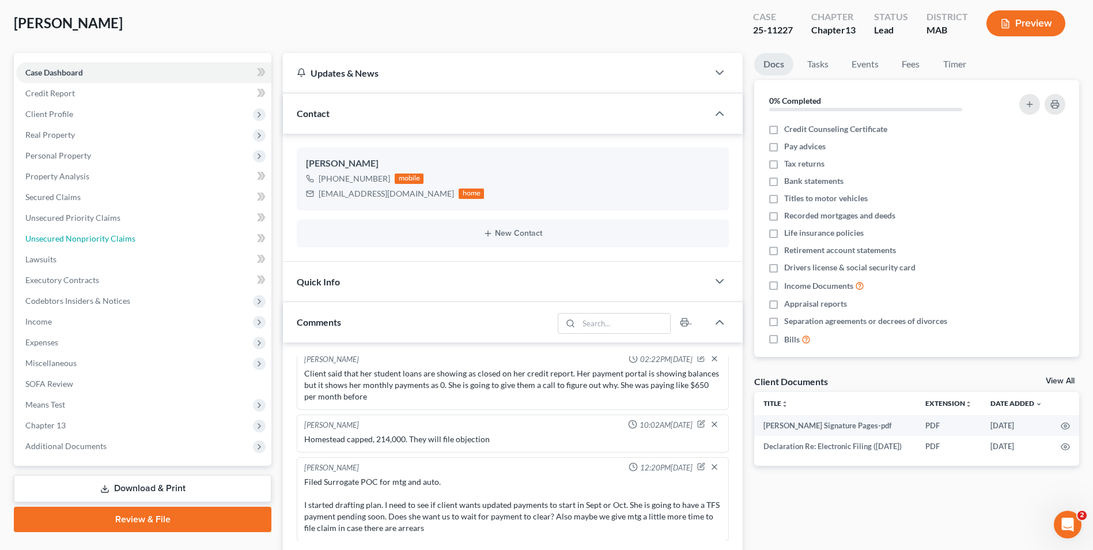
drag, startPoint x: 137, startPoint y: 241, endPoint x: 285, endPoint y: 247, distance: 147.6
click at [137, 241] on link "Unsecured Nonpriority Claims" at bounding box center [143, 238] width 255 height 21
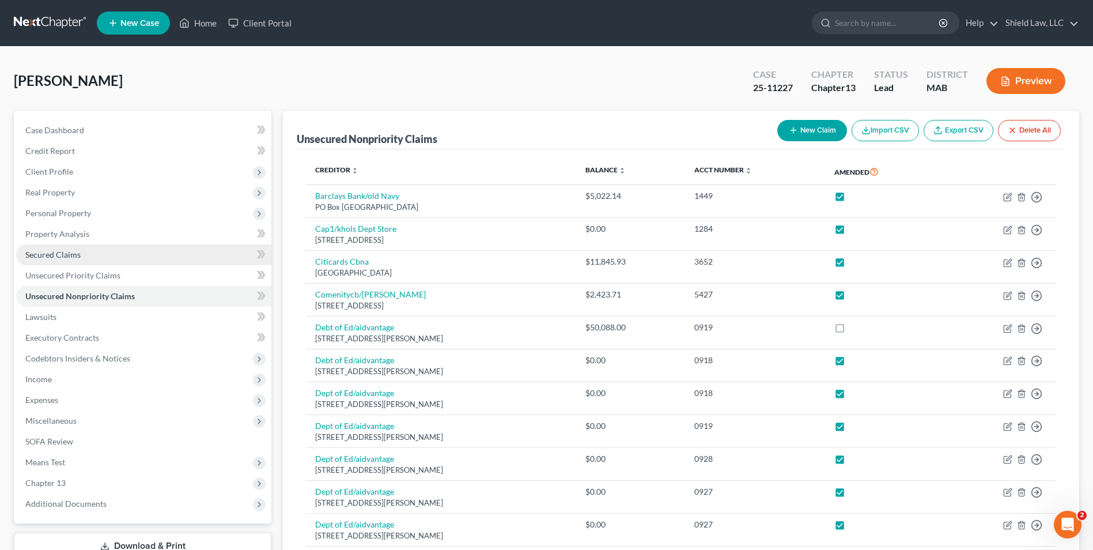
click at [77, 253] on span "Secured Claims" at bounding box center [52, 254] width 55 height 10
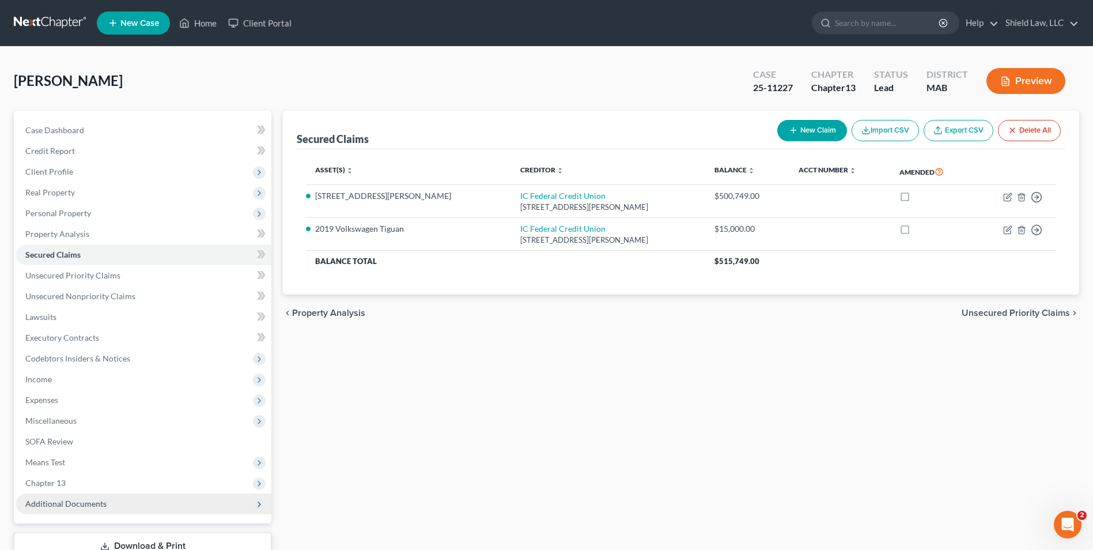
drag, startPoint x: 78, startPoint y: 475, endPoint x: 92, endPoint y: 500, distance: 28.4
click at [78, 476] on span "Chapter 13" at bounding box center [143, 482] width 255 height 21
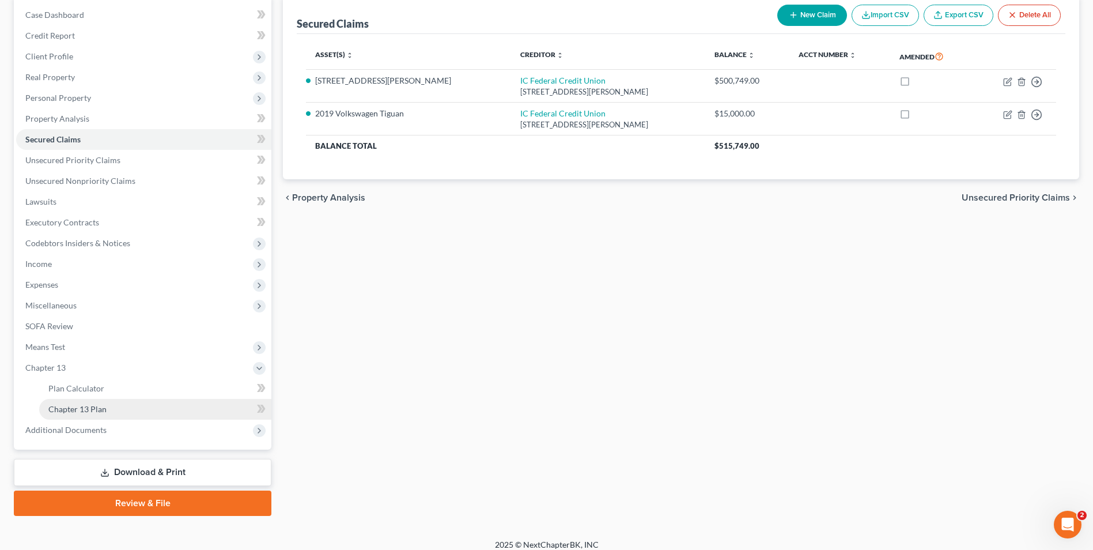
click at [106, 402] on link "Chapter 13 Plan" at bounding box center [155, 409] width 232 height 21
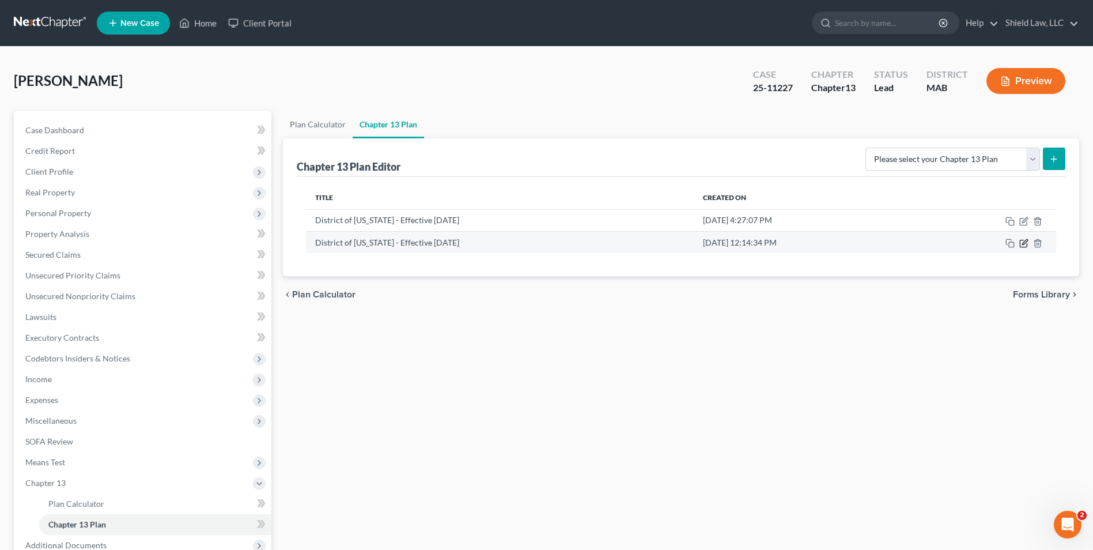
click at [1021, 244] on icon "button" at bounding box center [1023, 243] width 9 height 9
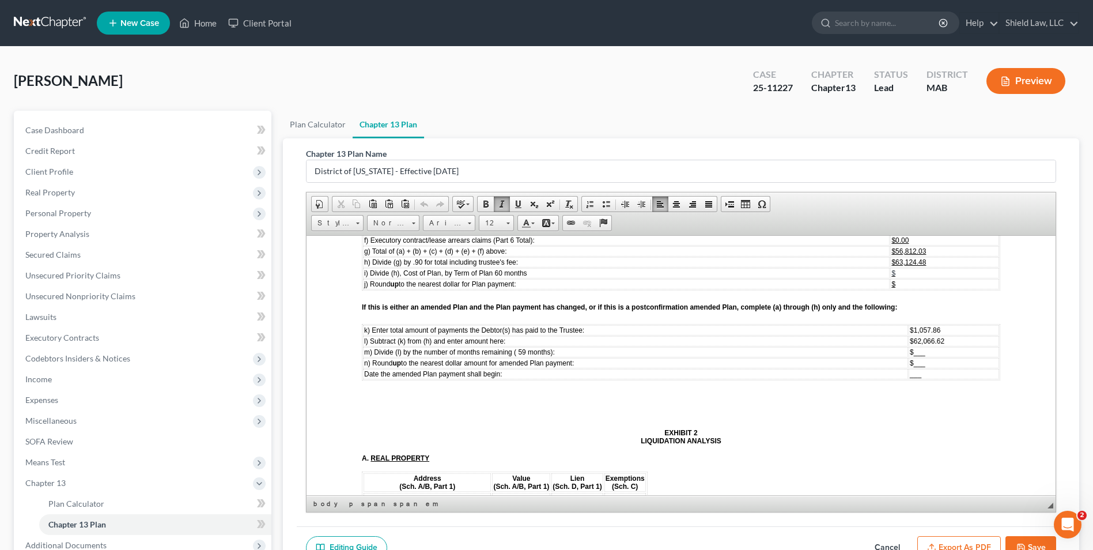
scroll to position [3621, 0]
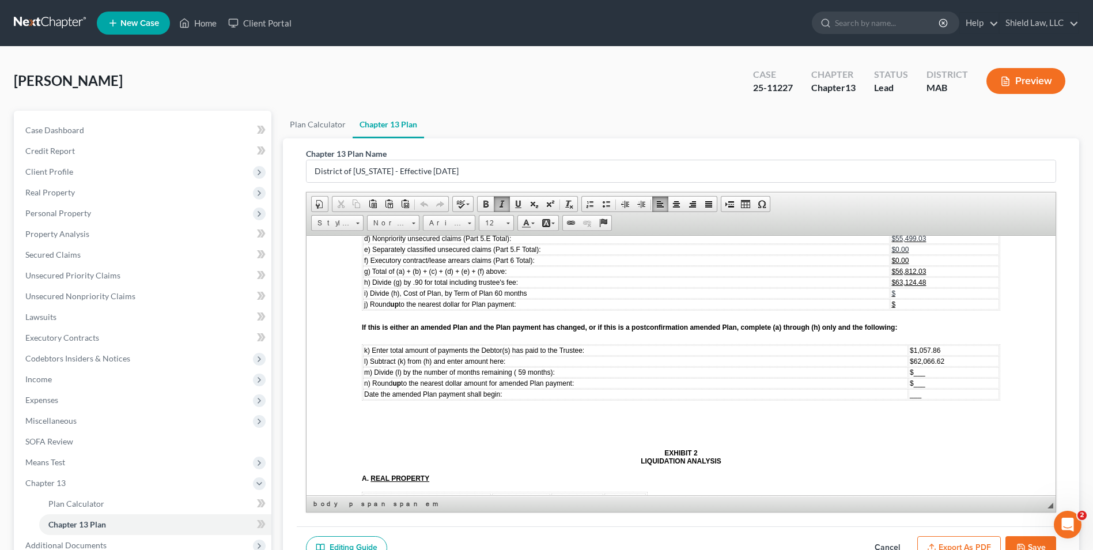
click at [953, 370] on td "$ ___" at bounding box center [954, 371] width 90 height 10
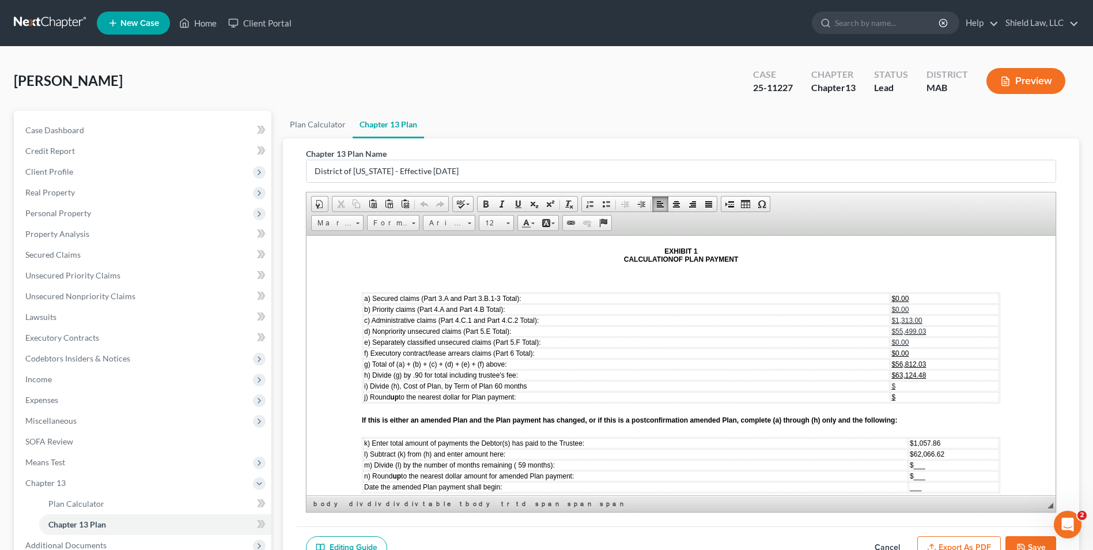
scroll to position [3563, 0]
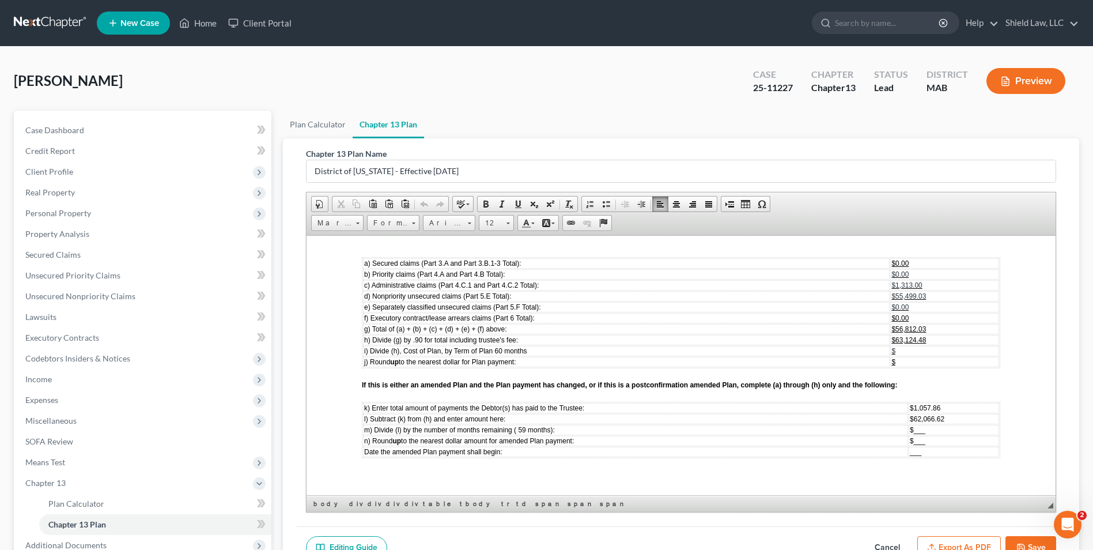
click at [953, 405] on td "$1,057.86" at bounding box center [954, 407] width 90 height 10
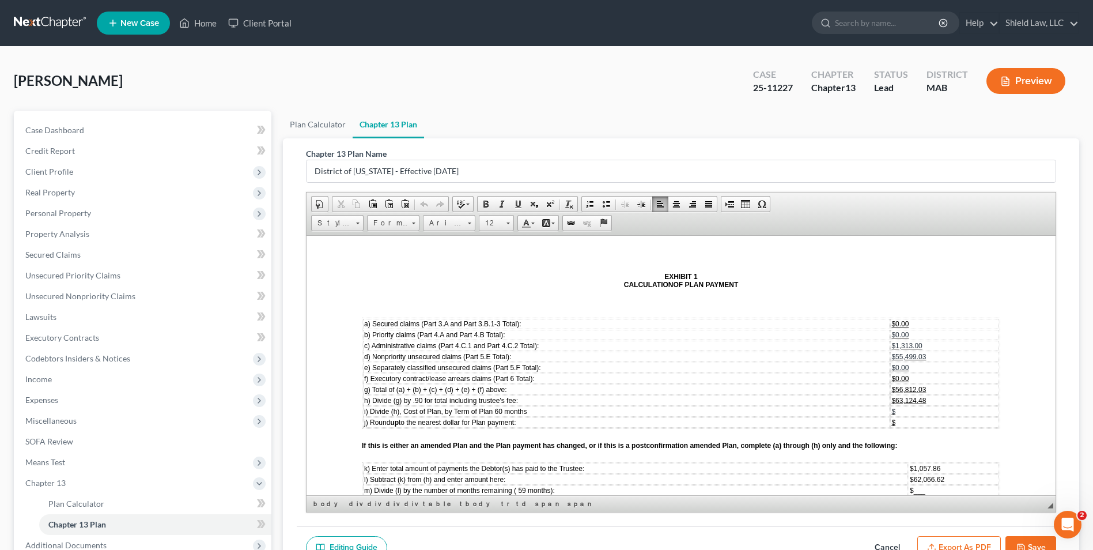
scroll to position [3678, 0]
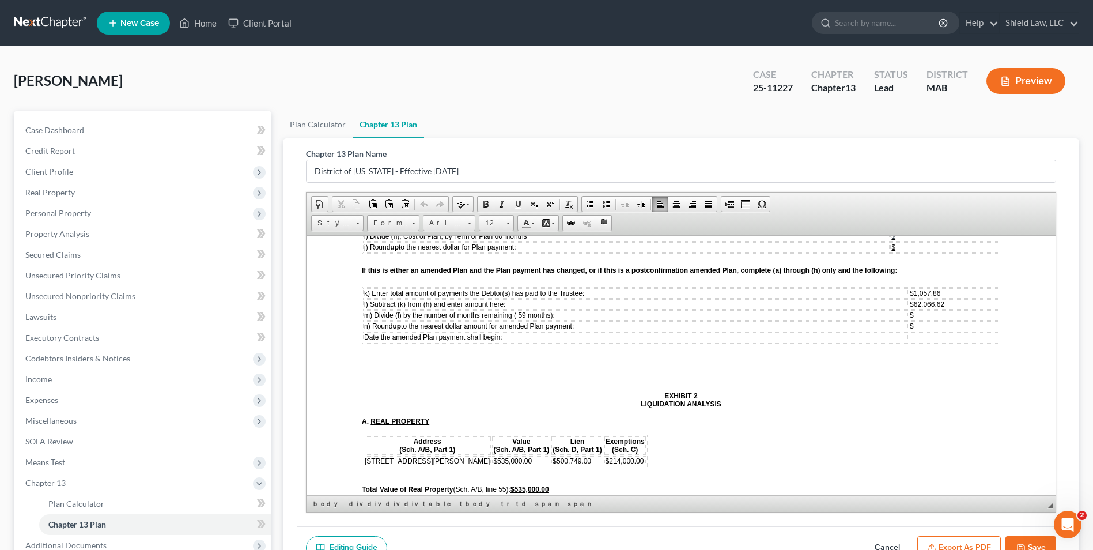
click at [1025, 540] on button "Save" at bounding box center [1030, 548] width 51 height 24
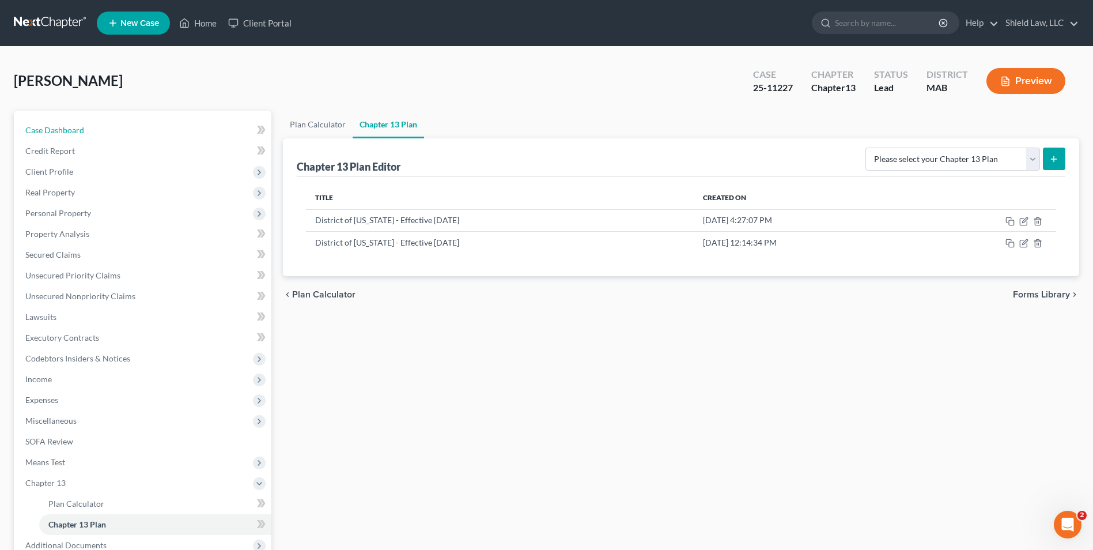
drag, startPoint x: 97, startPoint y: 133, endPoint x: 444, endPoint y: 346, distance: 407.6
click at [97, 133] on link "Case Dashboard" at bounding box center [143, 130] width 255 height 21
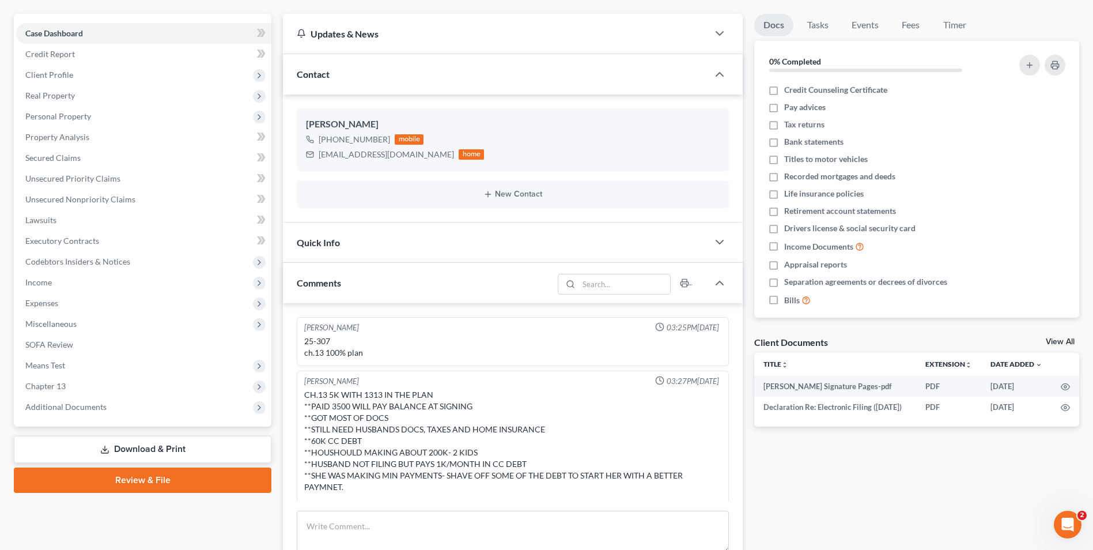
scroll to position [453, 0]
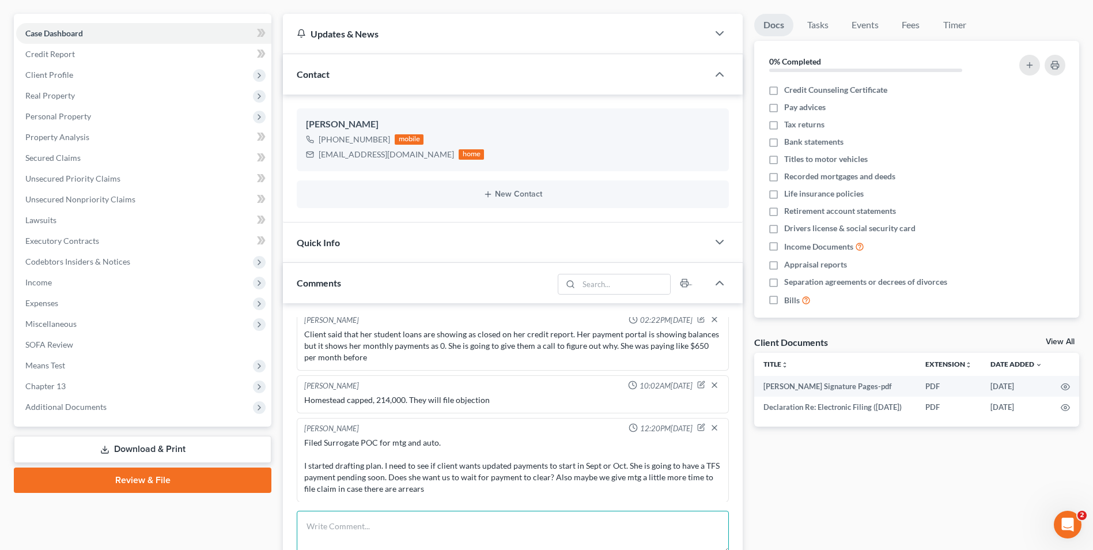
click at [404, 528] on textarea at bounding box center [513, 531] width 432 height 43
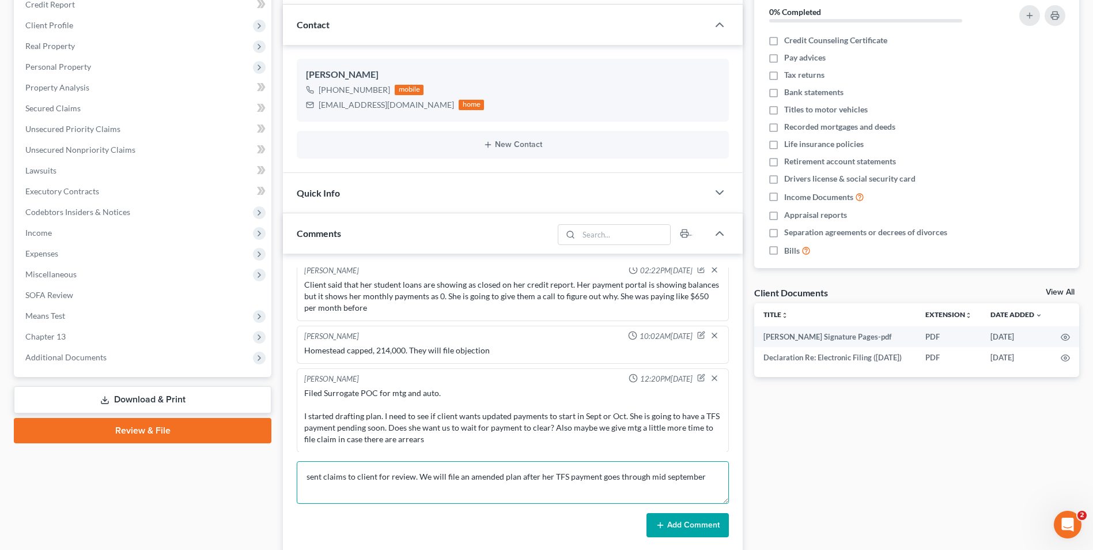
scroll to position [212, 0]
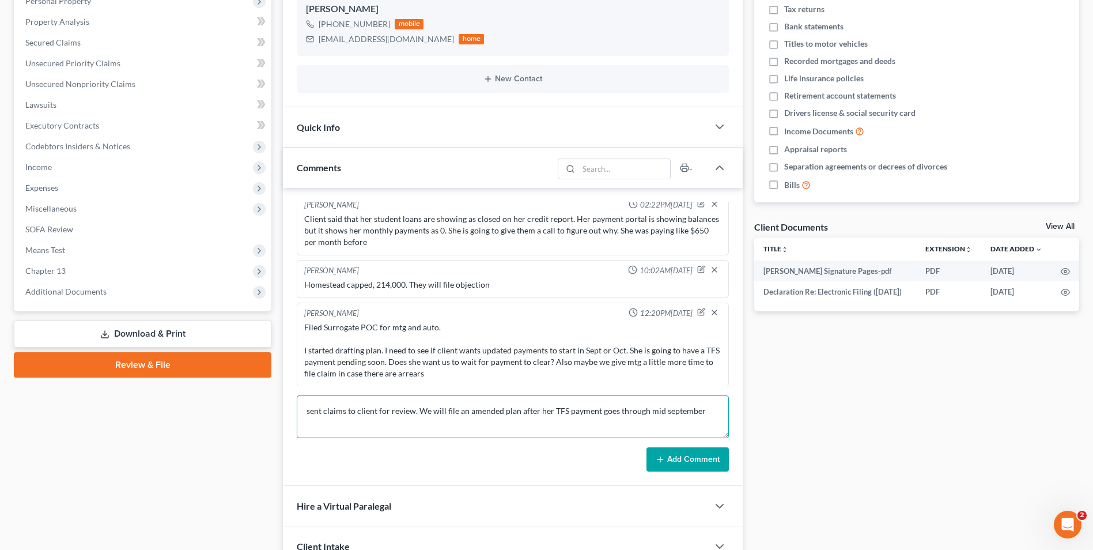
type textarea "sent claims to client for review. We will file an amended plan after her TFS pa…"
click at [693, 465] on button "Add Comment" at bounding box center [687, 459] width 82 height 24
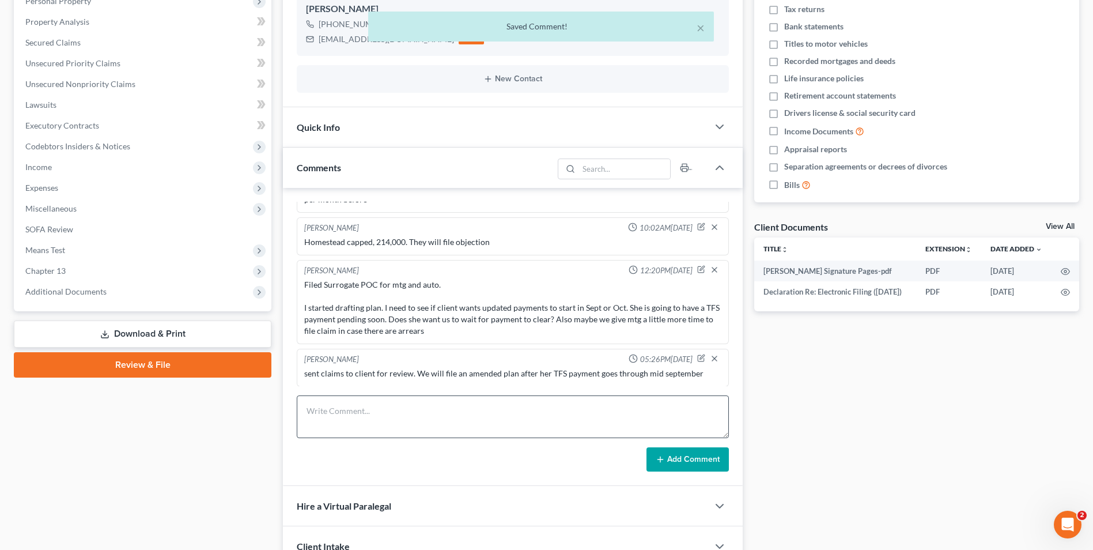
scroll to position [0, 0]
